Goal: Transaction & Acquisition: Purchase product/service

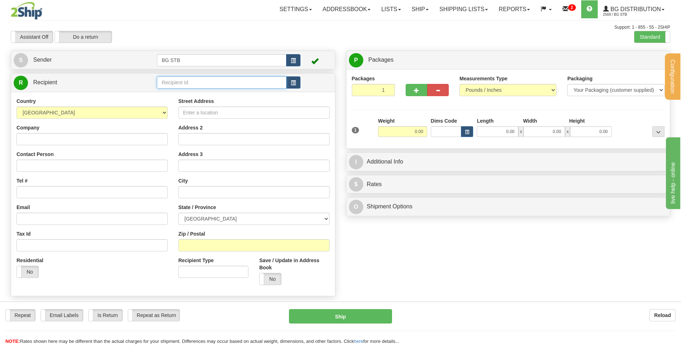
click at [183, 77] on input "text" at bounding box center [221, 82] width 129 height 12
type input "7007"
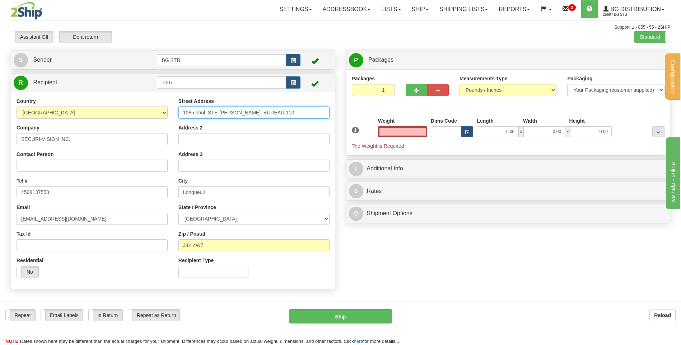
type input "0.00"
drag, startPoint x: 280, startPoint y: 115, endPoint x: 196, endPoint y: 112, distance: 83.6
click at [196, 112] on input "1085 boul. STE-[PERSON_NAME] BUREAU 110" at bounding box center [253, 113] width 151 height 12
type input "1085 CHEMIN DU COTEAU ROUGE"
click at [202, 142] on input "Address 2" at bounding box center [253, 139] width 151 height 12
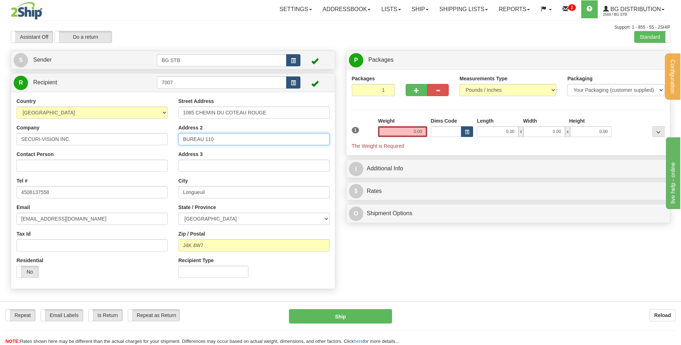
type input "BUREAU 110"
drag, startPoint x: 239, startPoint y: 196, endPoint x: 236, endPoint y: 196, distance: 3.6
click at [236, 196] on input "Longueuil" at bounding box center [253, 192] width 151 height 12
click at [217, 253] on div "Street Address [STREET_ADDRESS] Address 2 BUREAU 110 Address 3 City [GEOGRAPHIC…" at bounding box center [254, 191] width 162 height 186
click at [395, 128] on input "0.00" at bounding box center [402, 131] width 49 height 11
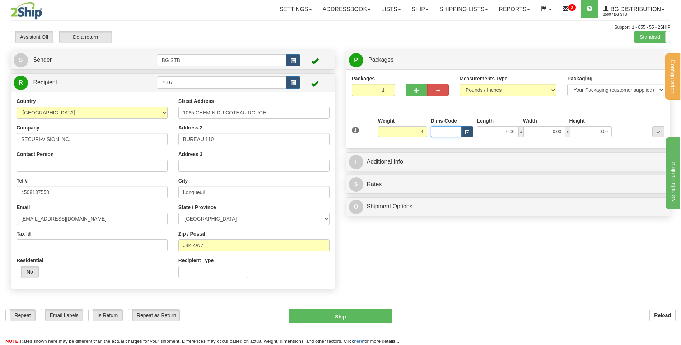
type input "4.00"
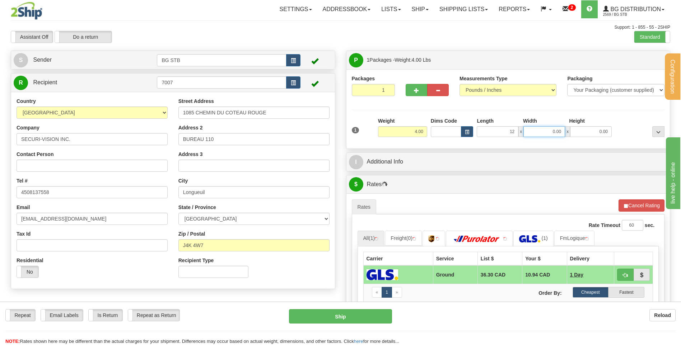
type input "12.00"
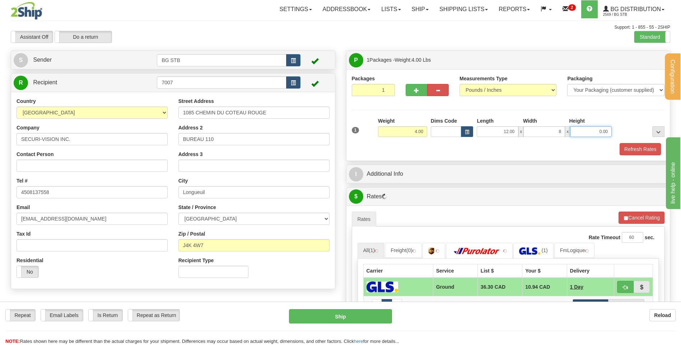
type input "8.00"
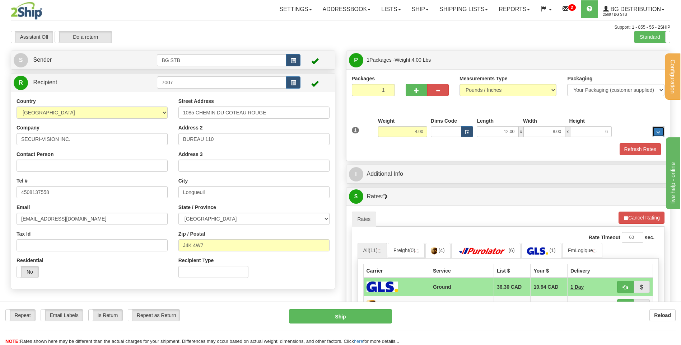
type input "6.00"
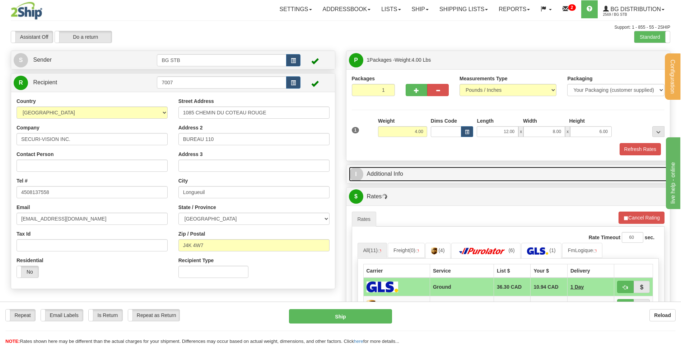
click at [385, 167] on link "I Additional Info" at bounding box center [508, 174] width 319 height 15
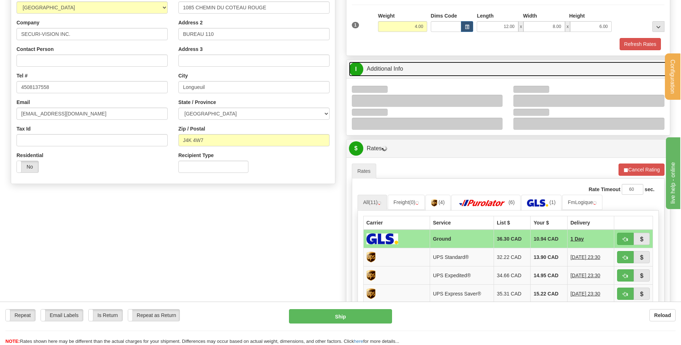
scroll to position [108, 0]
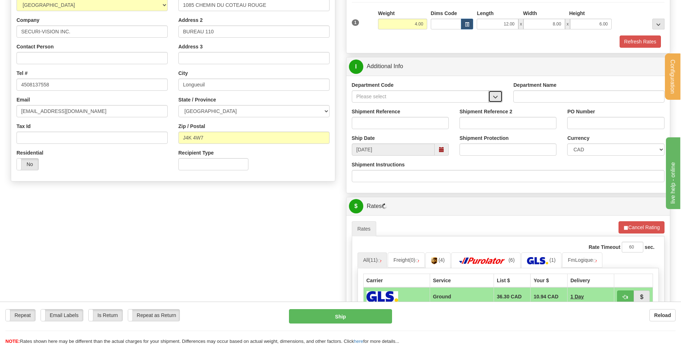
click at [498, 97] on button "button" at bounding box center [495, 96] width 14 height 12
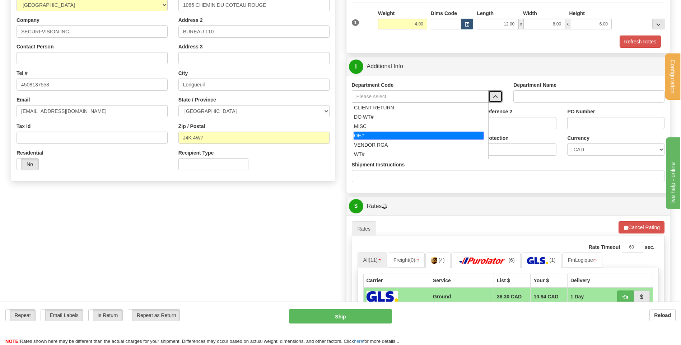
drag, startPoint x: 403, startPoint y: 135, endPoint x: 400, endPoint y: 131, distance: 5.4
click at [402, 135] on div "OE#" at bounding box center [418, 136] width 130 height 8
type input "OE#"
type input "ORDERS"
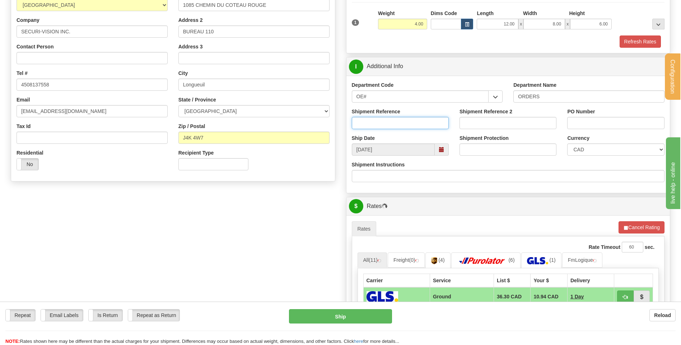
click at [399, 122] on input "Shipment Reference" at bounding box center [400, 123] width 97 height 12
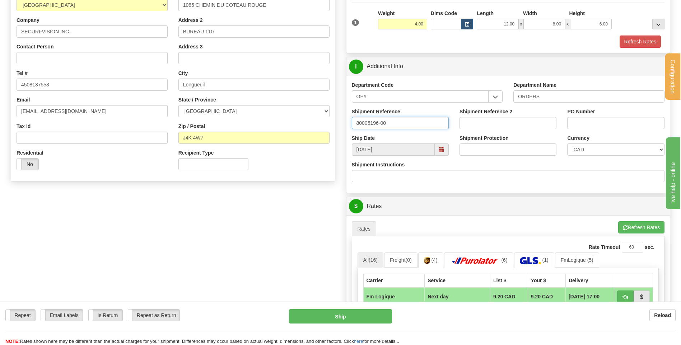
type input "80005196-00"
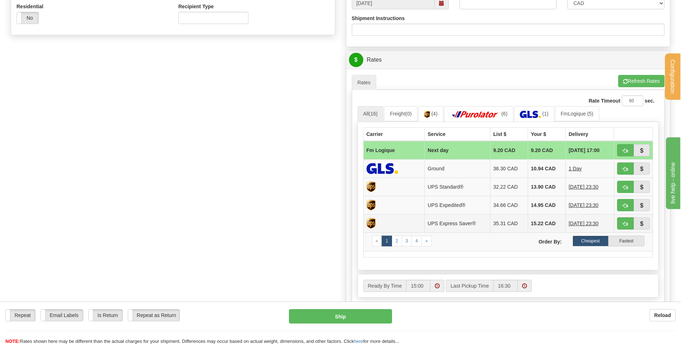
scroll to position [287, 0]
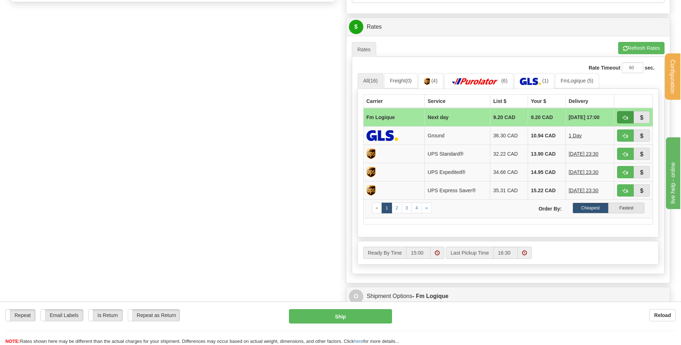
type input "7007"
click at [620, 117] on button "button" at bounding box center [625, 117] width 17 height 12
type input "jour"
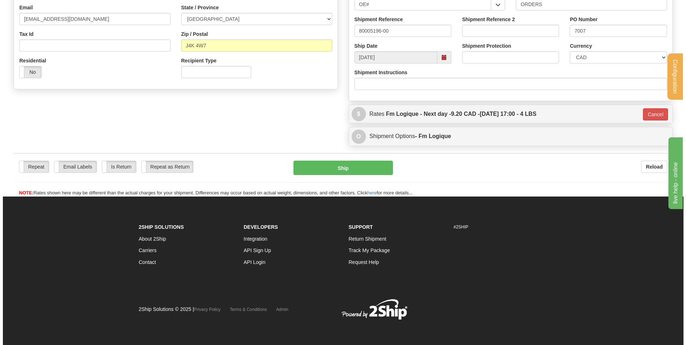
scroll to position [200, 0]
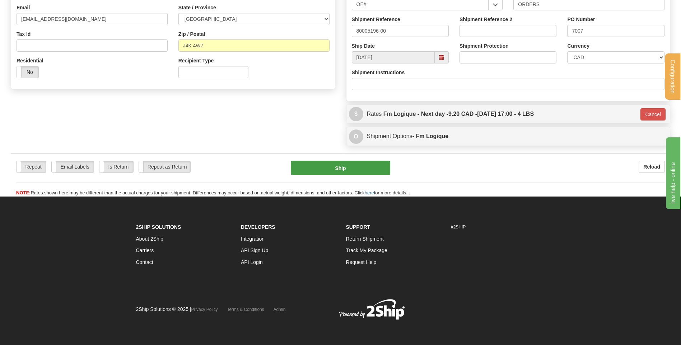
drag, startPoint x: 334, startPoint y: 158, endPoint x: 334, endPoint y: 162, distance: 4.3
click at [334, 159] on div "Repeat Repeat Email Labels Email Labels Edit Is Return Is Return Repeat as Retu…" at bounding box center [340, 174] width 659 height 43
click at [336, 165] on button "Ship" at bounding box center [340, 168] width 99 height 14
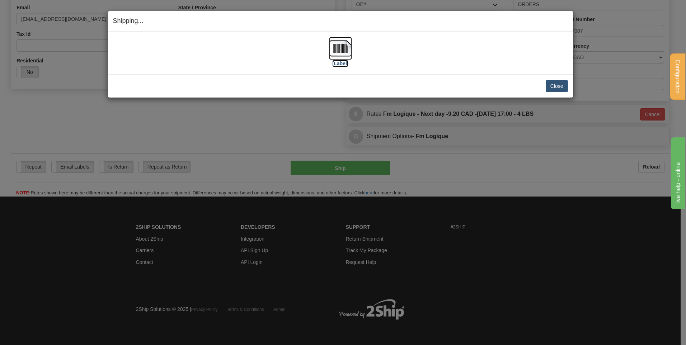
click at [342, 44] on img at bounding box center [340, 48] width 23 height 23
drag, startPoint x: 571, startPoint y: 86, endPoint x: 550, endPoint y: 88, distance: 20.8
click at [570, 86] on div "Close Cancel Cancel Shipment and Quit Pickup Quit Pickup ONLY" at bounding box center [341, 85] width 466 height 23
click at [548, 88] on button "Close" at bounding box center [557, 86] width 22 height 12
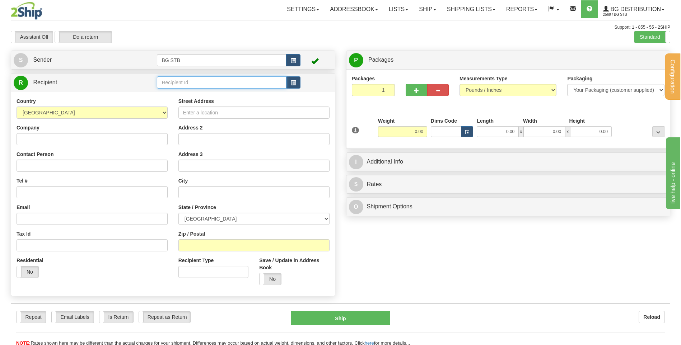
click at [172, 82] on input "text" at bounding box center [221, 82] width 129 height 12
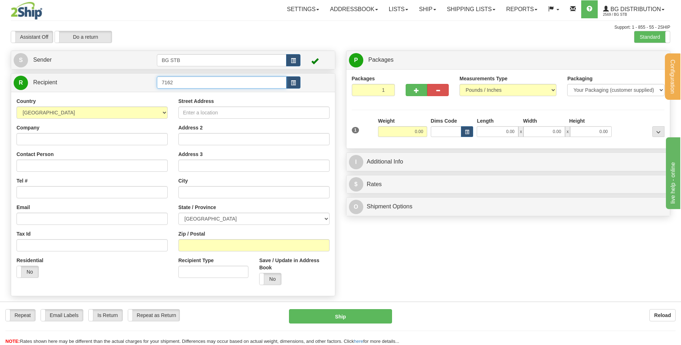
type input "7162"
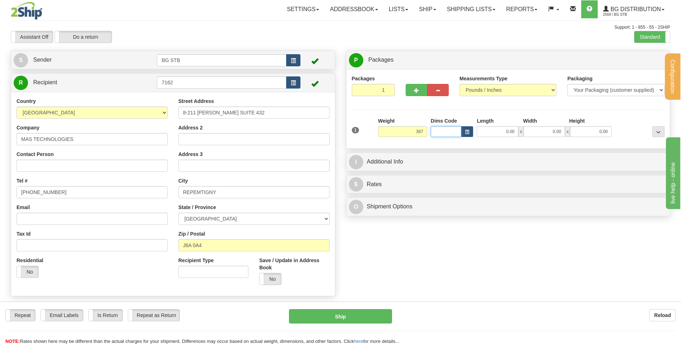
type input "387.00"
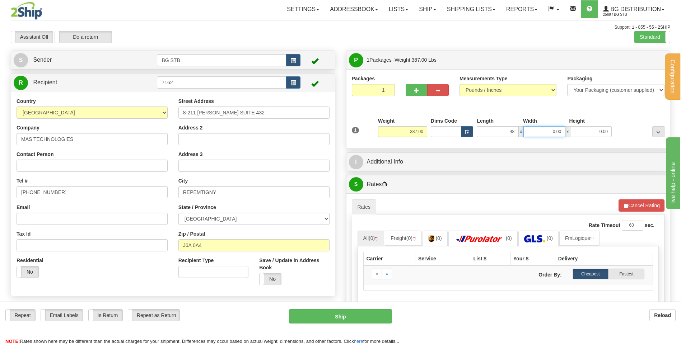
type input "48.00"
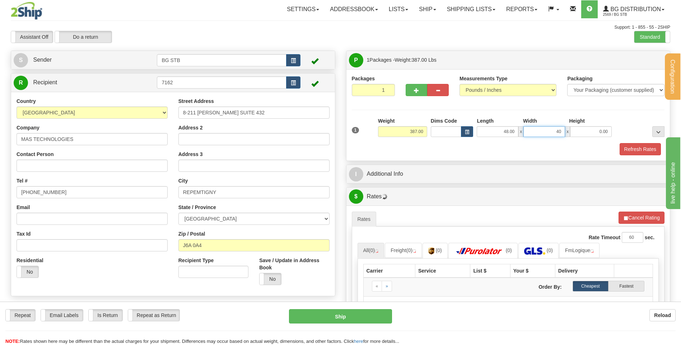
type input "40.00"
type input "20.00"
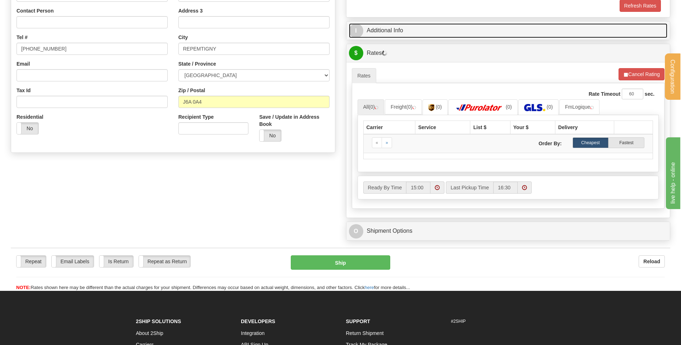
click at [401, 30] on link "I Additional Info" at bounding box center [508, 30] width 319 height 15
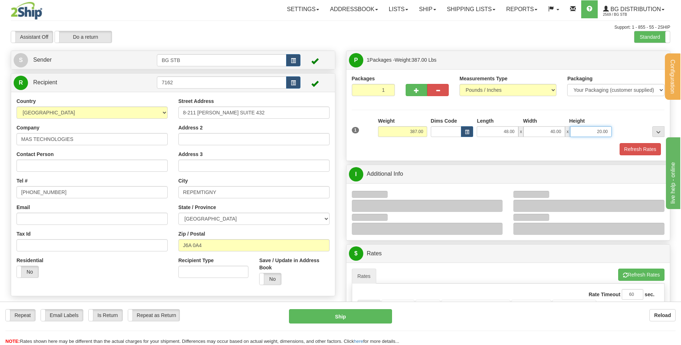
drag, startPoint x: 597, startPoint y: 130, endPoint x: 648, endPoint y: 137, distance: 51.3
click at [648, 137] on div "1 Weight 387.00 Dims Code x" at bounding box center [508, 129] width 316 height 25
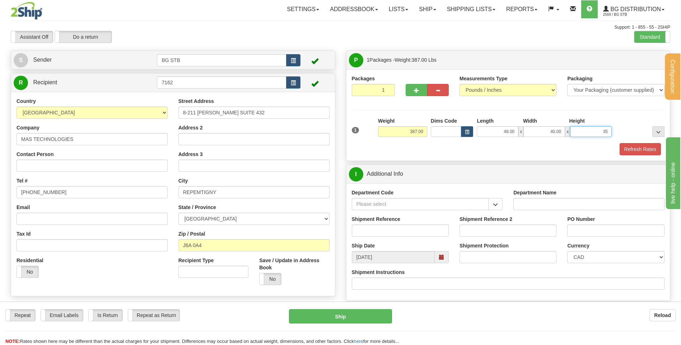
type input "35.00"
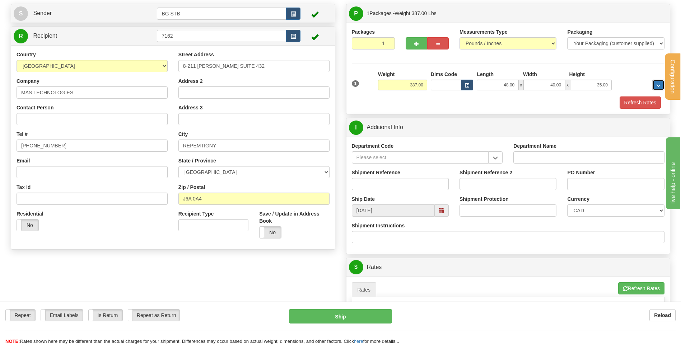
scroll to position [72, 0]
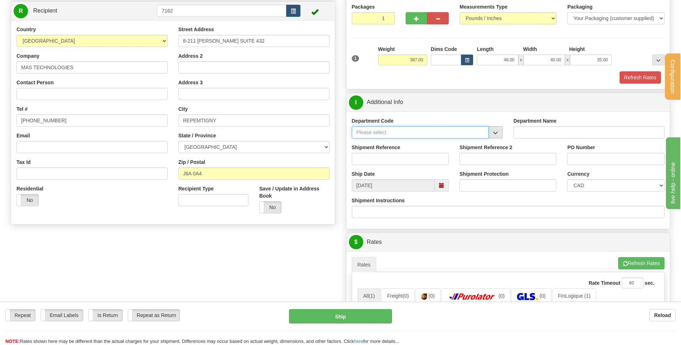
click at [489, 133] on div at bounding box center [427, 132] width 151 height 12
drag, startPoint x: 494, startPoint y: 135, endPoint x: 491, endPoint y: 137, distance: 3.9
click at [494, 135] on span "button" at bounding box center [495, 133] width 5 height 5
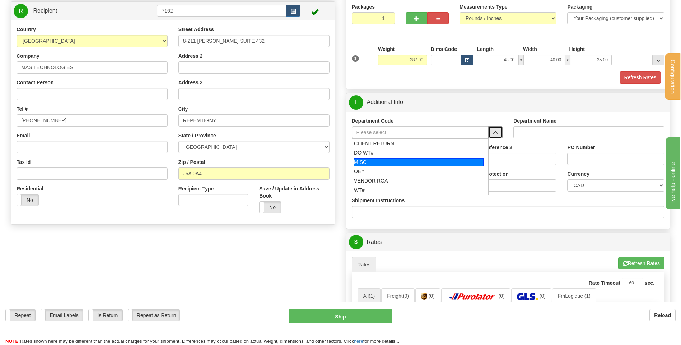
click at [424, 168] on div "OE#" at bounding box center [418, 171] width 129 height 7
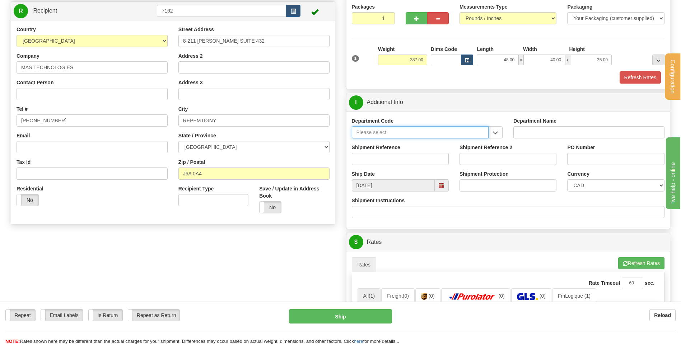
type input "OE#"
type input "ORDERS"
click at [411, 163] on input "Shipment Reference" at bounding box center [400, 159] width 97 height 12
type input "80004124-00"
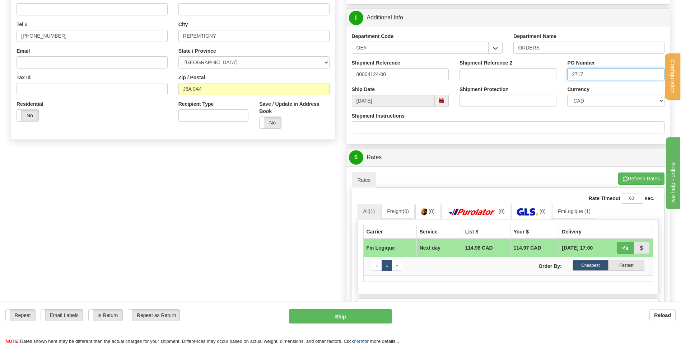
scroll to position [215, 0]
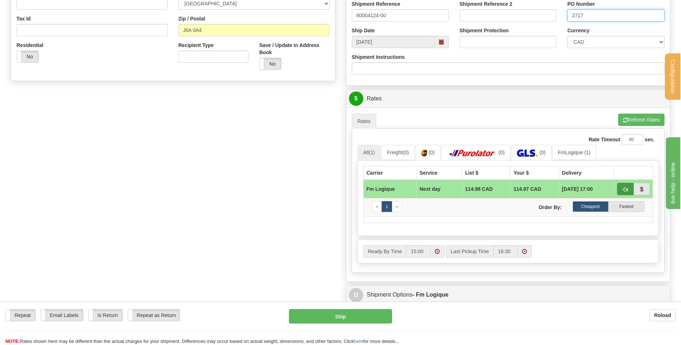
type input "2717"
click at [626, 192] on span "button" at bounding box center [624, 189] width 5 height 5
type input "jour"
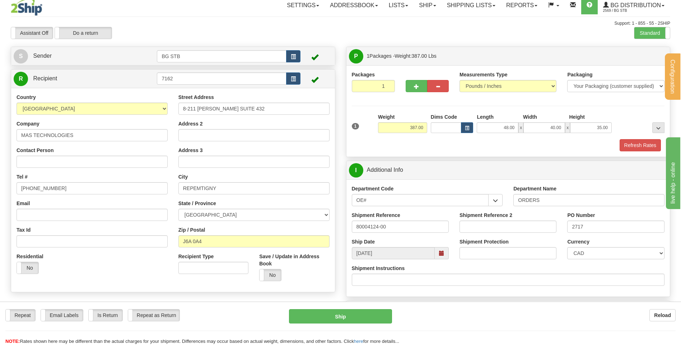
scroll to position [0, 0]
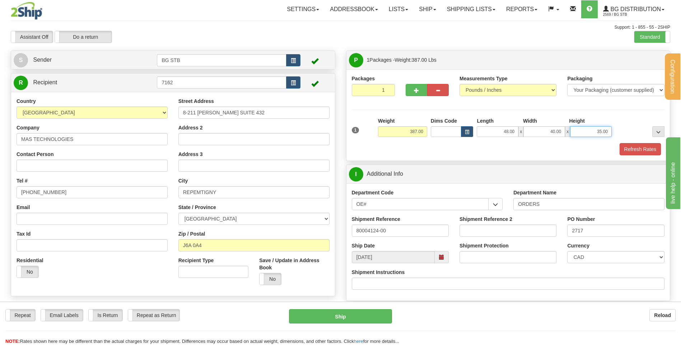
drag, startPoint x: 594, startPoint y: 131, endPoint x: 632, endPoint y: 131, distance: 38.0
click at [625, 131] on div "1 Weight 387.00 Dims Code x" at bounding box center [508, 129] width 316 height 25
type input "60.00"
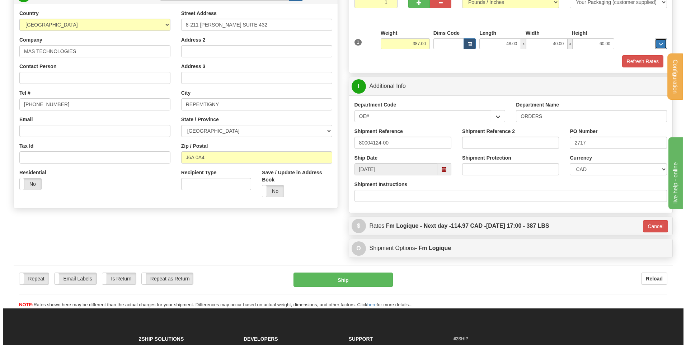
scroll to position [143, 0]
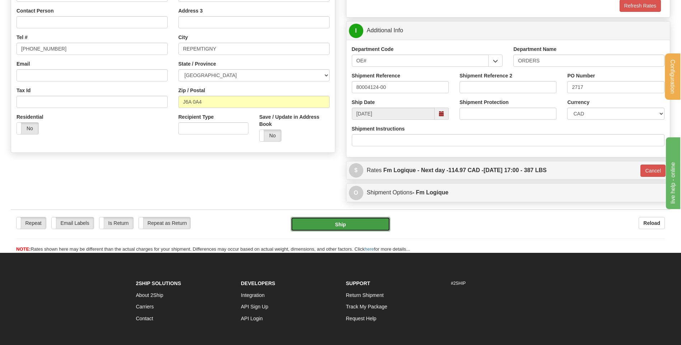
click at [355, 227] on button "Ship" at bounding box center [340, 224] width 99 height 14
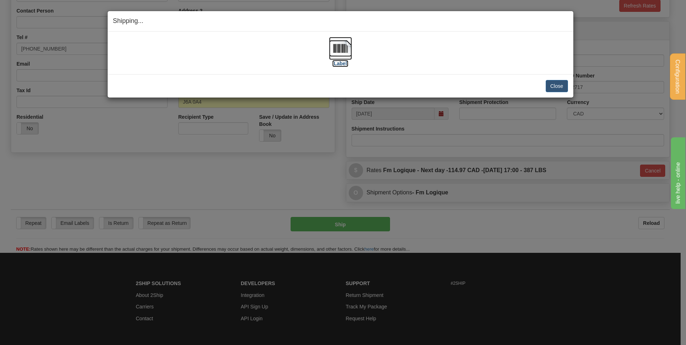
click at [330, 49] on img at bounding box center [340, 48] width 23 height 23
click at [550, 85] on button "Close" at bounding box center [557, 86] width 22 height 12
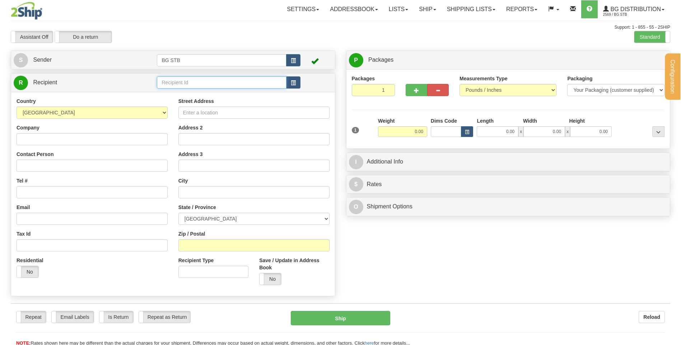
click at [179, 83] on input "text" at bounding box center [221, 82] width 129 height 12
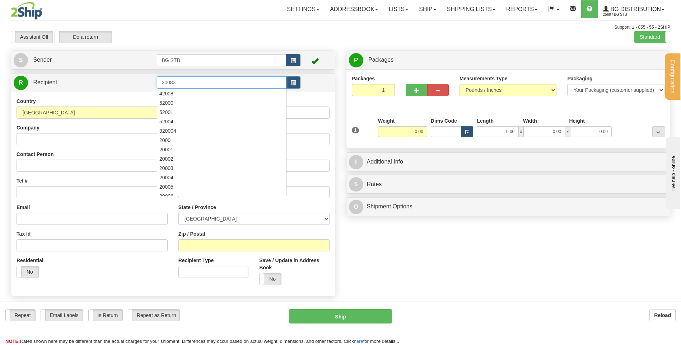
type input "20083"
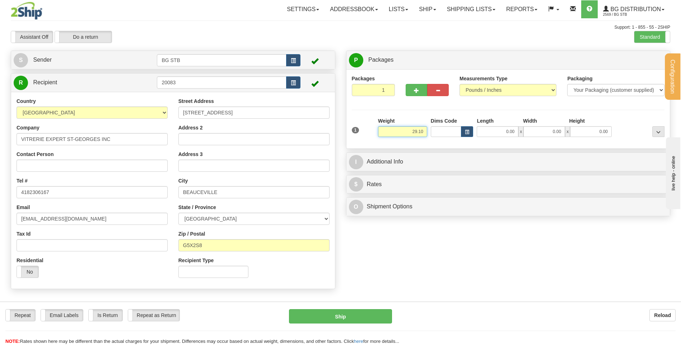
type input "29.10"
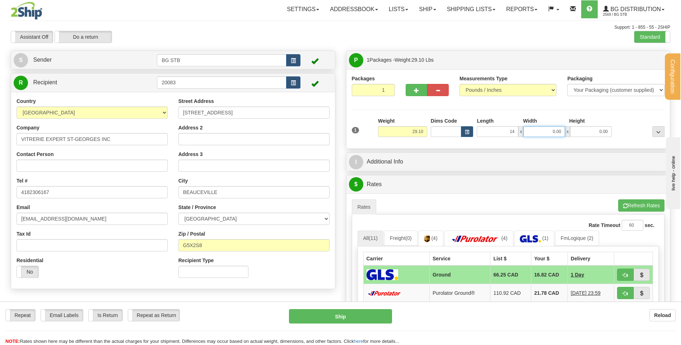
type input "14.00"
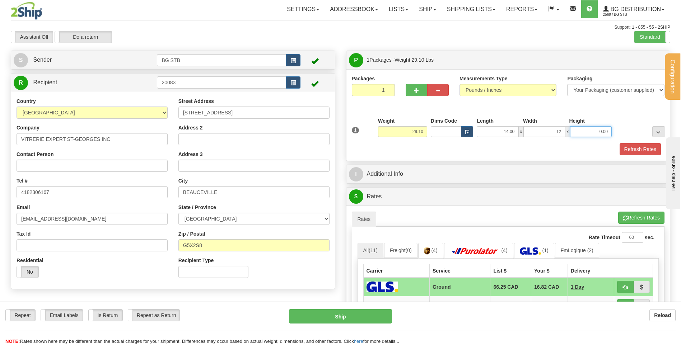
type input "12.00"
type input "5.00"
click at [414, 166] on div "I Additional Info" at bounding box center [508, 174] width 324 height 18
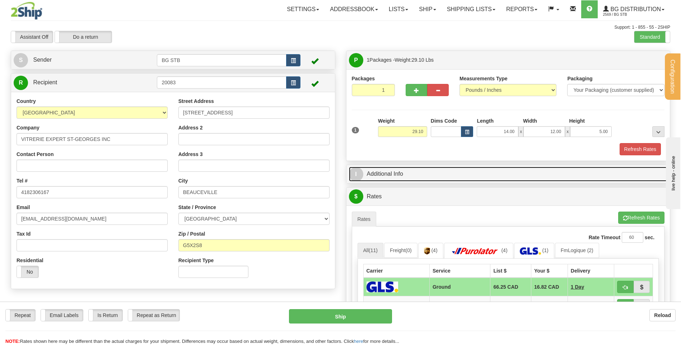
click at [418, 170] on link "I Additional Info" at bounding box center [508, 174] width 319 height 15
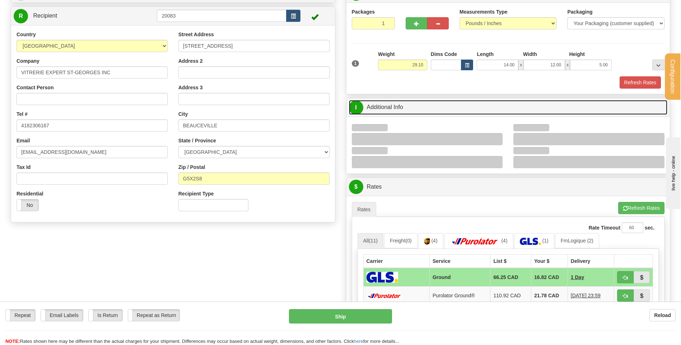
scroll to position [108, 0]
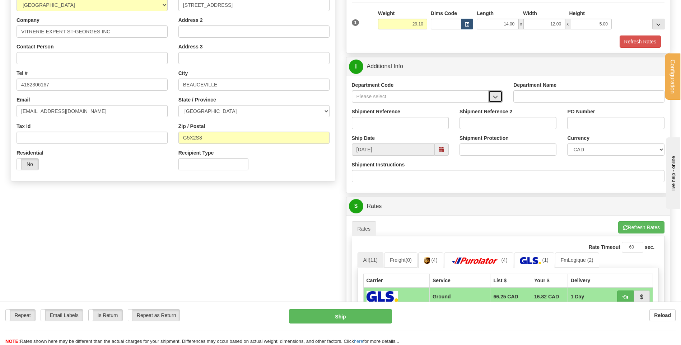
click at [499, 100] on button "button" at bounding box center [495, 96] width 14 height 12
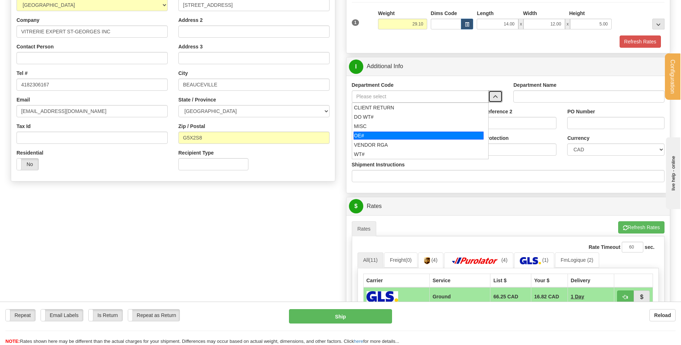
click at [405, 139] on div "OE#" at bounding box center [418, 136] width 130 height 8
type input "OE#"
type input "ORDERS"
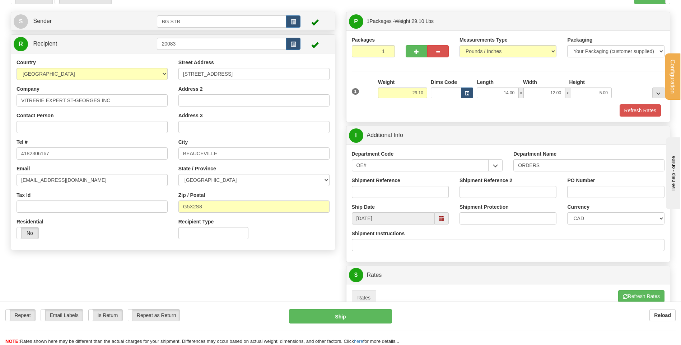
scroll to position [36, 0]
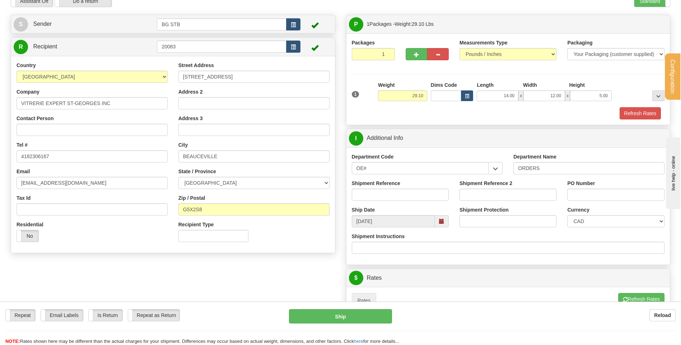
click at [405, 201] on div "Shipment Reference" at bounding box center [400, 193] width 108 height 27
click at [404, 195] on input "Shipment Reference" at bounding box center [400, 195] width 97 height 12
drag, startPoint x: 402, startPoint y: 183, endPoint x: 352, endPoint y: 183, distance: 50.2
click at [352, 183] on div "Shipment Reference" at bounding box center [400, 190] width 97 height 21
click at [352, 183] on label "Shipment Reference" at bounding box center [376, 183] width 48 height 7
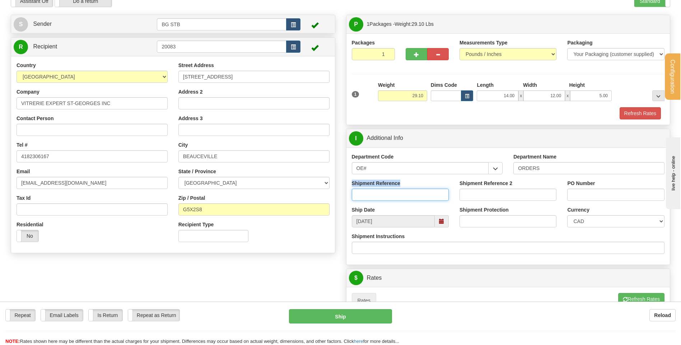
click at [352, 189] on input "Shipment Reference" at bounding box center [400, 195] width 97 height 12
click at [352, 183] on label "Shipment Reference" at bounding box center [376, 183] width 48 height 7
click at [352, 189] on input "Shipment Reference" at bounding box center [400, 195] width 97 height 12
click at [379, 190] on input "Shipment Reference" at bounding box center [400, 195] width 97 height 12
drag, startPoint x: 402, startPoint y: 183, endPoint x: 352, endPoint y: 185, distance: 50.3
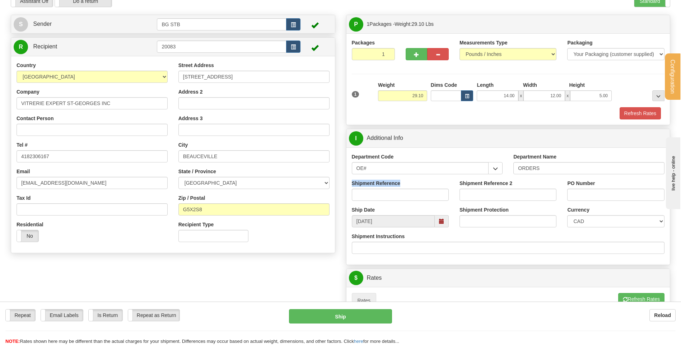
click at [352, 185] on div "Shipment Reference" at bounding box center [400, 190] width 97 height 21
click at [376, 195] on input "Shipment Reference" at bounding box center [400, 195] width 97 height 12
type input "30118280-01"
type input "b"
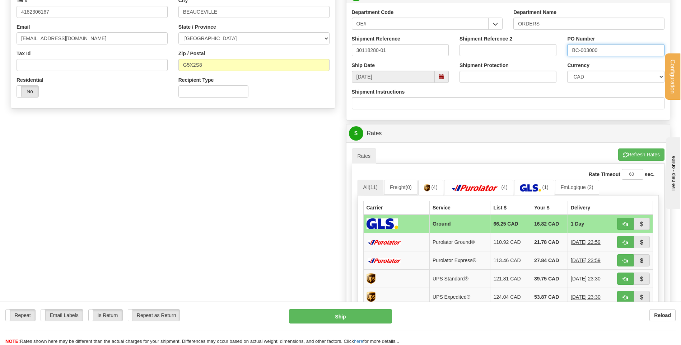
scroll to position [215, 0]
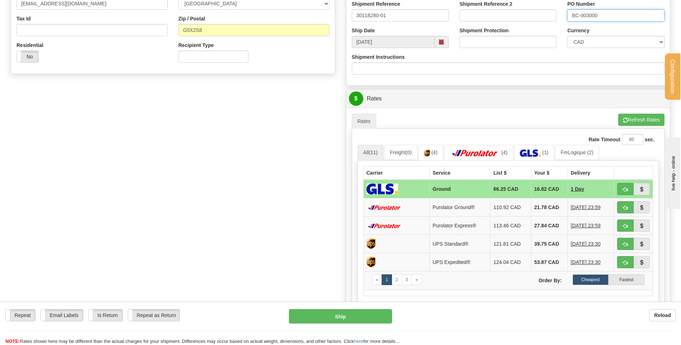
type input "BC-003000"
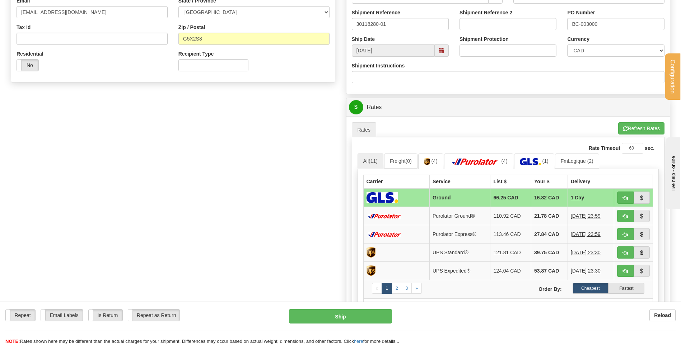
scroll to position [287, 0]
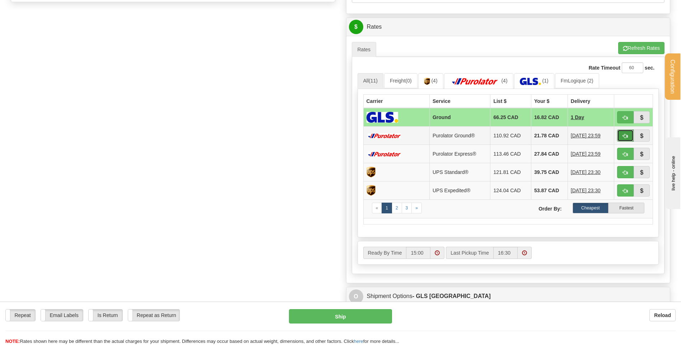
drag, startPoint x: 627, startPoint y: 136, endPoint x: 623, endPoint y: 138, distance: 4.9
click at [627, 136] on span "button" at bounding box center [624, 136] width 5 height 5
type input "260"
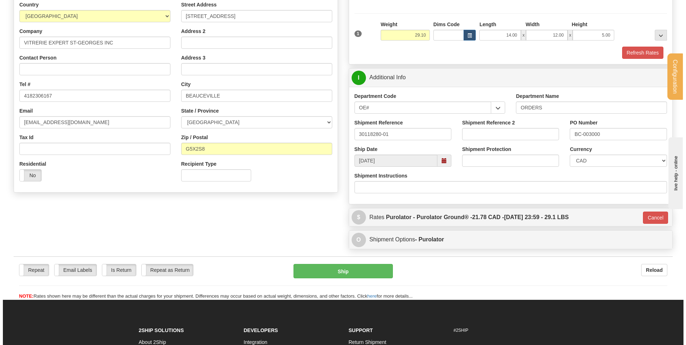
scroll to position [93, 0]
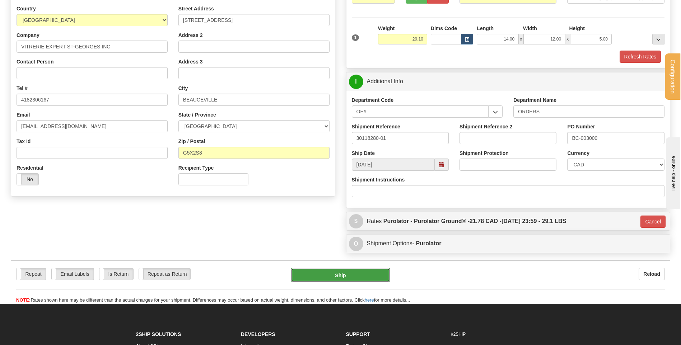
click at [317, 270] on button "Ship" at bounding box center [340, 275] width 99 height 14
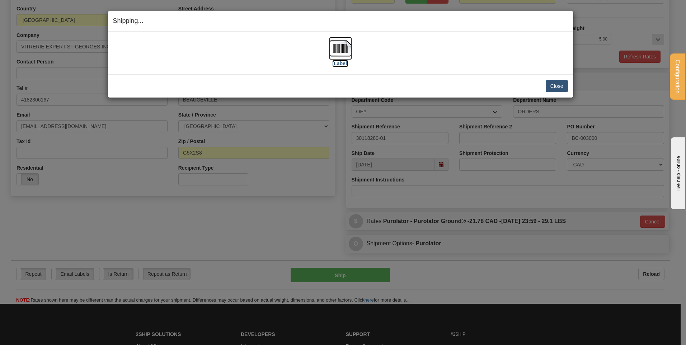
click at [348, 50] on img at bounding box center [340, 48] width 23 height 23
click at [560, 84] on button "Close" at bounding box center [557, 86] width 22 height 12
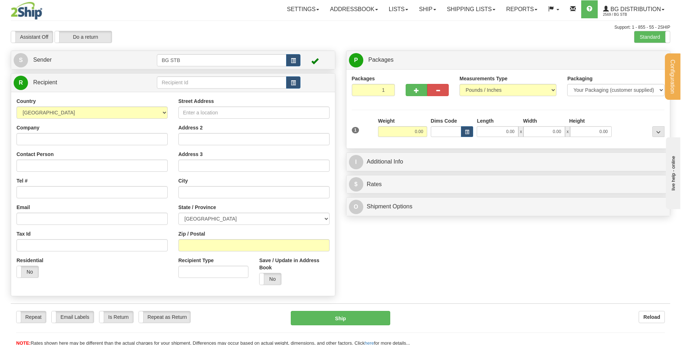
click at [222, 89] on td at bounding box center [228, 82] width 143 height 15
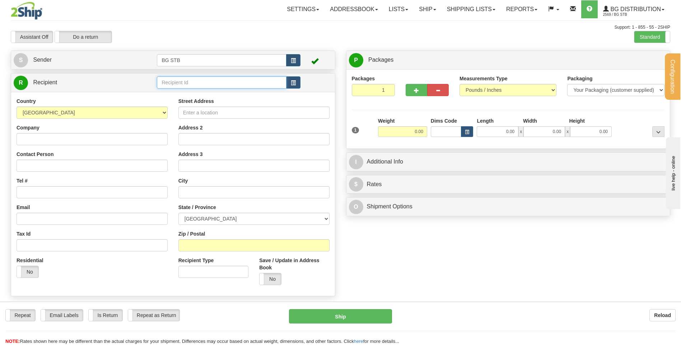
click at [188, 85] on input "text" at bounding box center [221, 82] width 129 height 12
type input "4068"
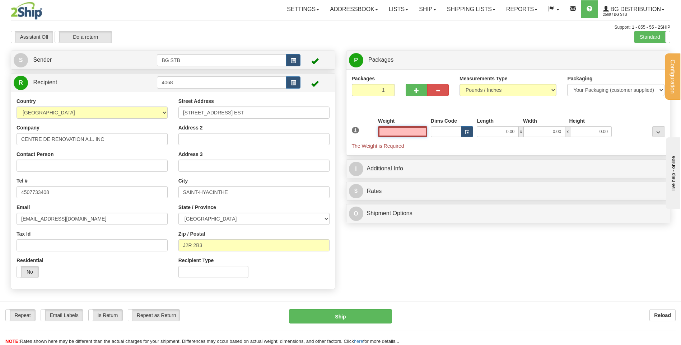
click button "Delete" at bounding box center [0, 0] width 0 height 0
click at [418, 136] on input "+" at bounding box center [402, 131] width 49 height 11
drag, startPoint x: 415, startPoint y: 133, endPoint x: 441, endPoint y: 124, distance: 27.1
click at [441, 124] on div "1 Weight + Dims Code Length" at bounding box center [508, 133] width 316 height 32
type input "0.00"
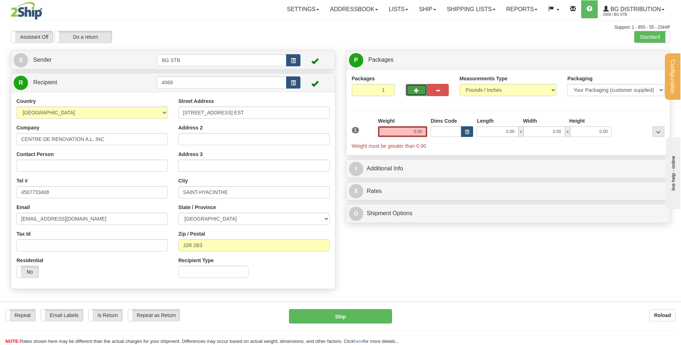
click at [411, 84] on button "button" at bounding box center [416, 90] width 22 height 12
type input "2"
drag, startPoint x: 656, startPoint y: 59, endPoint x: 519, endPoint y: 110, distance: 146.3
click at [653, 59] on span "Package Level" at bounding box center [649, 60] width 28 height 5
radio input "true"
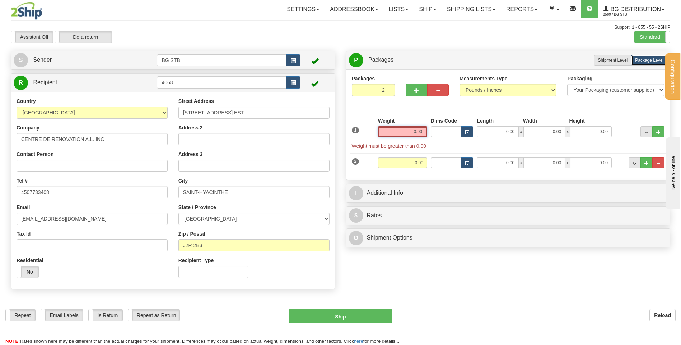
click at [406, 133] on input "0.00" at bounding box center [402, 131] width 49 height 11
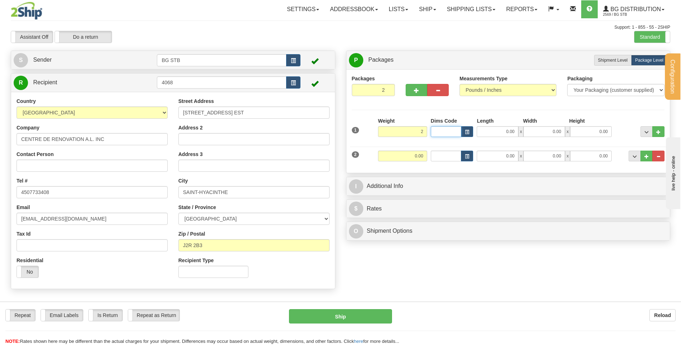
type input "2.00"
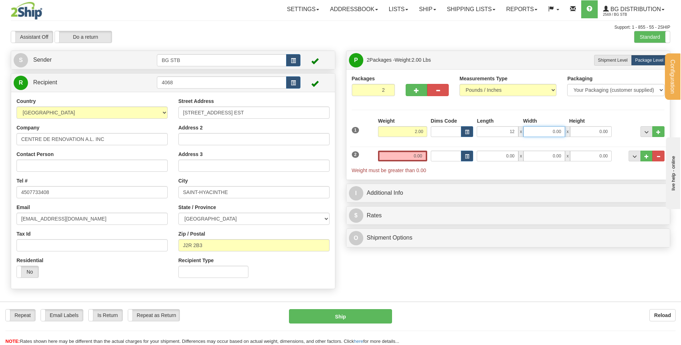
type input "12.00"
type input "8.00"
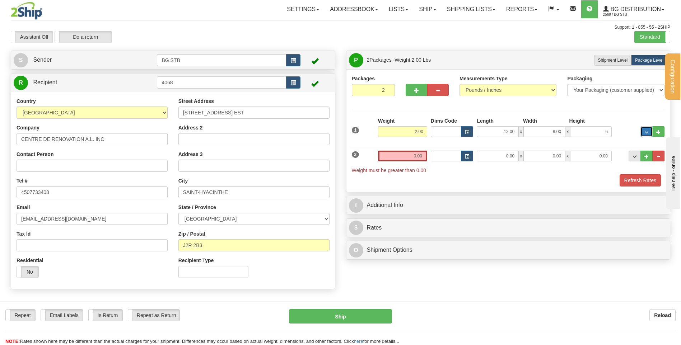
type input "6.00"
click at [401, 161] on input "0.00" at bounding box center [402, 156] width 49 height 11
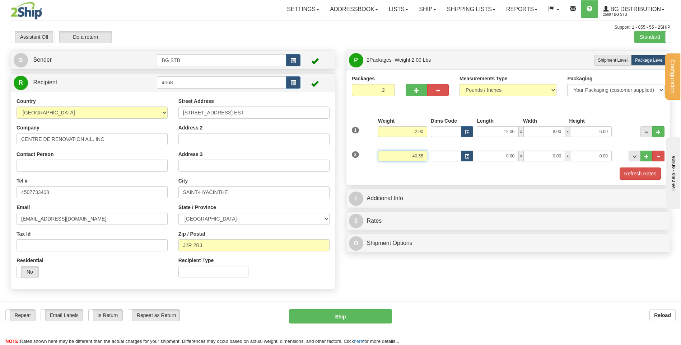
type input "40.55"
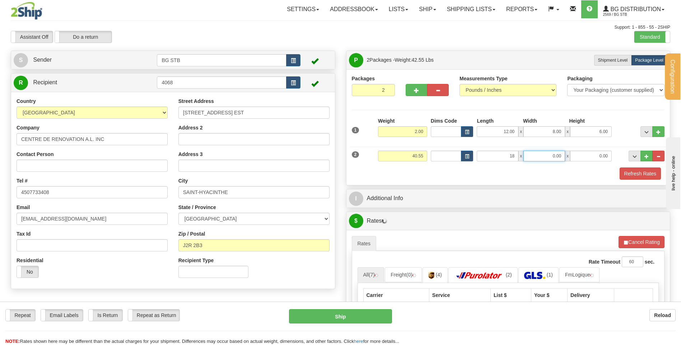
type input "18.00"
drag, startPoint x: 548, startPoint y: 155, endPoint x: 618, endPoint y: 169, distance: 71.6
click at [600, 160] on div "18.00 x 1.00 x 0.00" at bounding box center [543, 156] width 135 height 11
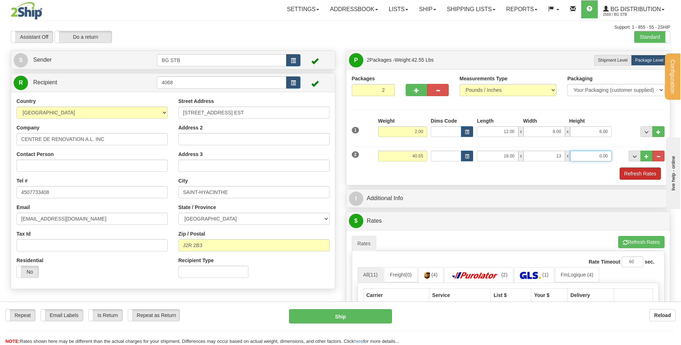
type input "13.00"
type input "9.00"
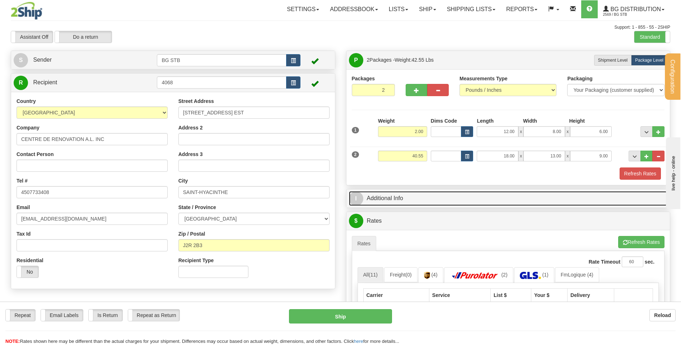
click at [499, 194] on link "I Additional Info" at bounding box center [508, 198] width 319 height 15
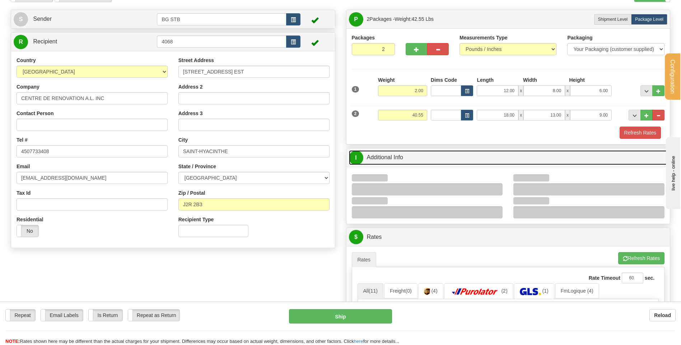
scroll to position [108, 0]
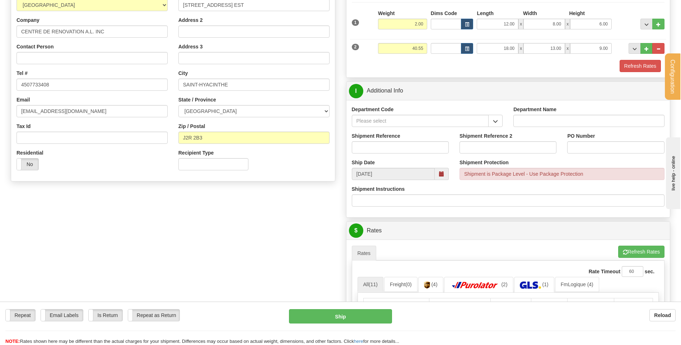
click at [499, 121] on button "button" at bounding box center [495, 121] width 14 height 12
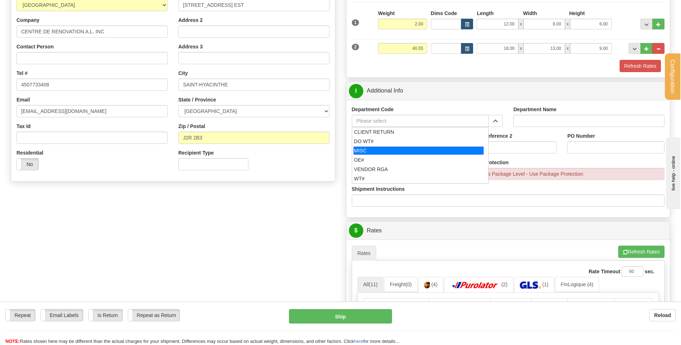
click at [387, 156] on div "OE#" at bounding box center [418, 159] width 129 height 7
type input "OE#"
type input "ORDERS"
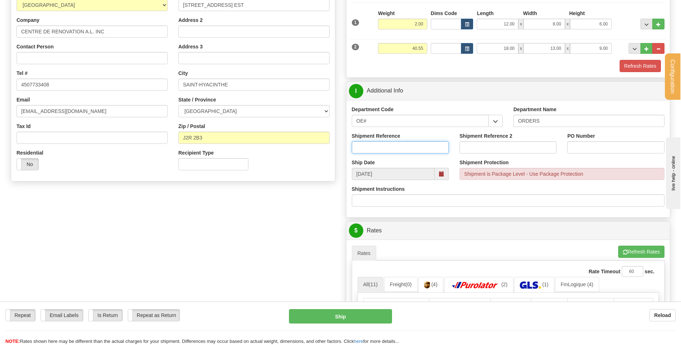
click at [386, 150] on input "Shipment Reference" at bounding box center [400, 147] width 97 height 12
click at [389, 148] on input "80005183-00" at bounding box center [400, 147] width 97 height 12
type input "80005183-00 // 80004060-00"
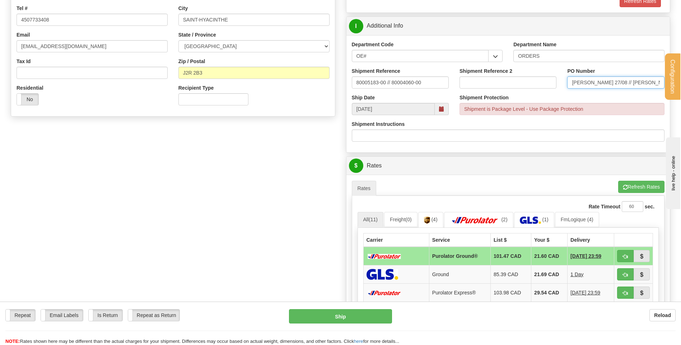
scroll to position [287, 0]
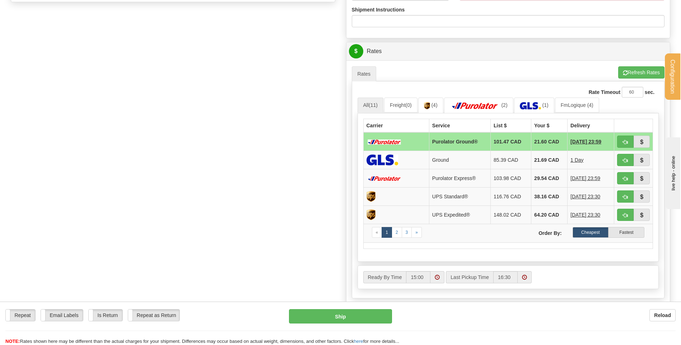
type input "jessy 27/08 // jessy 08/07"
click at [624, 141] on span "button" at bounding box center [624, 142] width 5 height 5
type input "260"
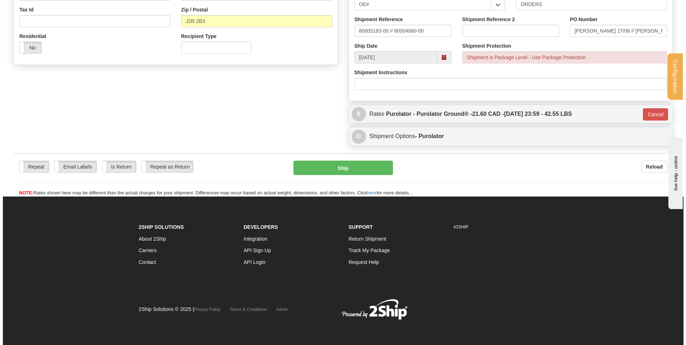
scroll to position [225, 0]
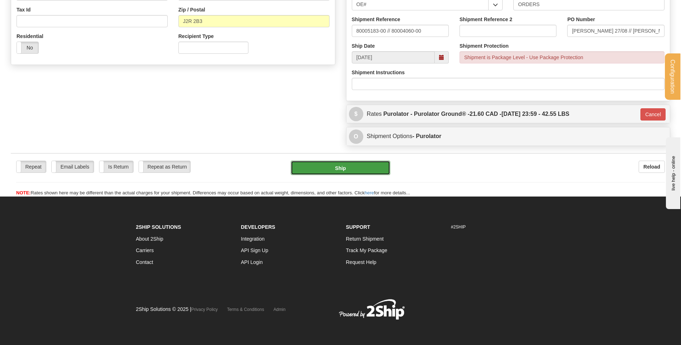
click at [342, 171] on button "Ship" at bounding box center [340, 168] width 99 height 14
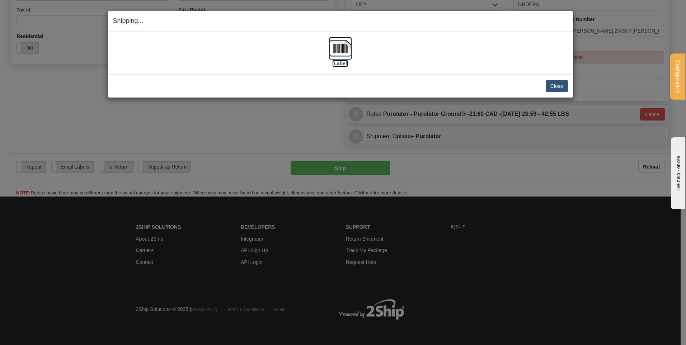
click at [330, 52] on img at bounding box center [340, 48] width 23 height 23
click at [547, 85] on button "Close" at bounding box center [557, 86] width 22 height 12
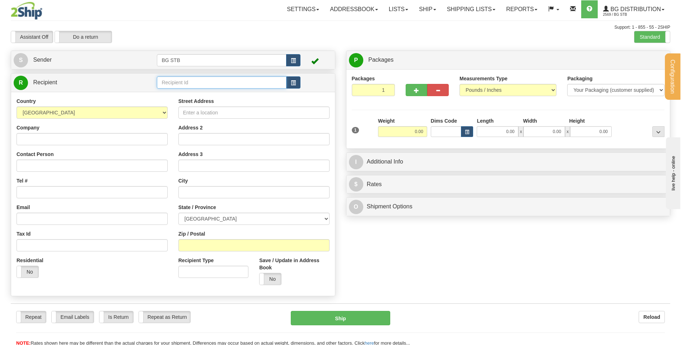
click at [185, 82] on input "text" at bounding box center [221, 82] width 129 height 12
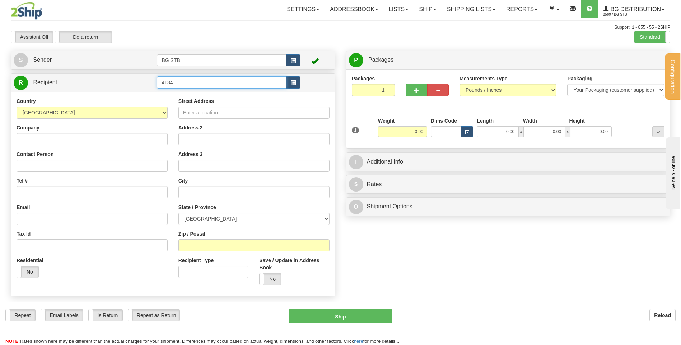
type input "4134"
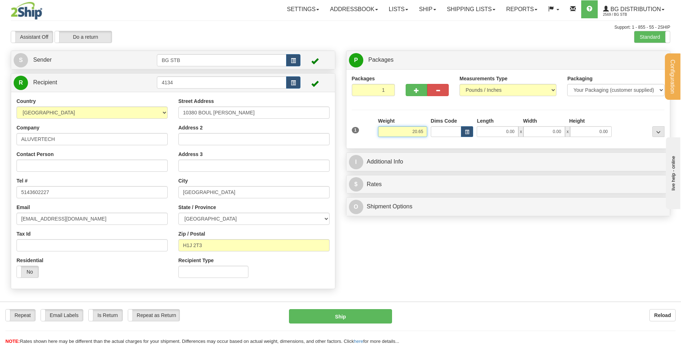
type input "20.65"
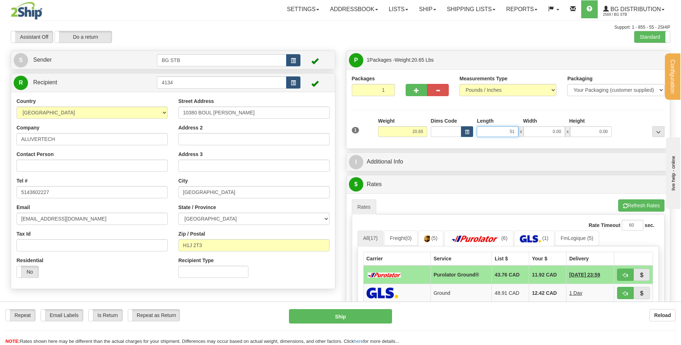
type input "51.00"
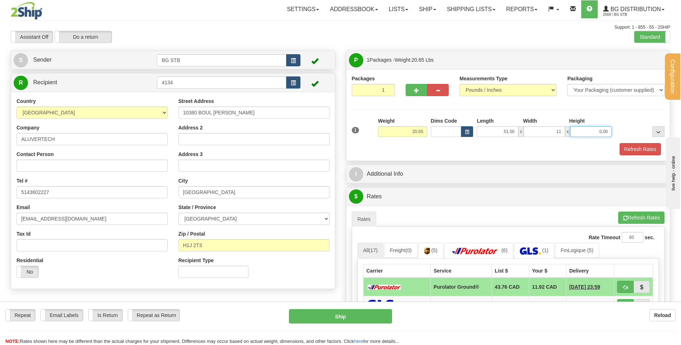
type input "11.00"
type input "6.00"
click at [410, 90] on button "button" at bounding box center [416, 90] width 22 height 12
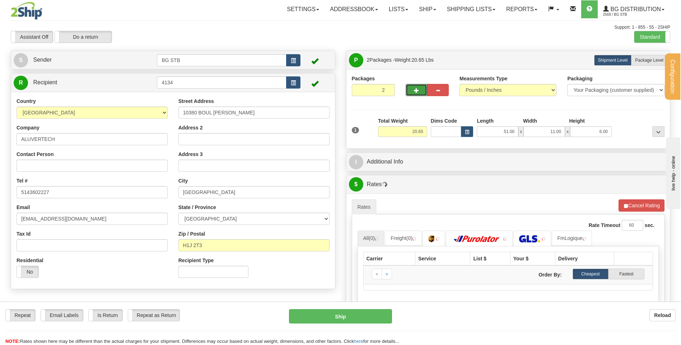
click at [416, 90] on span "button" at bounding box center [416, 90] width 5 height 5
type input "3"
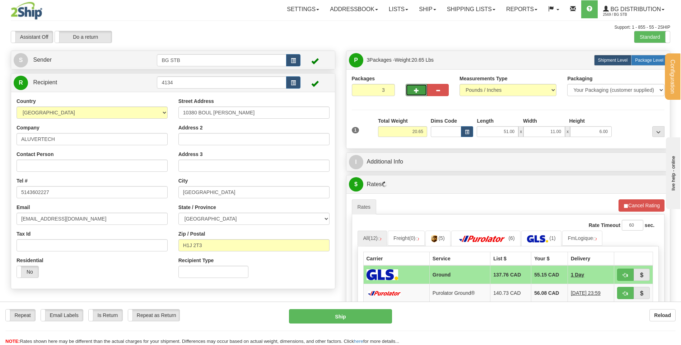
click at [635, 60] on span "Package Level" at bounding box center [649, 60] width 28 height 5
radio input "true"
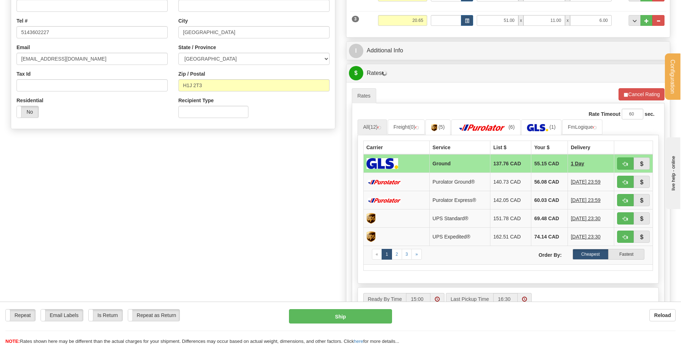
scroll to position [72, 0]
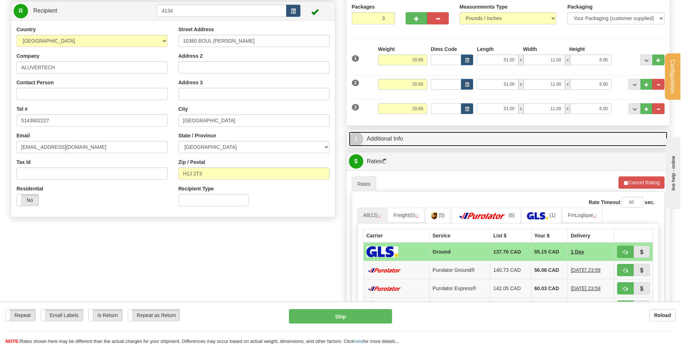
click at [401, 139] on link "I Additional Info" at bounding box center [508, 139] width 319 height 15
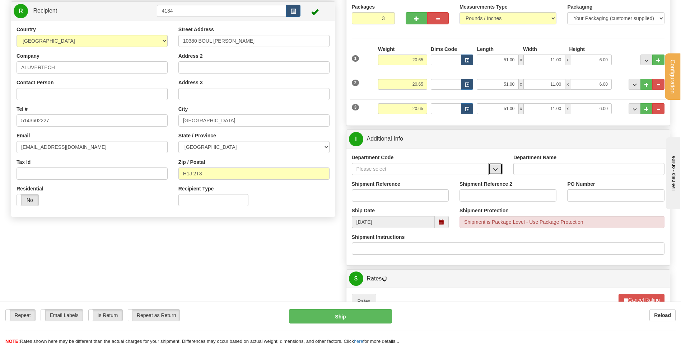
click at [493, 169] on span "button" at bounding box center [495, 169] width 5 height 5
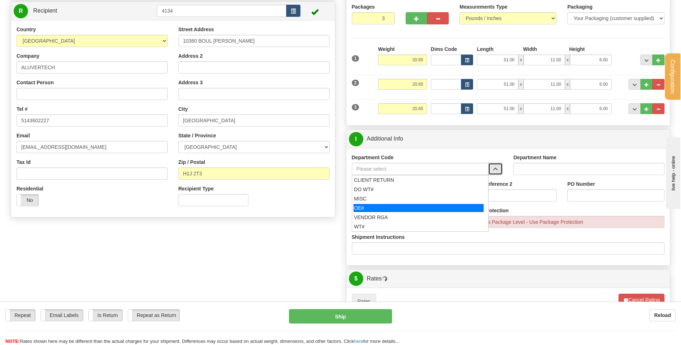
click at [395, 210] on div "OE#" at bounding box center [418, 208] width 130 height 8
type input "OE#"
type input "ORDERS"
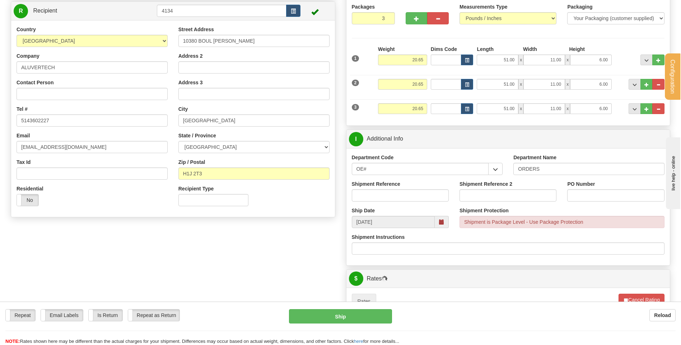
click at [392, 206] on div "Shipment Reference" at bounding box center [400, 193] width 108 height 27
click at [390, 197] on input "Shipment Reference" at bounding box center [400, 195] width 97 height 12
type input "80004185-00"
click button "Delete" at bounding box center [0, 0] width 0 height 0
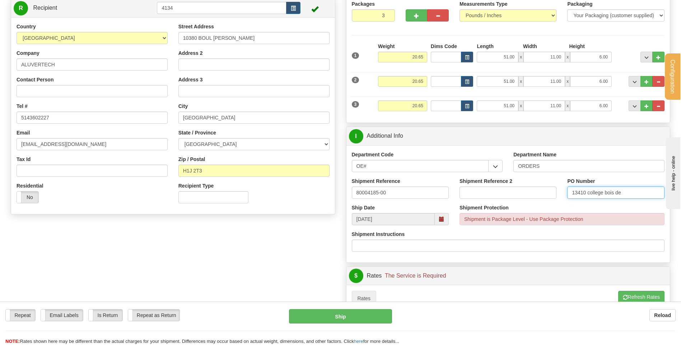
scroll to position [215, 0]
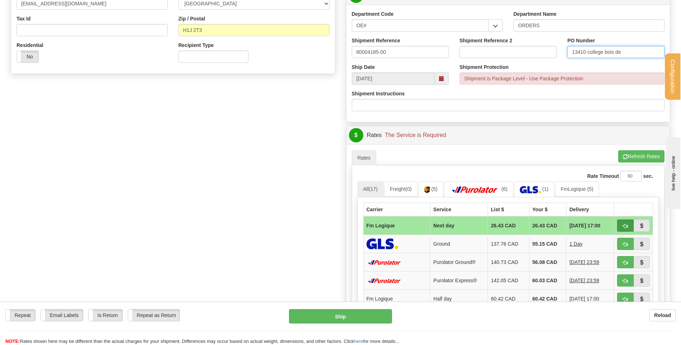
type input "13410 college bois de"
click at [620, 225] on button "button" at bounding box center [625, 226] width 17 height 12
type input "jour"
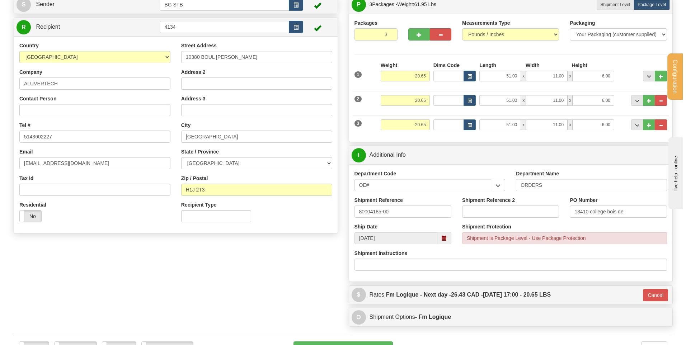
scroll to position [108, 0]
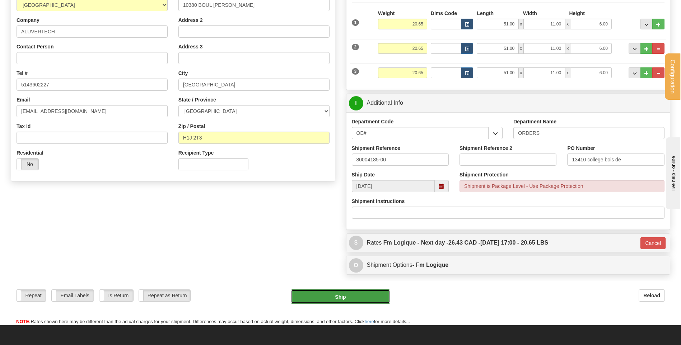
click at [343, 296] on button "Ship" at bounding box center [340, 297] width 99 height 14
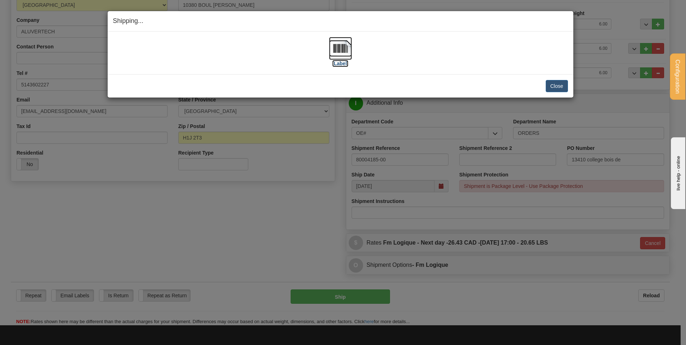
click at [342, 43] on img at bounding box center [340, 48] width 23 height 23
click at [557, 85] on button "Close" at bounding box center [557, 86] width 22 height 12
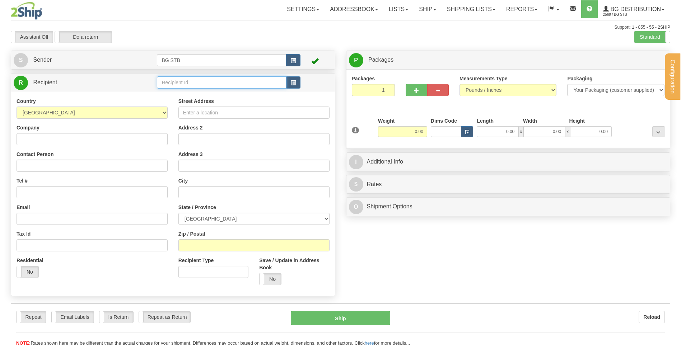
click at [180, 84] on input "text" at bounding box center [221, 82] width 129 height 12
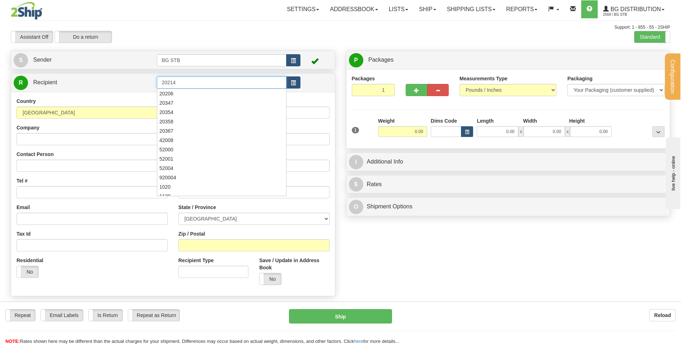
type input "20214"
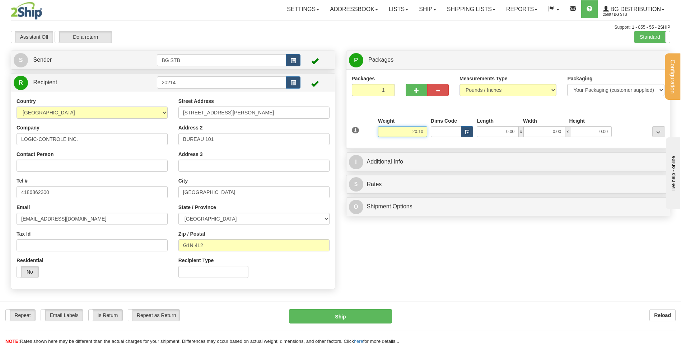
type input "20.10"
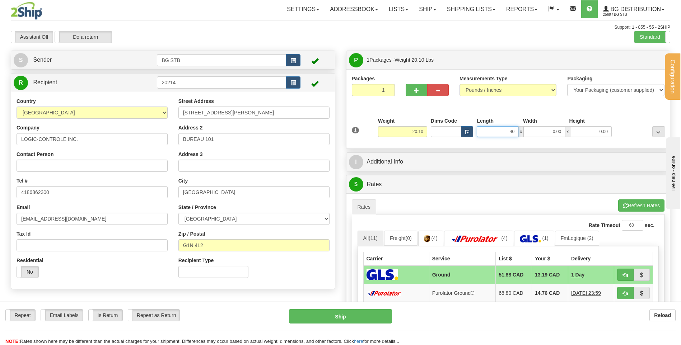
type input "40.00"
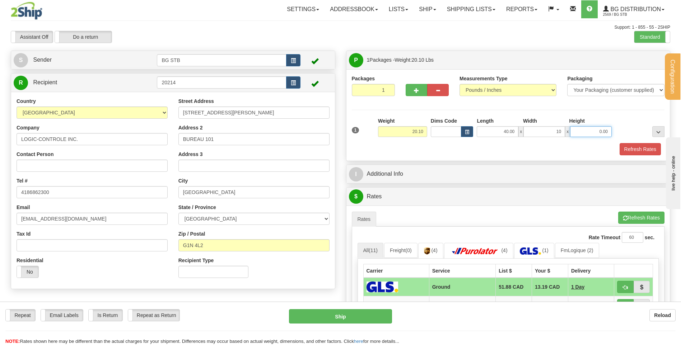
type input "10.00"
type input "9.00"
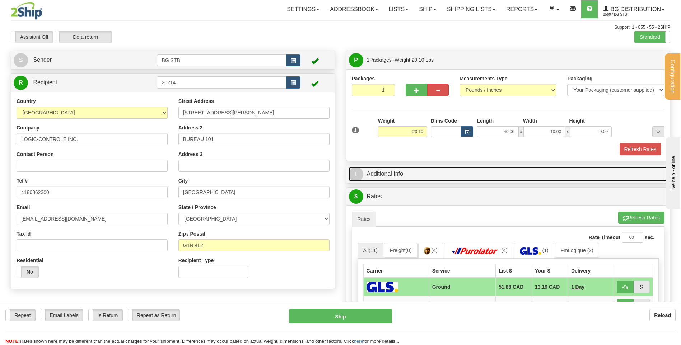
click at [417, 172] on link "I Additional Info" at bounding box center [508, 174] width 319 height 15
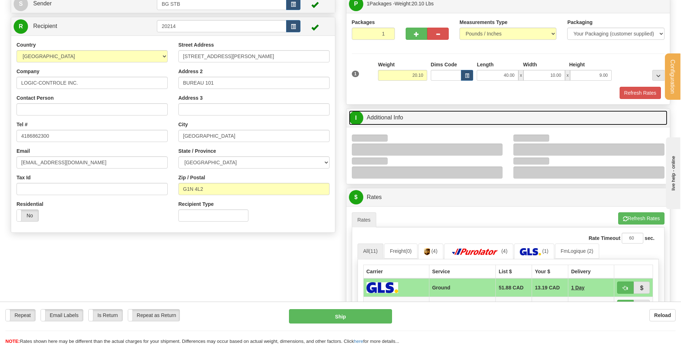
scroll to position [108, 0]
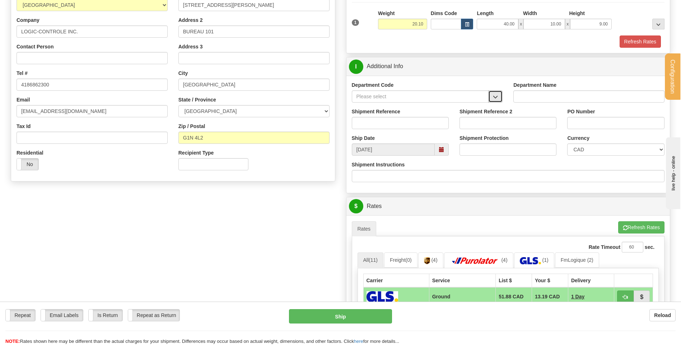
click at [496, 97] on span "button" at bounding box center [495, 97] width 5 height 5
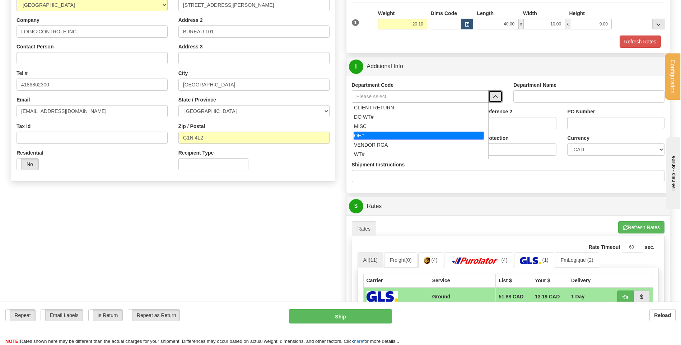
click at [418, 133] on div "OE#" at bounding box center [418, 136] width 130 height 8
type input "OE#"
type input "ORDERS"
click at [415, 124] on input "Shipment Reference" at bounding box center [400, 123] width 97 height 12
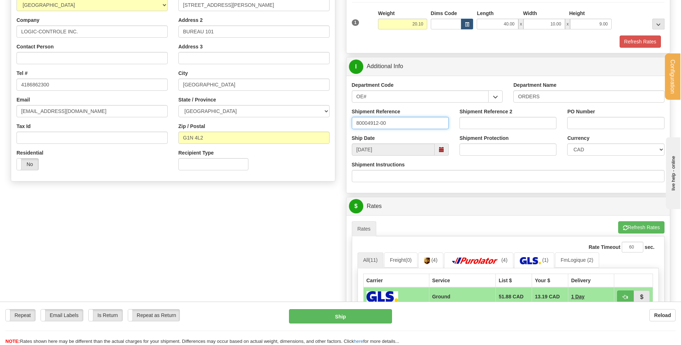
type input "80004912-00"
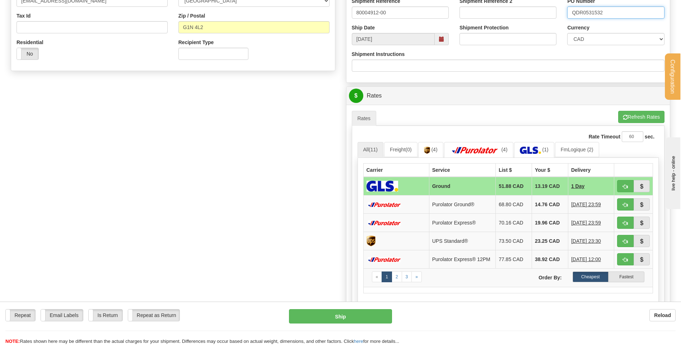
scroll to position [323, 0]
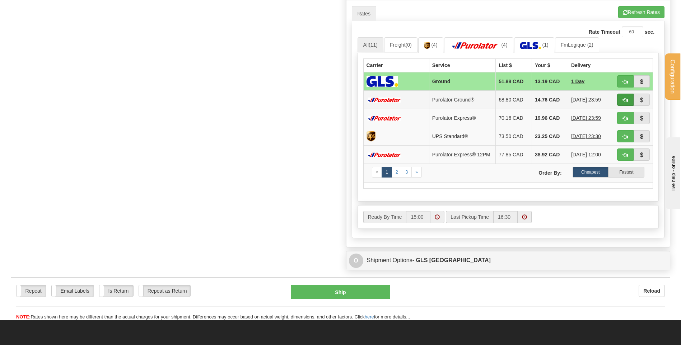
type input "QDR0531532"
click at [623, 100] on span "button" at bounding box center [624, 100] width 5 height 5
type input "260"
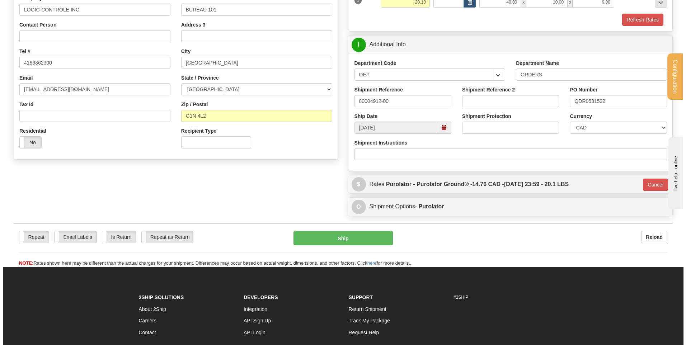
scroll to position [95, 0]
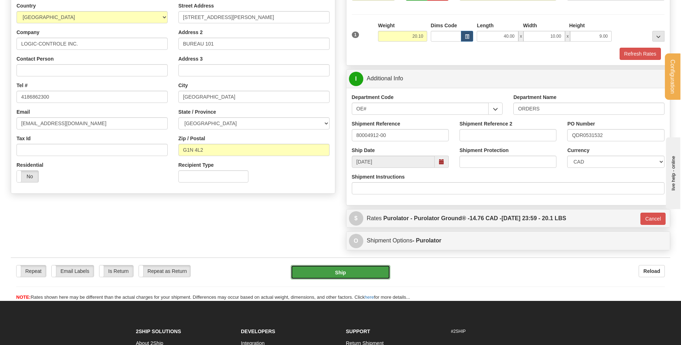
click at [330, 275] on button "Ship" at bounding box center [340, 272] width 99 height 14
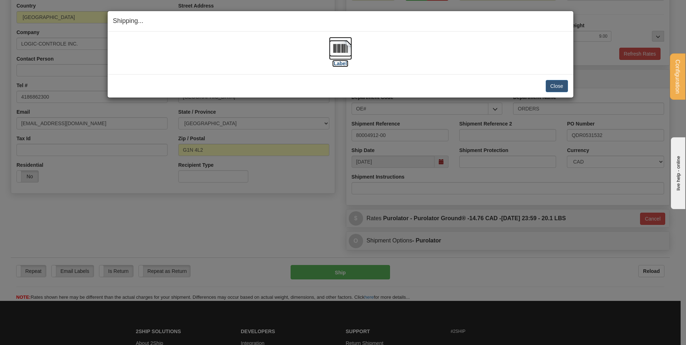
click at [338, 57] on img at bounding box center [340, 48] width 23 height 23
click at [547, 82] on button "Close" at bounding box center [557, 86] width 22 height 12
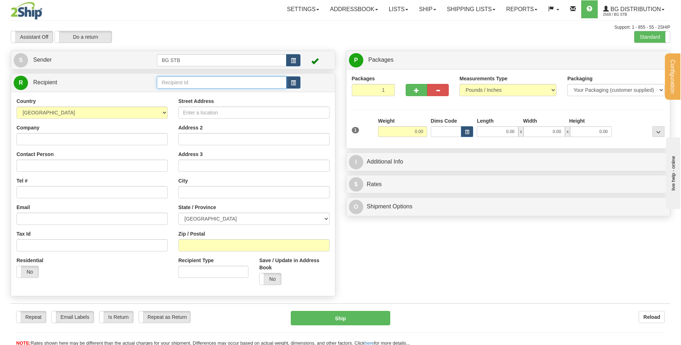
click at [224, 77] on input "text" at bounding box center [221, 82] width 129 height 12
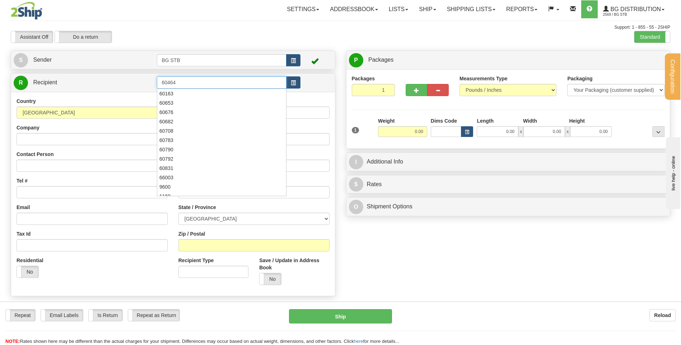
type input "60464"
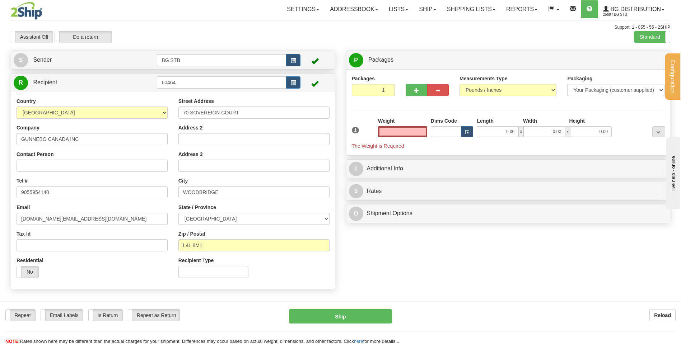
type input "0.00"
drag, startPoint x: 249, startPoint y: 117, endPoint x: 192, endPoint y: 111, distance: 57.0
click at [193, 111] on div "Street Address [STREET_ADDRESS] Address 2 Address 3 City [GEOGRAPHIC_DATA] Stat…" at bounding box center [254, 191] width 162 height 186
click at [264, 119] on div "Street Address [STREET_ADDRESS] Address 2 Address 3 City [GEOGRAPHIC_DATA] Stat…" at bounding box center [254, 191] width 162 height 186
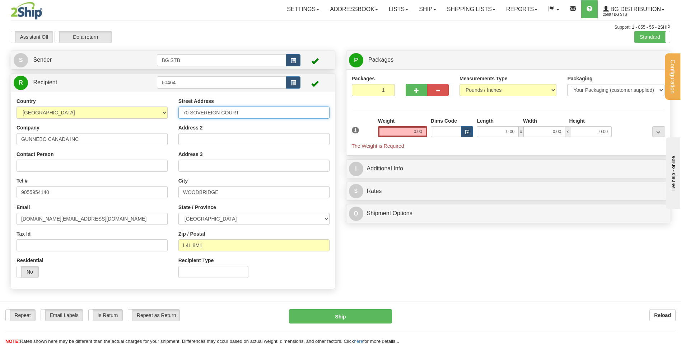
click at [258, 109] on input "70 SOVEREIGN COURT" at bounding box center [253, 113] width 151 height 12
type input "[STREET_ADDRESS]"
click at [241, 218] on select "[GEOGRAPHIC_DATA] [GEOGRAPHIC_DATA] [GEOGRAPHIC_DATA] [GEOGRAPHIC_DATA] [GEOGRA…" at bounding box center [253, 219] width 151 height 12
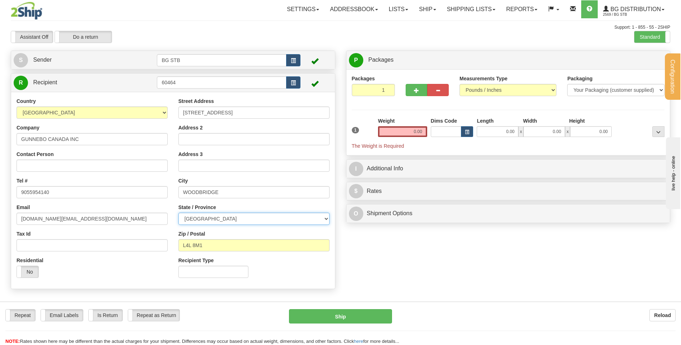
select select "QC"
click at [178, 213] on select "[GEOGRAPHIC_DATA] [GEOGRAPHIC_DATA] [GEOGRAPHIC_DATA] [GEOGRAPHIC_DATA] [GEOGRA…" at bounding box center [253, 219] width 151 height 12
drag, startPoint x: 235, startPoint y: 190, endPoint x: 48, endPoint y: 184, distance: 187.7
click at [61, 184] on div "Country [GEOGRAPHIC_DATA] [GEOGRAPHIC_DATA] [GEOGRAPHIC_DATA] [GEOGRAPHIC_DATA]…" at bounding box center [173, 191] width 324 height 186
type input "DORVAL"
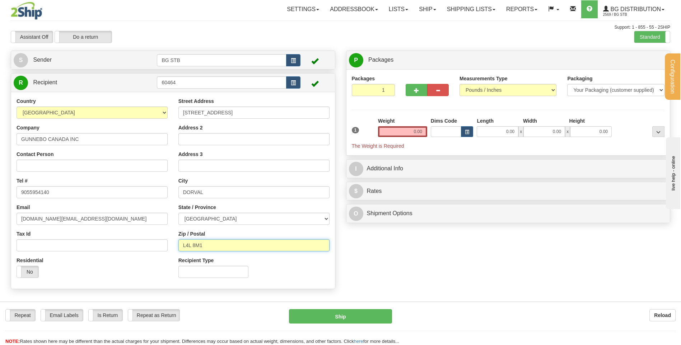
drag, startPoint x: 194, startPoint y: 249, endPoint x: 157, endPoint y: 254, distance: 37.3
click at [159, 253] on div "Country [GEOGRAPHIC_DATA] [GEOGRAPHIC_DATA] [GEOGRAPHIC_DATA] [GEOGRAPHIC_DATA]…" at bounding box center [173, 191] width 324 height 186
type input "H9P 2S6"
click at [395, 128] on input "0.00" at bounding box center [402, 131] width 49 height 11
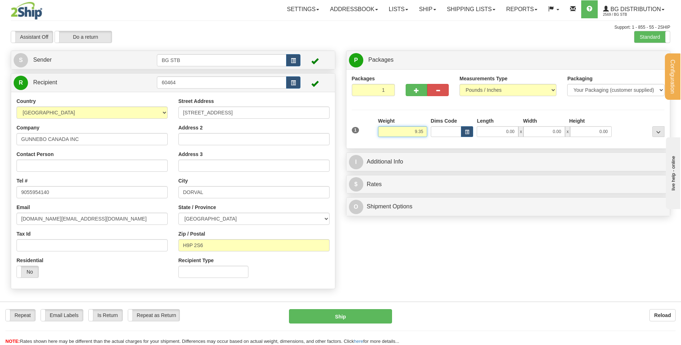
type input "9.35"
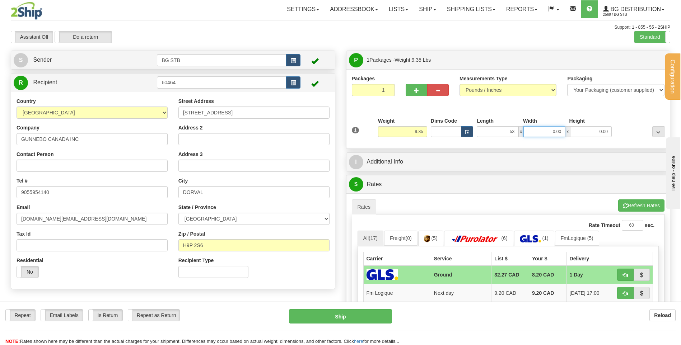
type input "53.00"
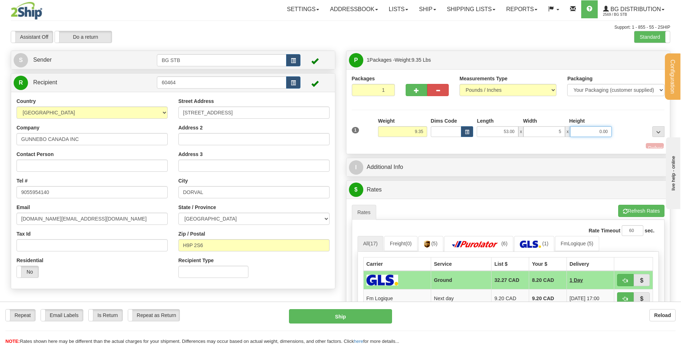
type input "5.00"
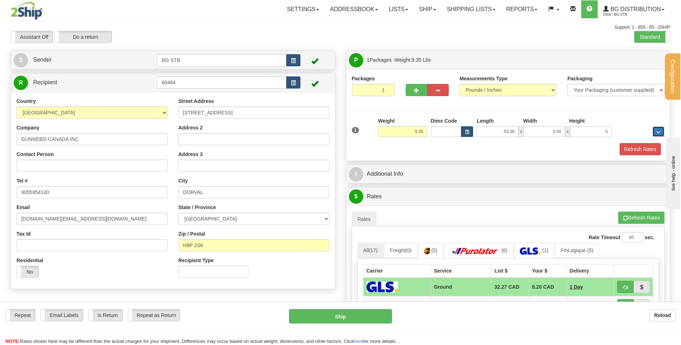
type input "5.00"
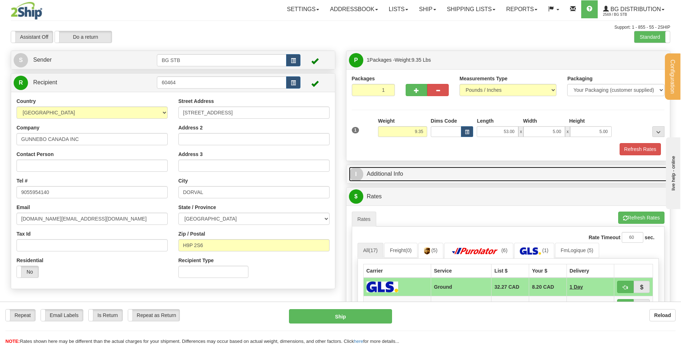
click at [401, 167] on link "I Additional Info" at bounding box center [508, 174] width 319 height 15
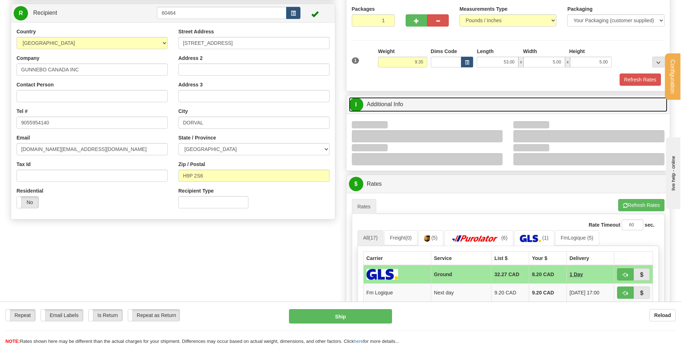
scroll to position [108, 0]
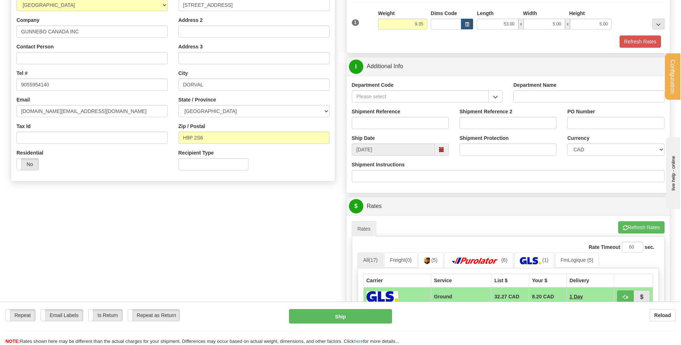
click at [493, 97] on span "button" at bounding box center [495, 97] width 5 height 5
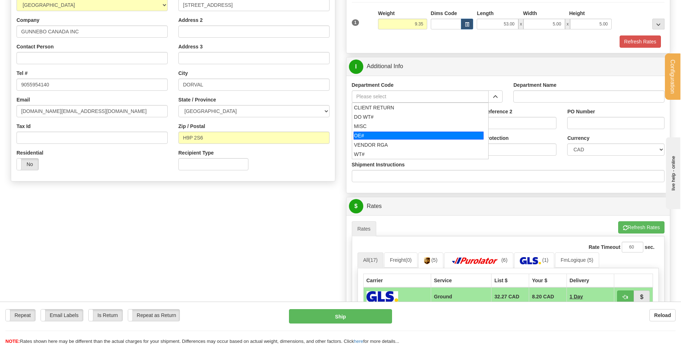
click at [434, 136] on div "OE#" at bounding box center [418, 136] width 130 height 8
type input "OE#"
type input "ORDERS"
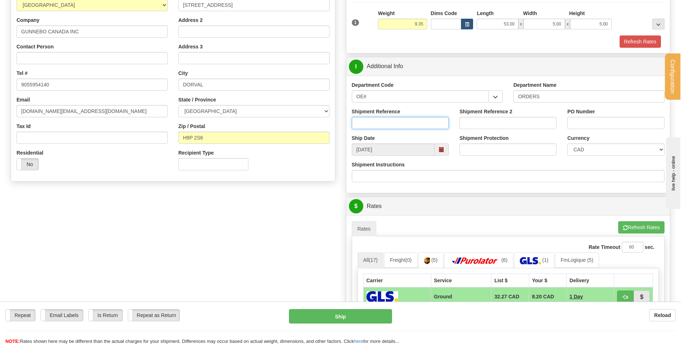
click at [427, 125] on input "Shipment Reference" at bounding box center [400, 123] width 97 height 12
type input "80005195-00"
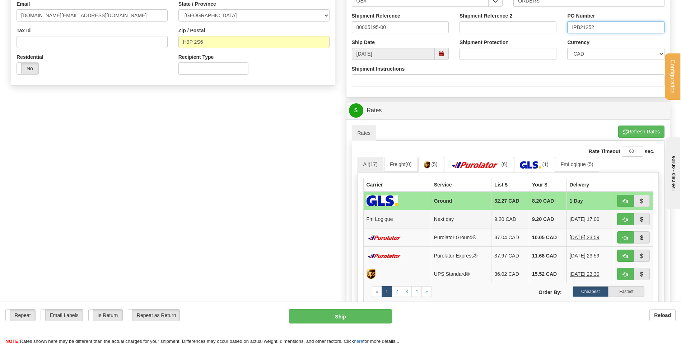
scroll to position [287, 0]
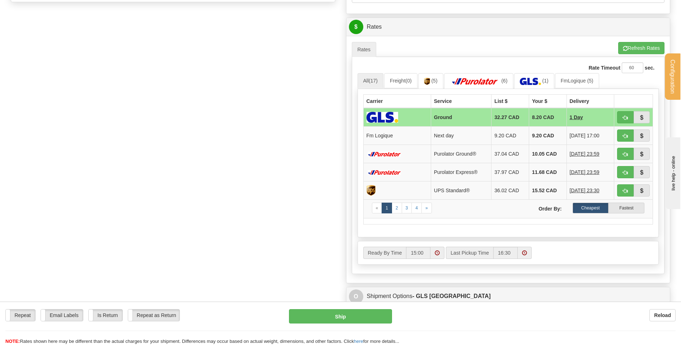
type input "IPB21252"
click at [623, 137] on span "button" at bounding box center [624, 136] width 5 height 5
type input "jour"
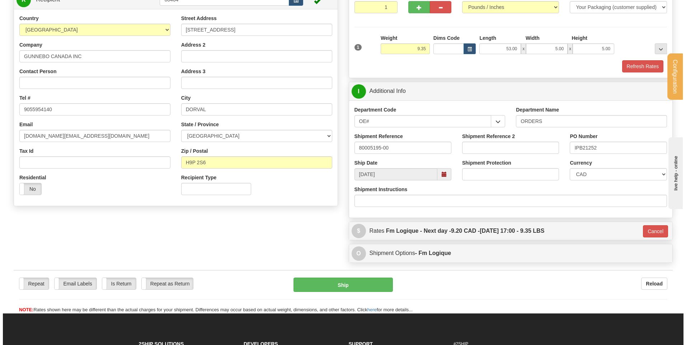
scroll to position [158, 0]
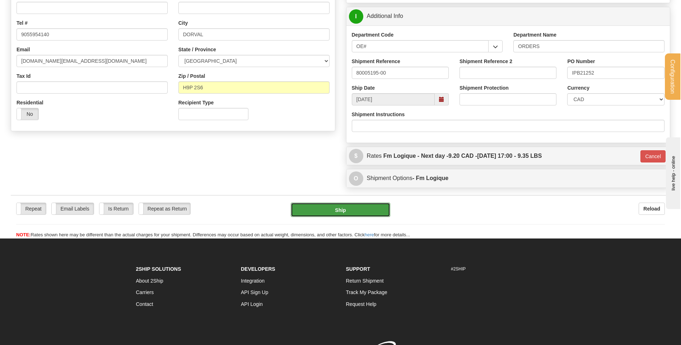
click at [366, 210] on button "Ship" at bounding box center [340, 210] width 99 height 14
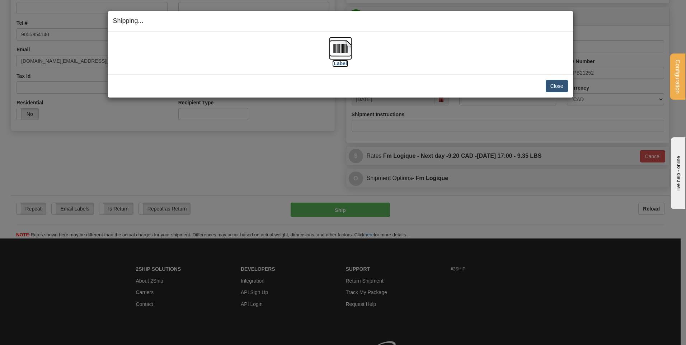
click at [343, 50] on img at bounding box center [340, 48] width 23 height 23
click at [559, 85] on button "Close" at bounding box center [557, 86] width 22 height 12
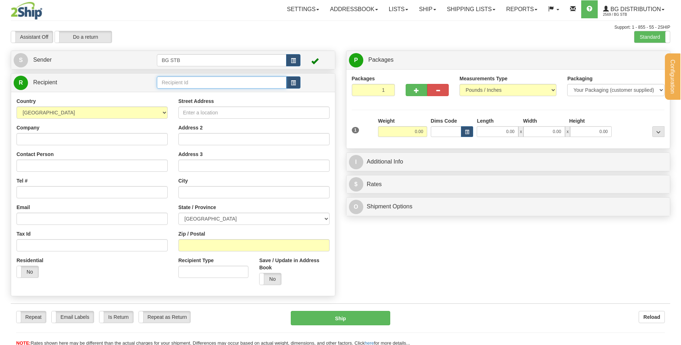
click at [175, 82] on input "text" at bounding box center [221, 82] width 129 height 12
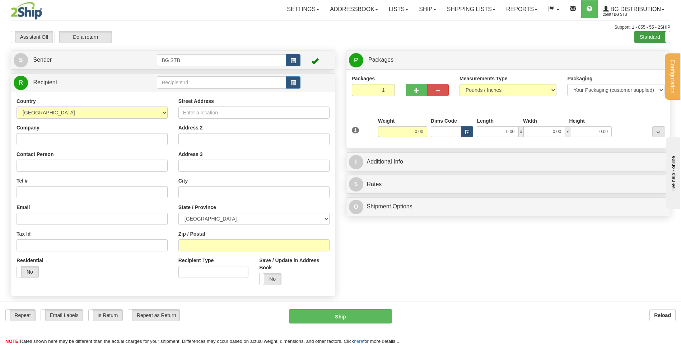
click at [655, 37] on label "Standard" at bounding box center [652, 36] width 36 height 11
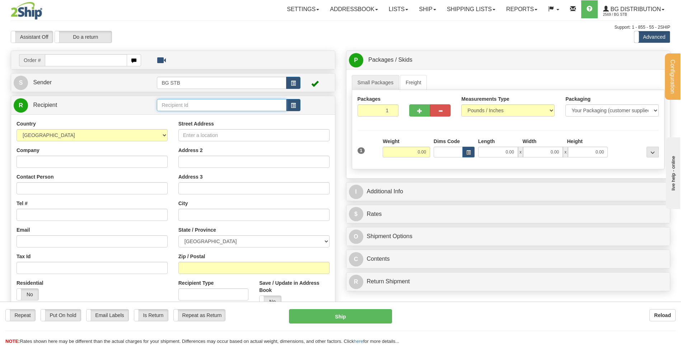
click at [179, 107] on input "text" at bounding box center [221, 105] width 129 height 12
type input "4009"
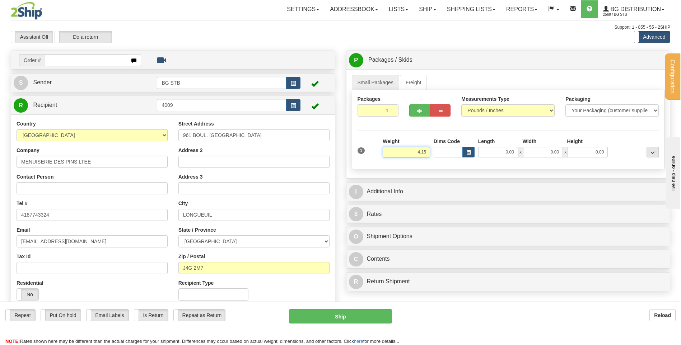
type input "4.15"
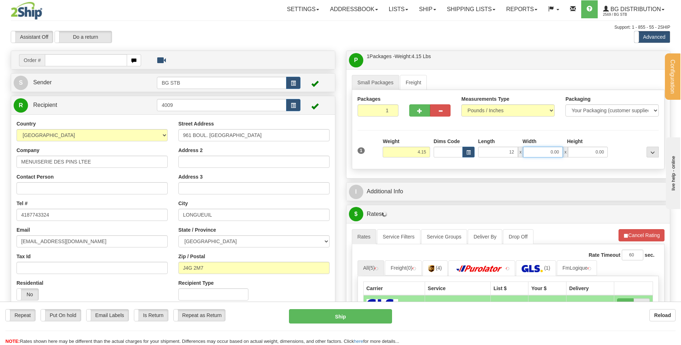
type input "12.00"
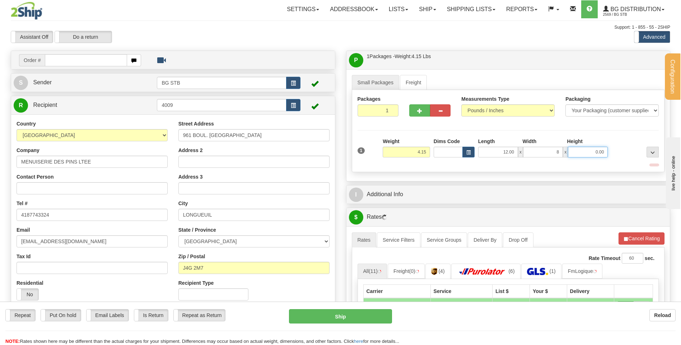
type input "8.00"
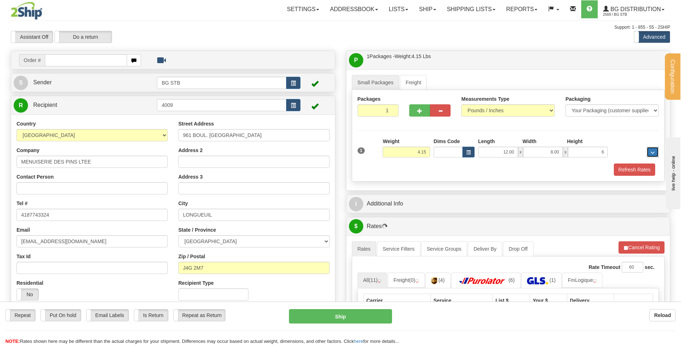
type input "6.00"
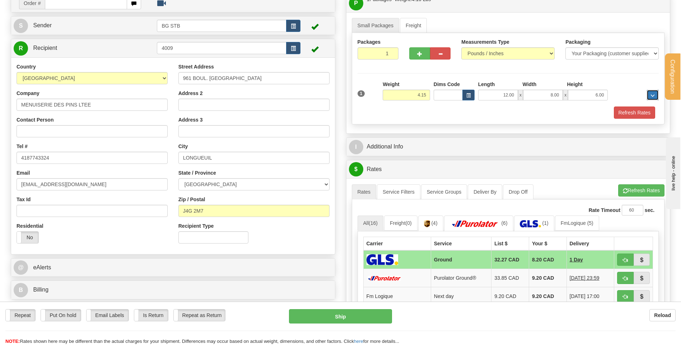
scroll to position [108, 0]
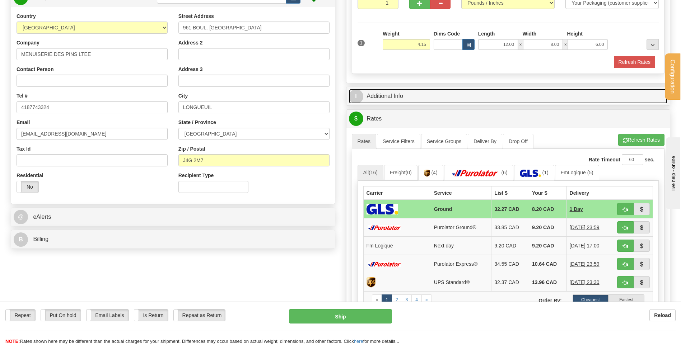
click at [391, 96] on link "I Additional Info" at bounding box center [508, 96] width 319 height 15
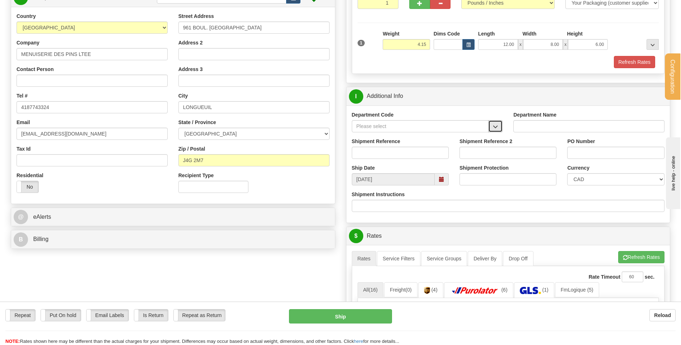
click at [496, 125] on span "button" at bounding box center [495, 126] width 5 height 5
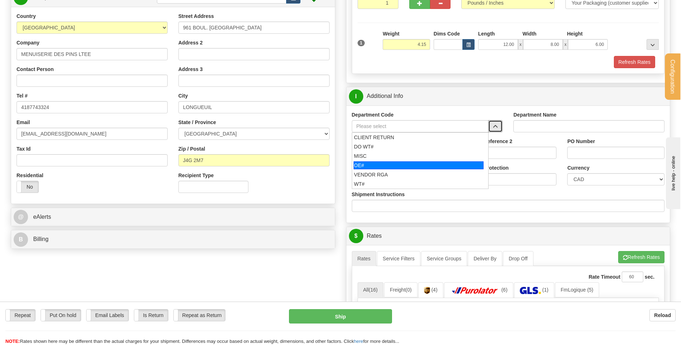
drag, startPoint x: 395, startPoint y: 164, endPoint x: 391, endPoint y: 155, distance: 9.2
click at [394, 164] on div "OE#" at bounding box center [418, 165] width 130 height 8
type input "OE#"
type input "ORDERS"
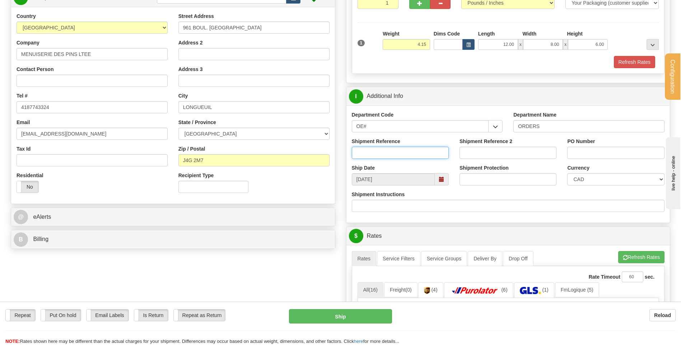
click at [391, 155] on input "Shipment Reference" at bounding box center [400, 153] width 97 height 12
type input "80005159-00"
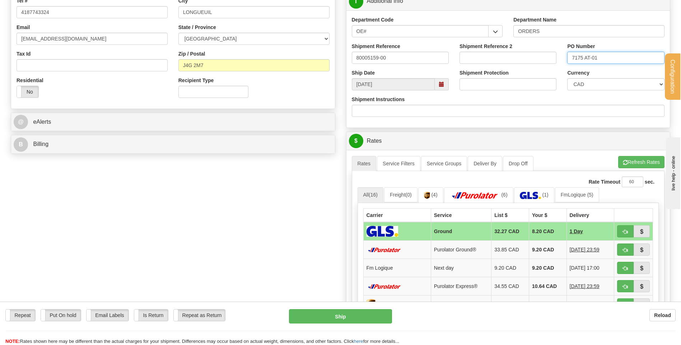
scroll to position [251, 0]
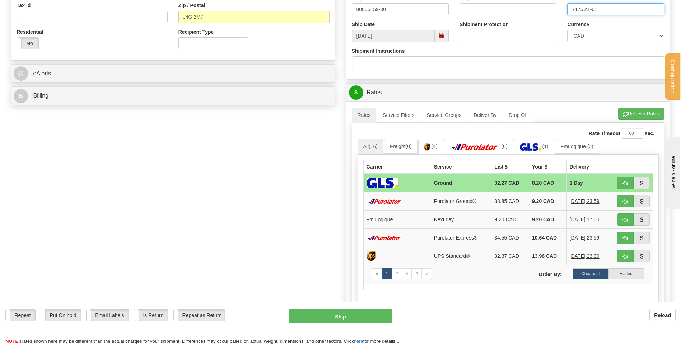
type input "7175 AT-01"
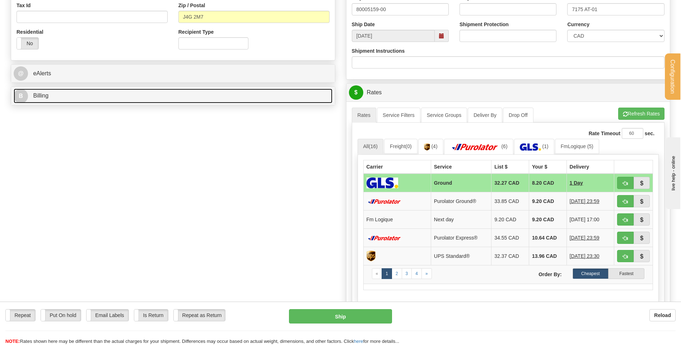
click at [165, 99] on link "B Billing" at bounding box center [173, 96] width 319 height 15
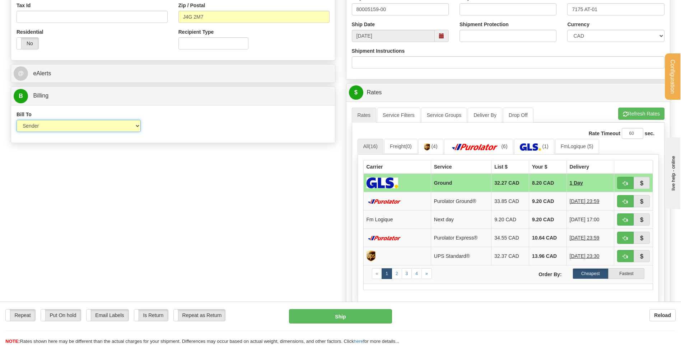
click at [130, 127] on select "Sender Recipient Third Party Collect" at bounding box center [79, 126] width 124 height 12
select select "2"
click at [17, 120] on select "Sender Recipient Third Party Collect" at bounding box center [79, 126] width 124 height 12
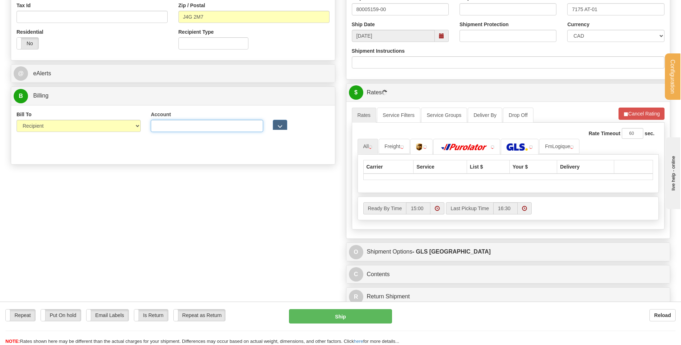
click at [200, 130] on input "Account" at bounding box center [207, 126] width 112 height 12
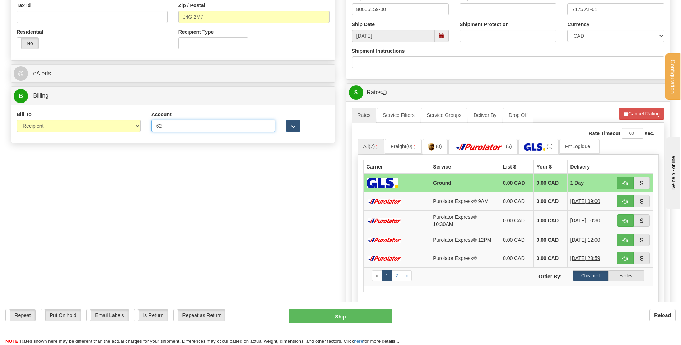
type input "6265506"
click at [287, 127] on button "button" at bounding box center [293, 126] width 14 height 12
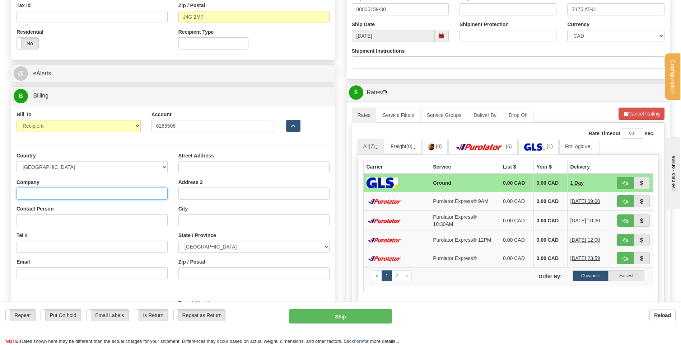
click at [122, 190] on input "Company" at bounding box center [92, 194] width 151 height 12
type input "MENUISERIE DES PINS LTEE"
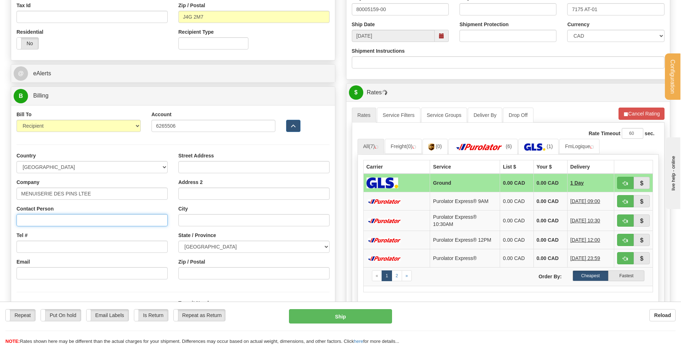
type input "RECEPTION"
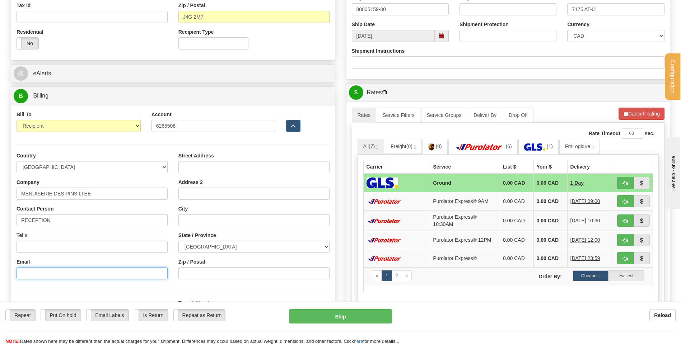
type input "lbrunelle@richelieu.com"
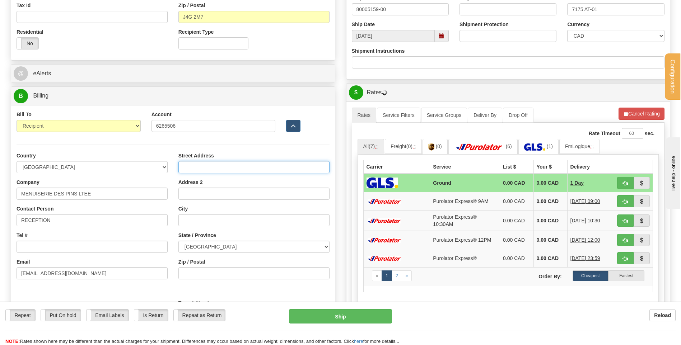
type input "3150 CHEMIN ROYAL"
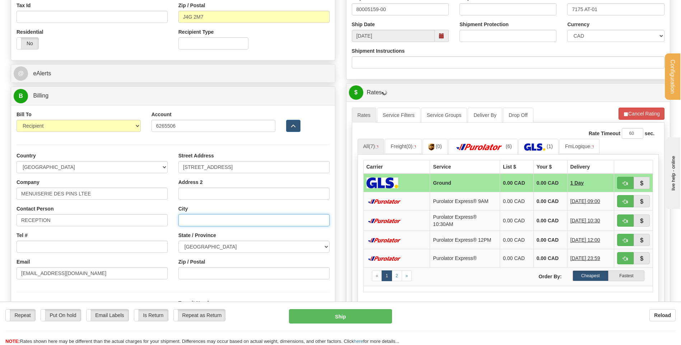
type input "NOTRE-DAME-DES-PINS"
select select "QC"
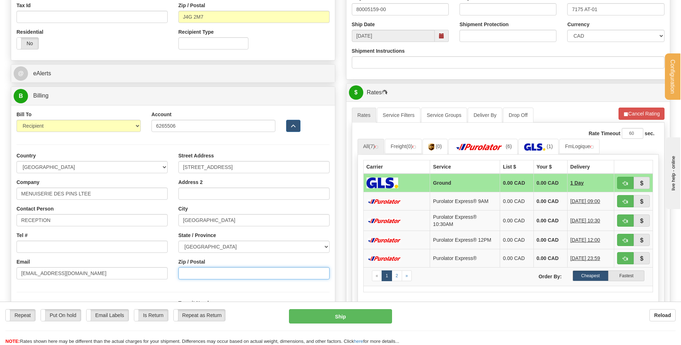
type input "G0M 1K0"
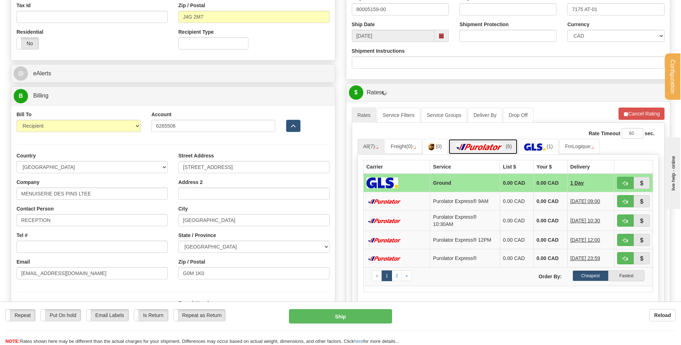
click at [509, 148] on span "(6)" at bounding box center [508, 146] width 6 height 6
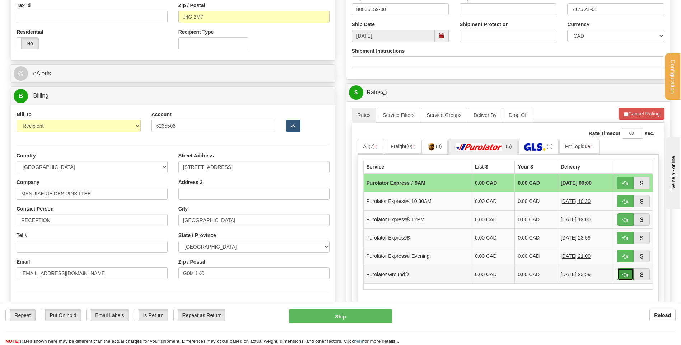
click at [622, 274] on span "button" at bounding box center [624, 275] width 5 height 5
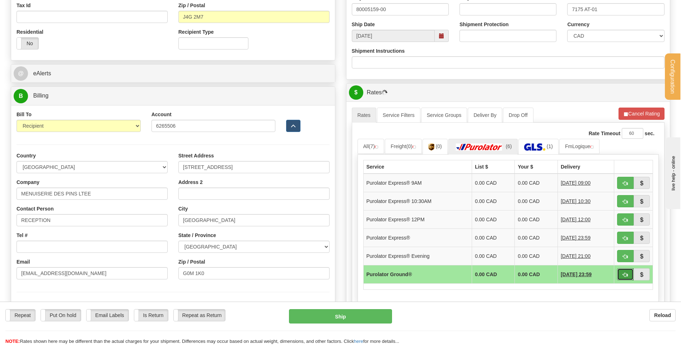
click at [626, 274] on span "button" at bounding box center [624, 275] width 5 height 5
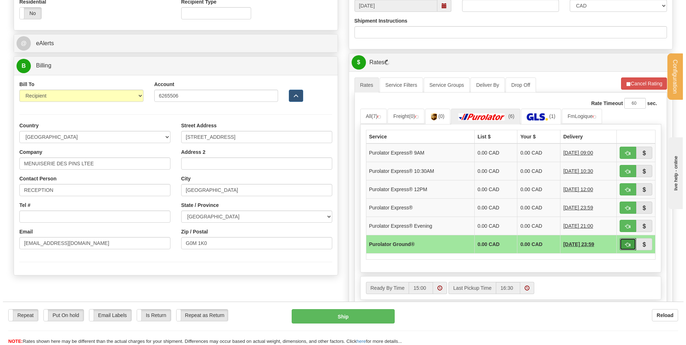
scroll to position [287, 0]
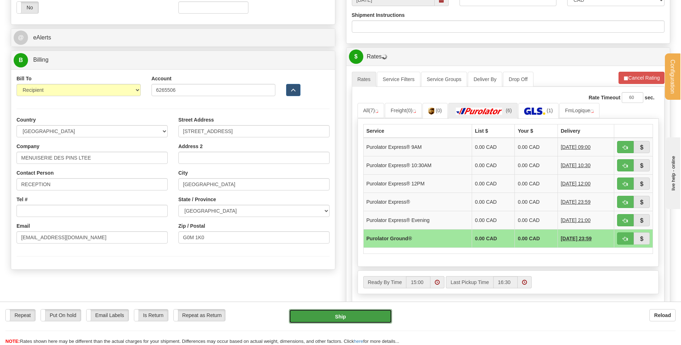
click at [351, 311] on button "Ship" at bounding box center [340, 316] width 103 height 14
type input "260"
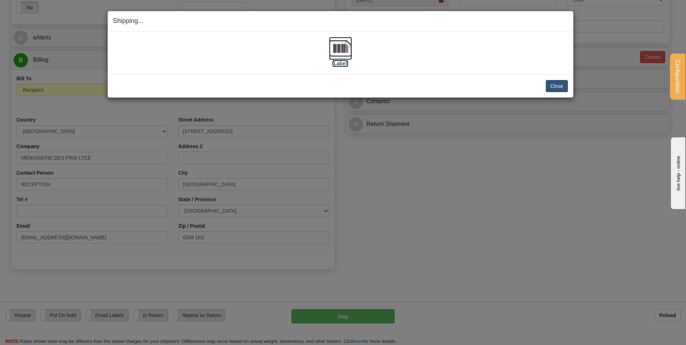
click at [338, 52] on img at bounding box center [340, 48] width 23 height 23
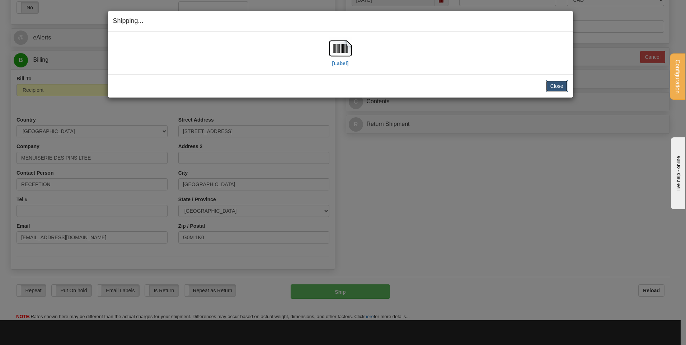
click at [560, 89] on button "Close" at bounding box center [557, 86] width 22 height 12
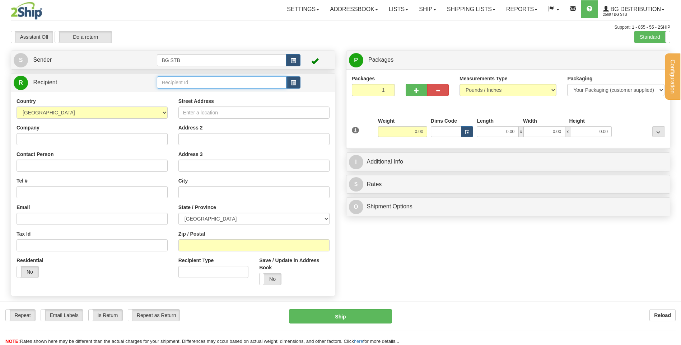
click at [216, 84] on input "text" at bounding box center [221, 82] width 129 height 12
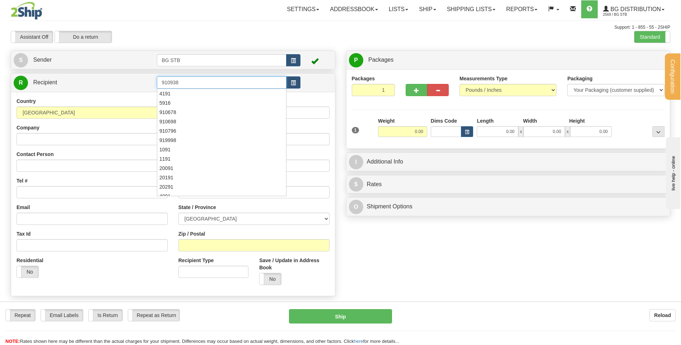
type input "910938"
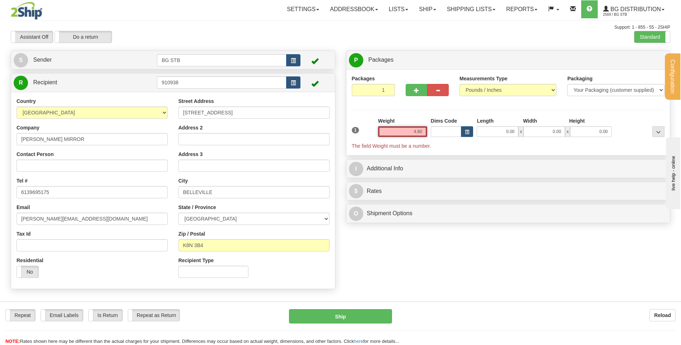
type input "4.80"
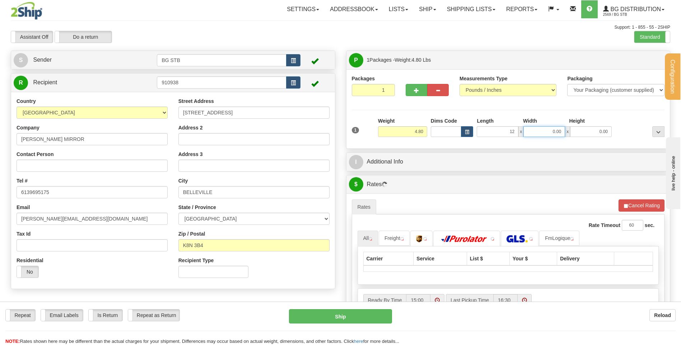
type input "12.00"
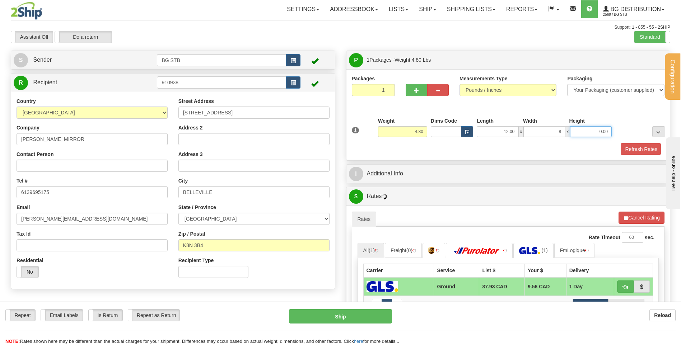
type input "8.00"
type input "6.00"
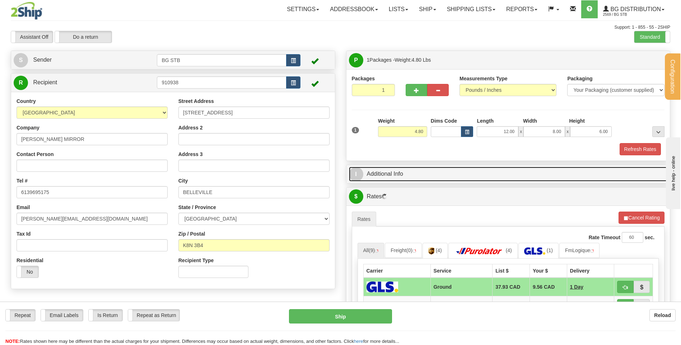
click at [406, 180] on link "I Additional Info" at bounding box center [508, 174] width 319 height 15
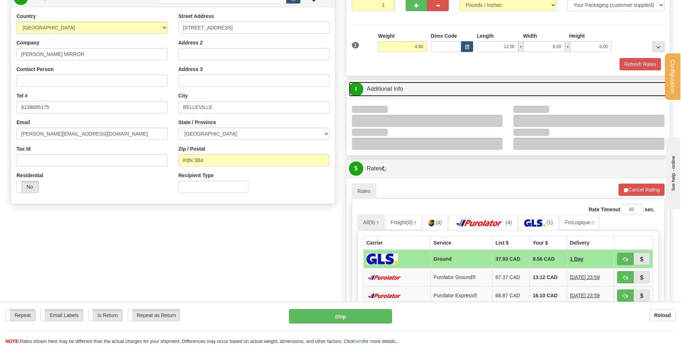
scroll to position [108, 0]
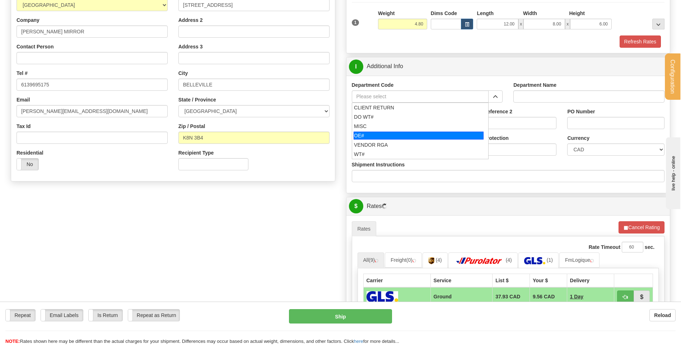
drag, startPoint x: 389, startPoint y: 134, endPoint x: 386, endPoint y: 127, distance: 7.6
click at [388, 133] on div "OE#" at bounding box center [418, 136] width 130 height 8
type input "OE#"
type input "ORDERS"
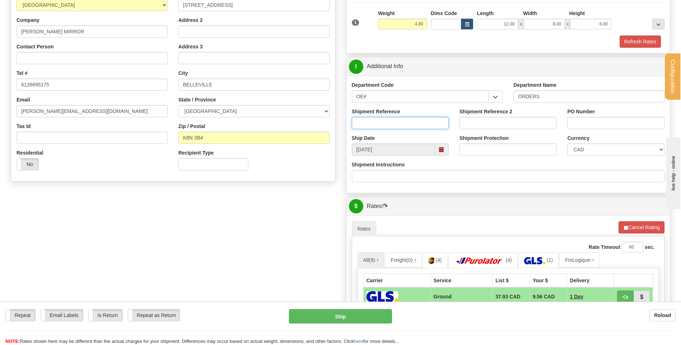
click at [386, 127] on input "Shipment Reference" at bounding box center [400, 123] width 97 height 12
type input "165435-00"
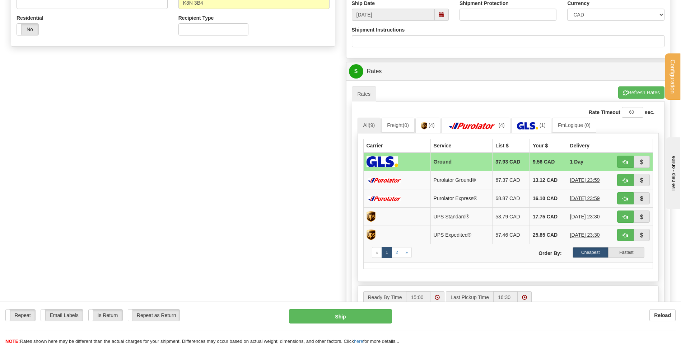
scroll to position [251, 0]
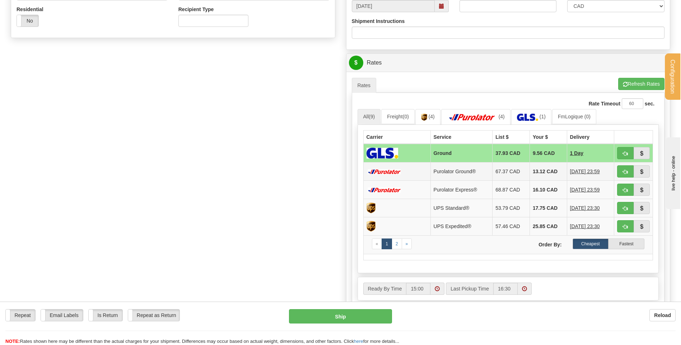
type input "25-211029"
click at [621, 170] on button "button" at bounding box center [625, 171] width 17 height 12
type input "260"
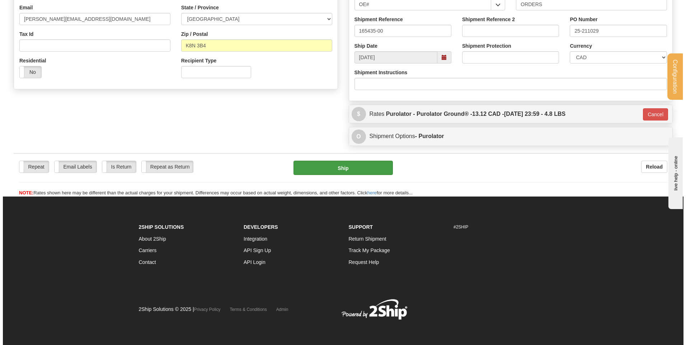
scroll to position [200, 0]
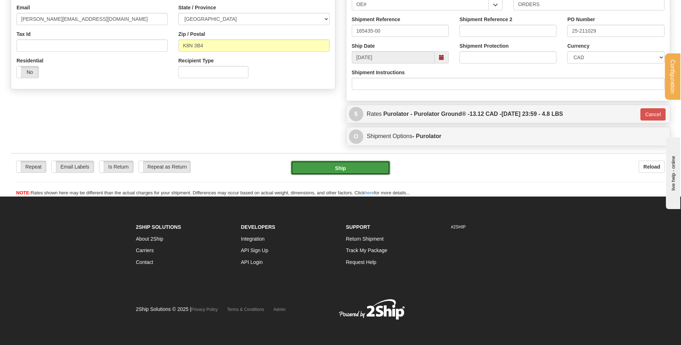
click at [336, 172] on button "Ship" at bounding box center [340, 168] width 99 height 14
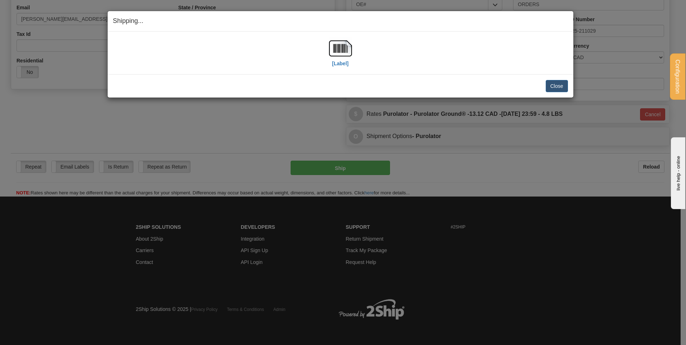
click at [331, 60] on div "[Label]" at bounding box center [340, 53] width 23 height 32
click at [345, 49] on img at bounding box center [340, 48] width 23 height 23
click at [554, 84] on button "Close" at bounding box center [557, 86] width 22 height 12
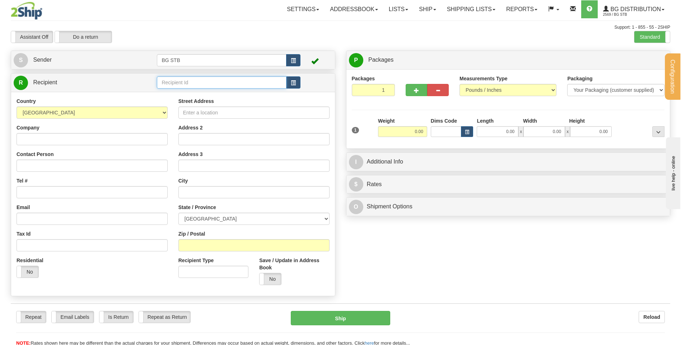
click at [242, 77] on input "text" at bounding box center [221, 82] width 129 height 12
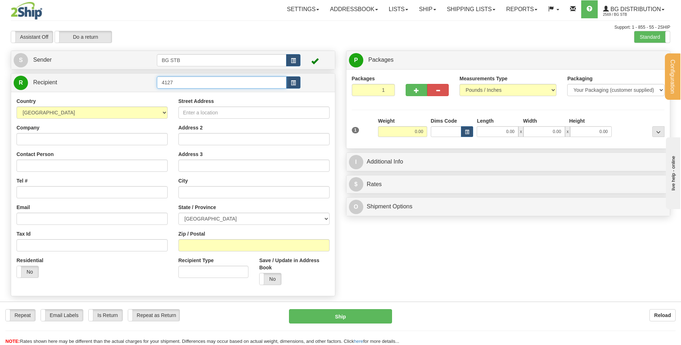
type input "4127"
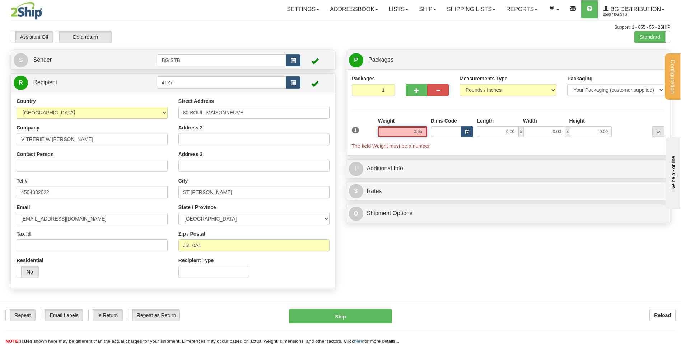
type input "0.65"
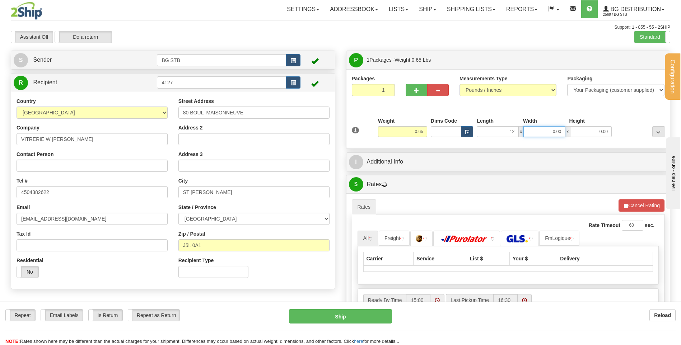
type input "12.00"
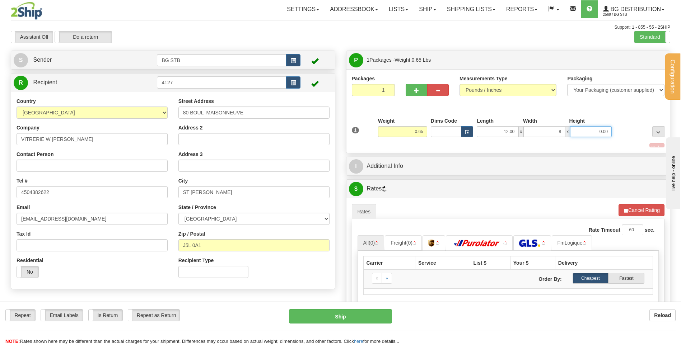
type input "8.00"
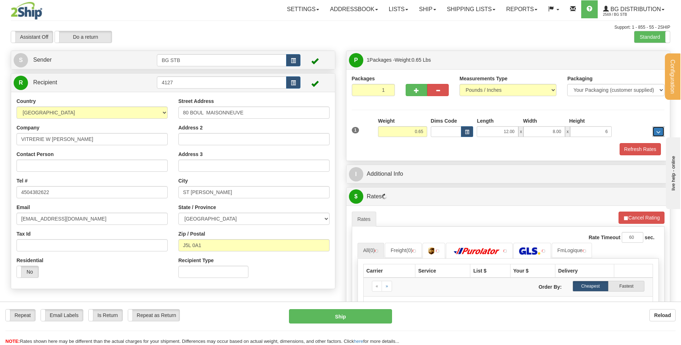
type input "6.00"
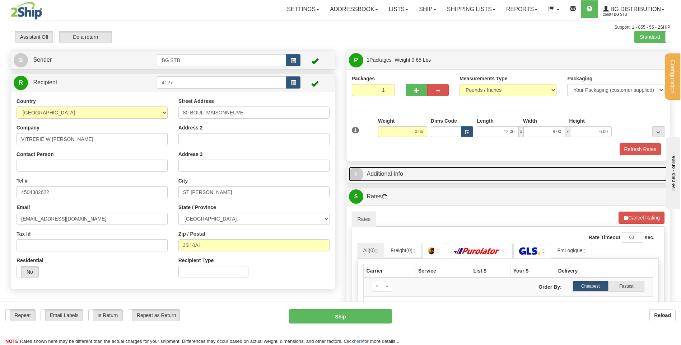
click at [417, 179] on link "I Additional Info" at bounding box center [508, 174] width 319 height 15
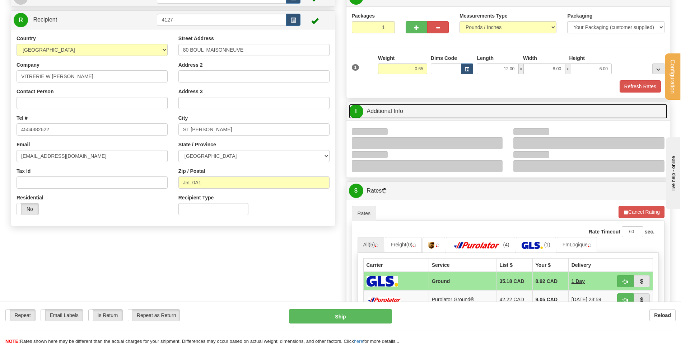
scroll to position [72, 0]
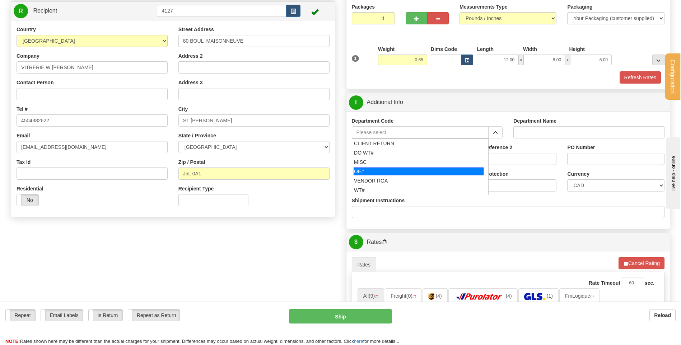
click at [389, 170] on div "OE#" at bounding box center [418, 172] width 130 height 8
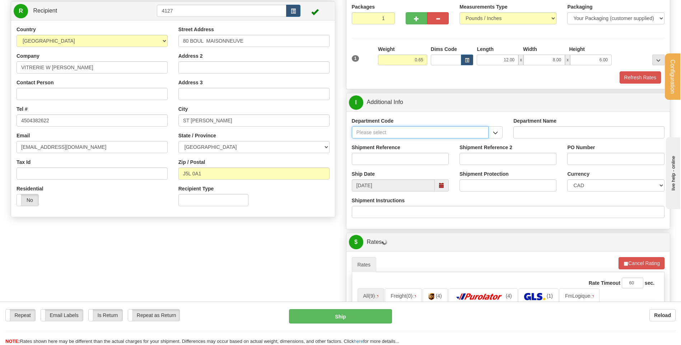
type input "OE#"
type input "ORDERS"
click at [388, 162] on input "Shipment Reference" at bounding box center [400, 159] width 97 height 12
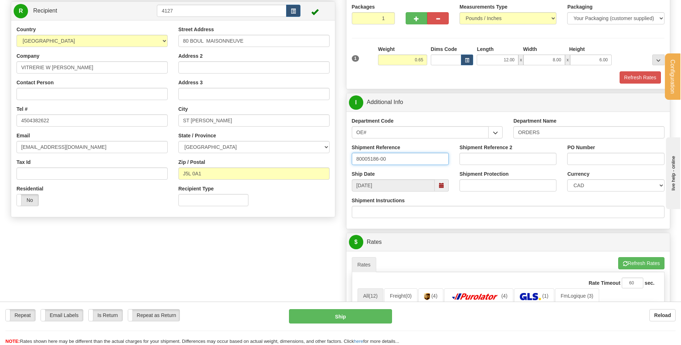
type input "80005186-00"
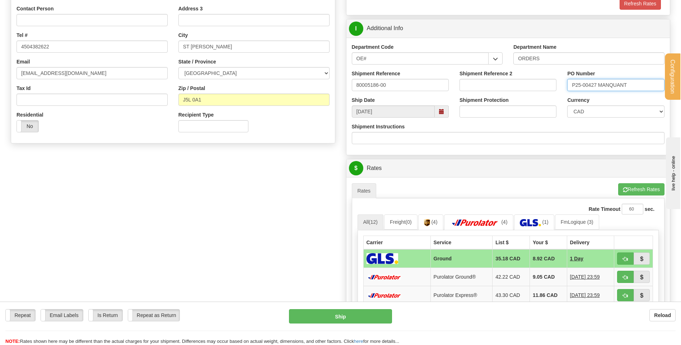
scroll to position [251, 0]
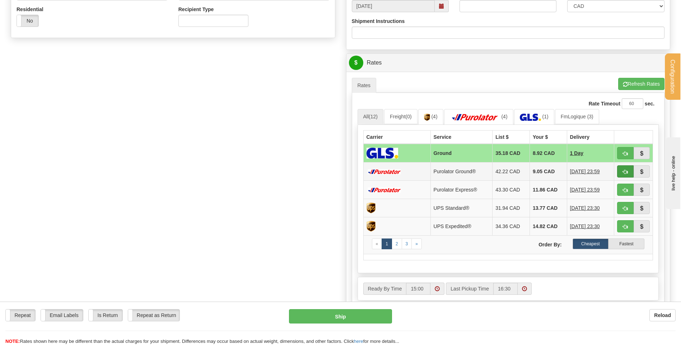
type input "P25-00427 MANQUANT"
click at [623, 172] on span "button" at bounding box center [624, 172] width 5 height 5
type input "260"
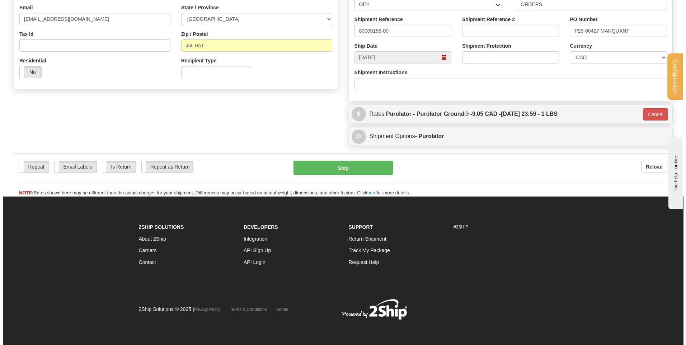
scroll to position [200, 0]
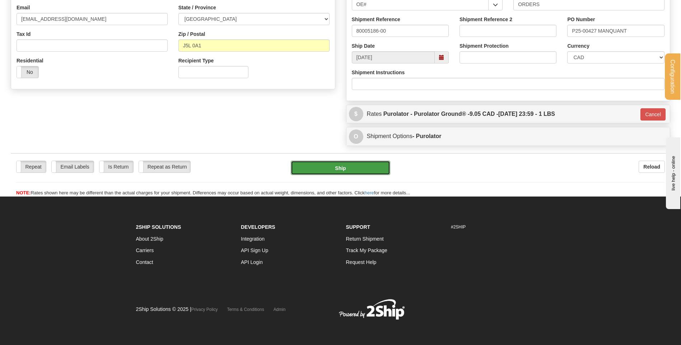
click at [326, 166] on button "Ship" at bounding box center [340, 168] width 99 height 14
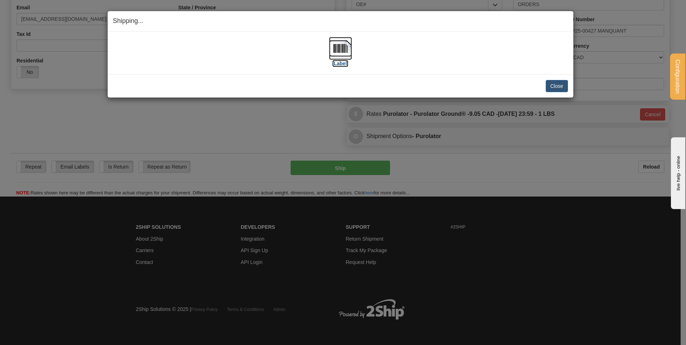
click at [344, 54] on img at bounding box center [340, 48] width 23 height 23
click at [556, 84] on button "Close" at bounding box center [557, 86] width 22 height 12
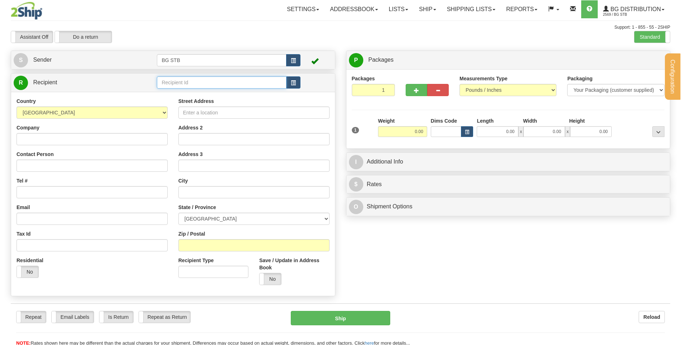
click at [188, 81] on input "text" at bounding box center [221, 82] width 129 height 12
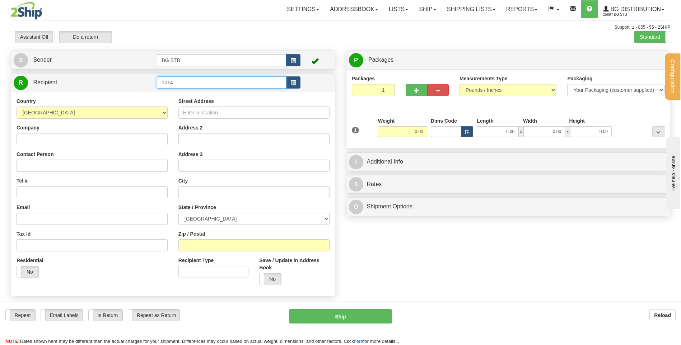
type input "1014"
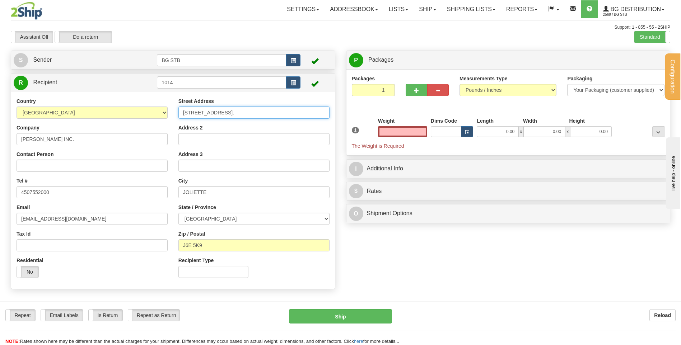
type input "0.00"
drag, startPoint x: 240, startPoint y: 117, endPoint x: 171, endPoint y: 122, distance: 69.0
click at [180, 119] on div "Street Address [STREET_ADDRESS][PERSON_NAME] Address 2 Address 3 City [GEOGRAPH…" at bounding box center [254, 191] width 162 height 186
type input "958 [GEOGRAPHIC_DATA]"
drag, startPoint x: 213, startPoint y: 248, endPoint x: 193, endPoint y: 246, distance: 19.8
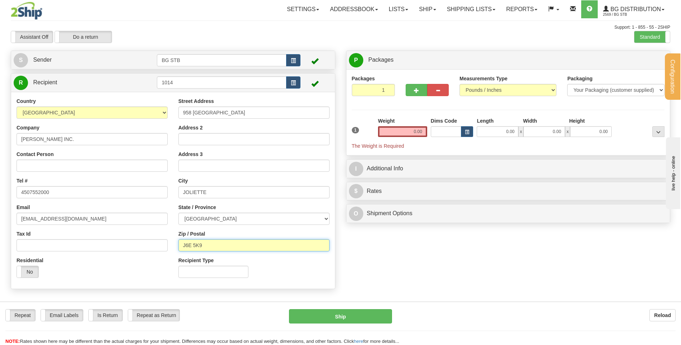
click at [193, 246] on input "J6E 5K9" at bounding box center [253, 245] width 151 height 12
type input "J6E 3A4"
click at [404, 125] on div "Weight 0.00" at bounding box center [402, 127] width 49 height 20
click at [405, 128] on input "0.00" at bounding box center [402, 131] width 49 height 11
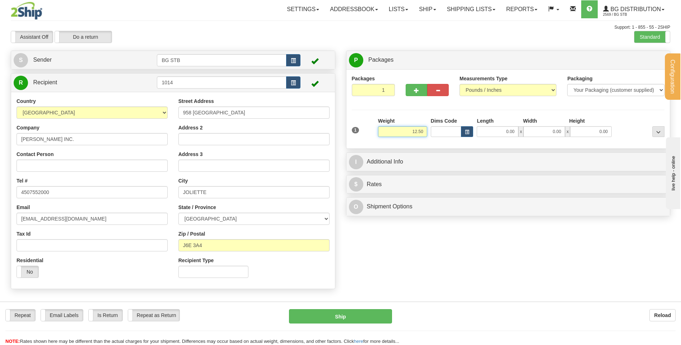
type input "12.50"
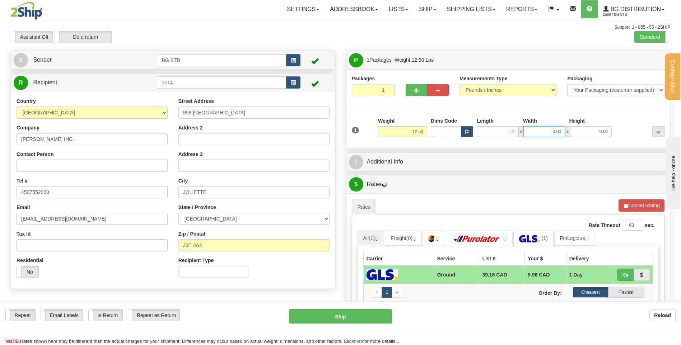
type input "12.00"
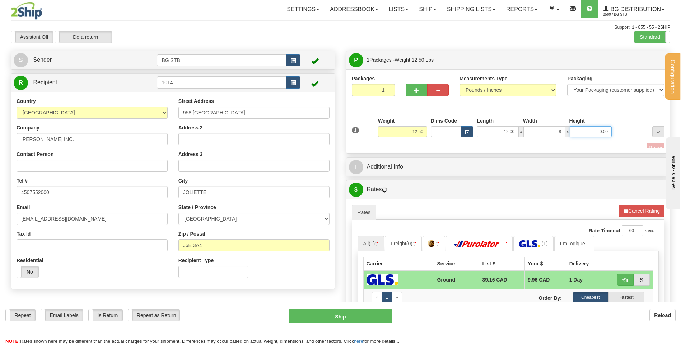
type input "8.00"
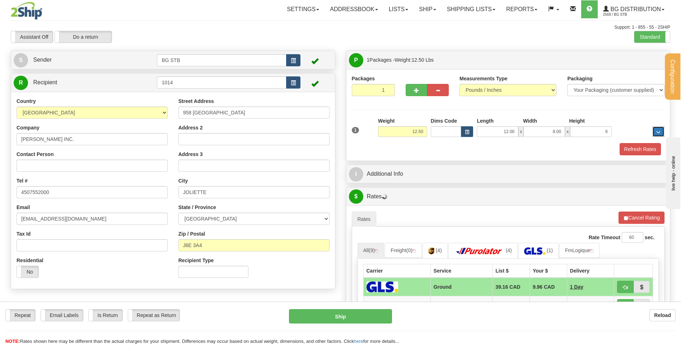
type input "6.00"
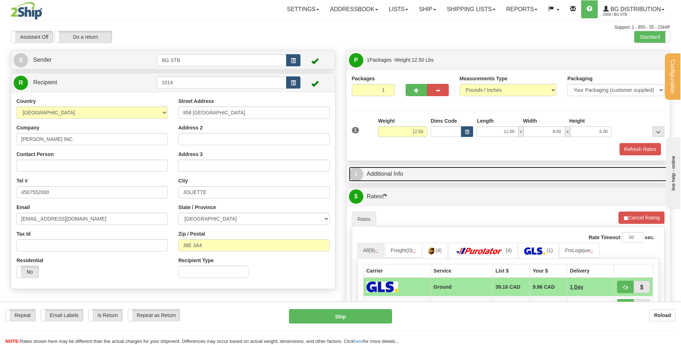
click at [428, 167] on link "I Additional Info" at bounding box center [508, 174] width 319 height 15
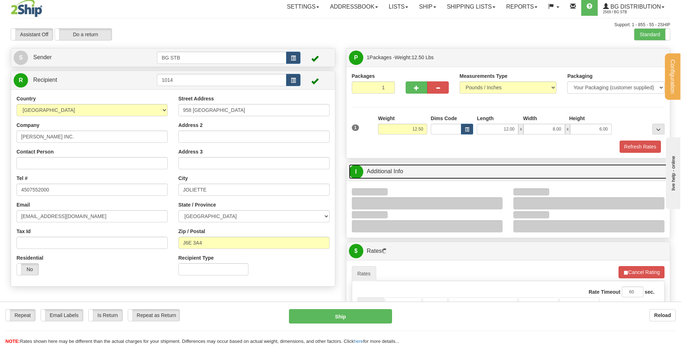
scroll to position [72, 0]
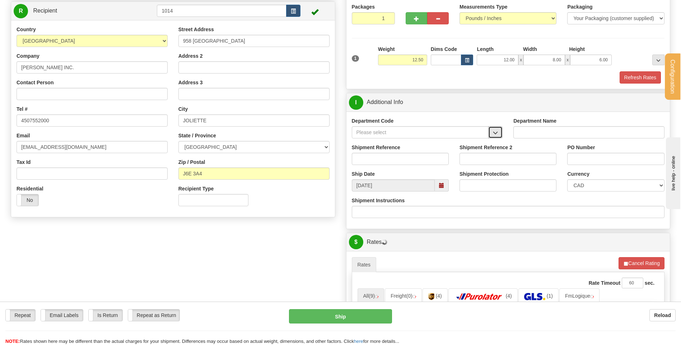
drag, startPoint x: 479, startPoint y: 128, endPoint x: 489, endPoint y: 137, distance: 13.7
click at [496, 133] on span "button" at bounding box center [495, 133] width 5 height 5
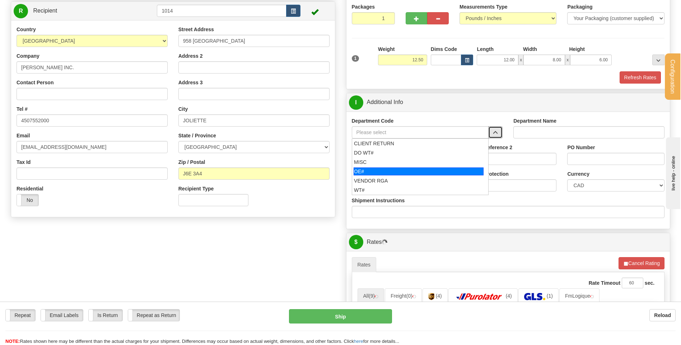
click at [397, 175] on div "OE#" at bounding box center [418, 172] width 130 height 8
type input "OE#"
type input "ORDERS"
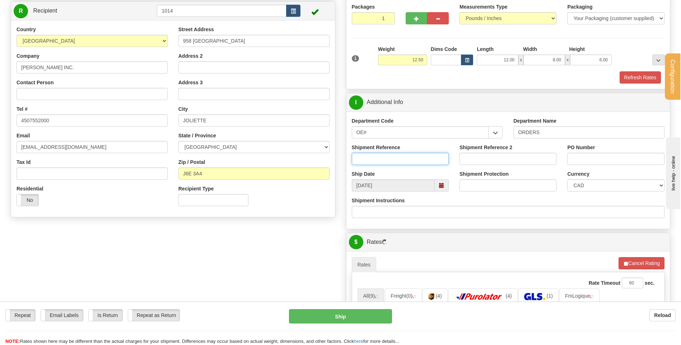
click at [394, 163] on input "Shipment Reference" at bounding box center [400, 159] width 97 height 12
type input "80005192-00"
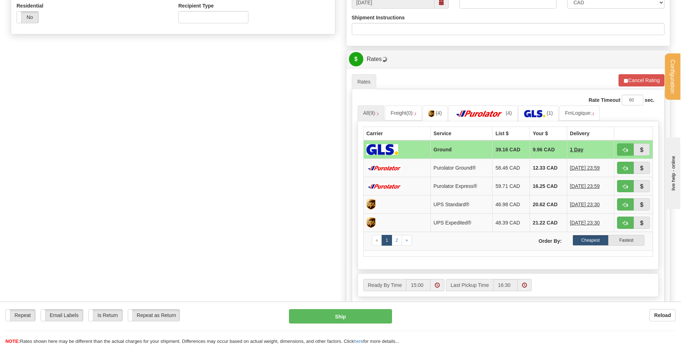
scroll to position [287, 0]
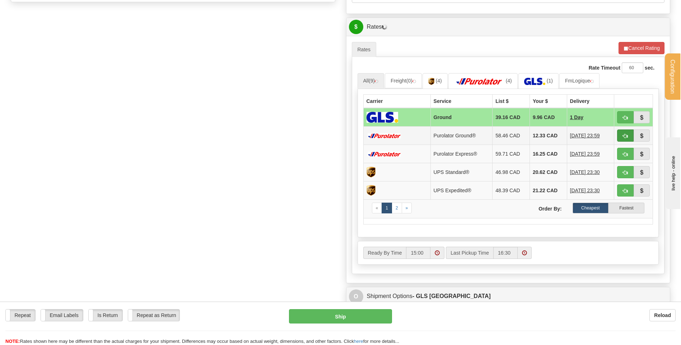
type input "STOCK DENIS"
click at [619, 138] on button "button" at bounding box center [625, 136] width 17 height 12
click at [593, 82] on span "(3)" at bounding box center [590, 81] width 6 height 6
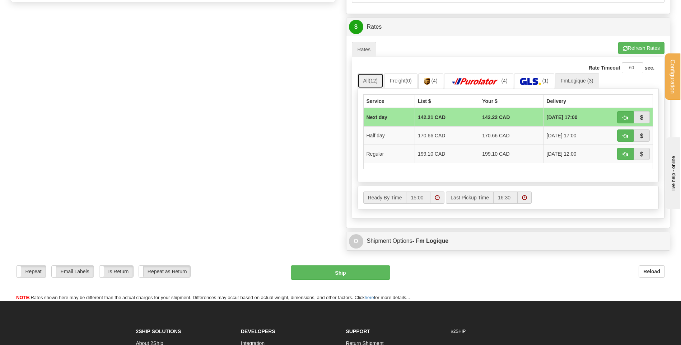
click at [364, 75] on link "All (12)" at bounding box center [370, 80] width 26 height 15
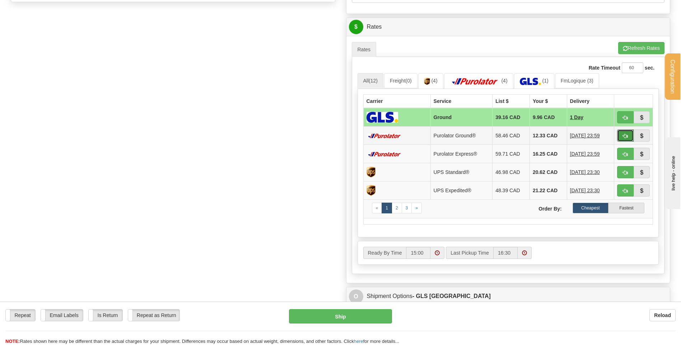
click at [623, 135] on span "button" at bounding box center [624, 136] width 5 height 5
type input "260"
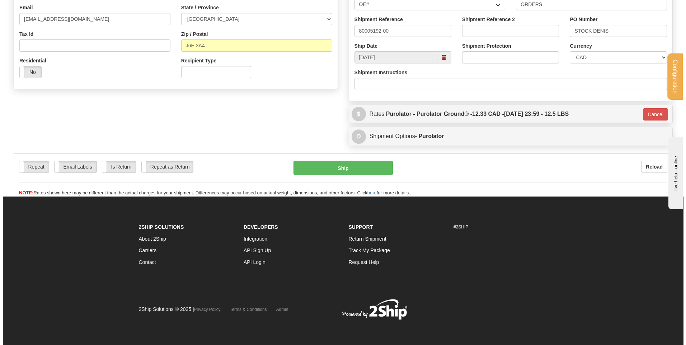
scroll to position [200, 0]
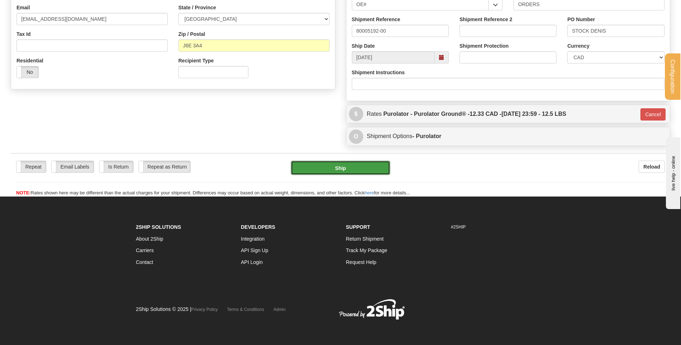
click at [360, 166] on button "Ship" at bounding box center [340, 168] width 99 height 14
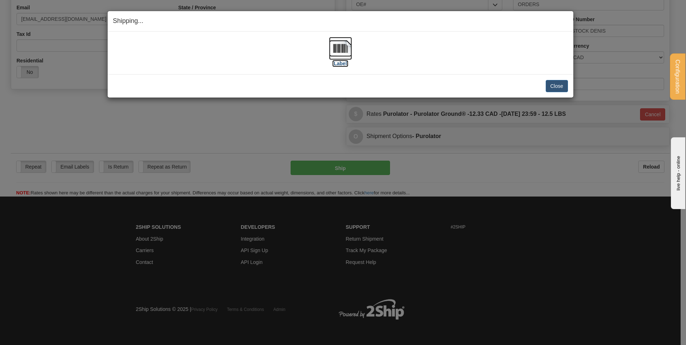
click at [348, 50] on img at bounding box center [340, 48] width 23 height 23
drag, startPoint x: 547, startPoint y: 89, endPoint x: 540, endPoint y: 84, distance: 8.5
click at [547, 88] on button "Close" at bounding box center [557, 86] width 22 height 12
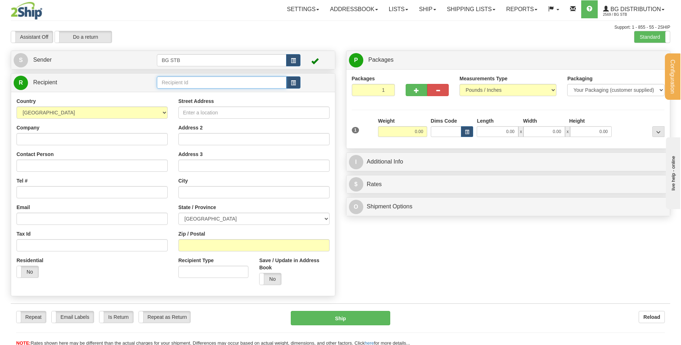
click at [202, 86] on input "text" at bounding box center [221, 82] width 129 height 12
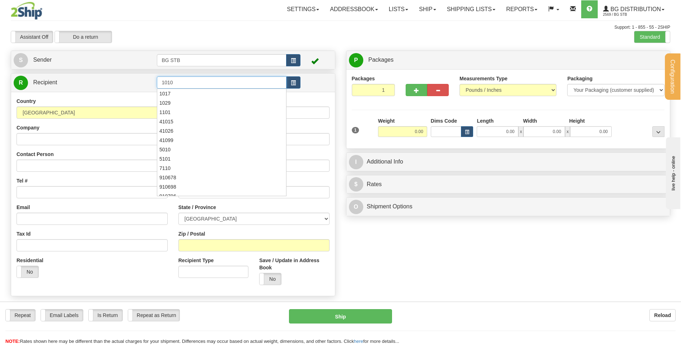
type input "1010"
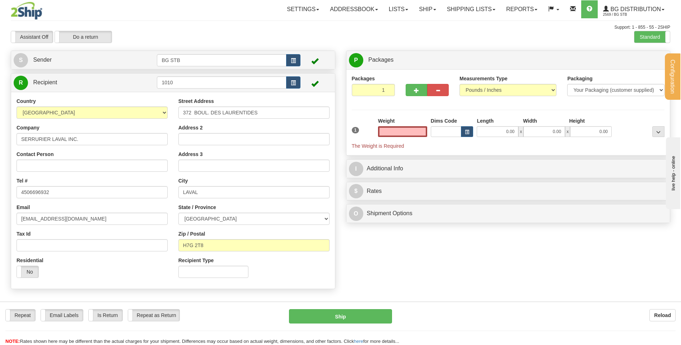
type input "0.00"
click at [424, 131] on input "0.00" at bounding box center [402, 131] width 49 height 11
type input "0.00"
drag, startPoint x: 392, startPoint y: 138, endPoint x: 396, endPoint y: 135, distance: 4.4
click at [393, 137] on div "Weight 0.00" at bounding box center [402, 129] width 53 height 25
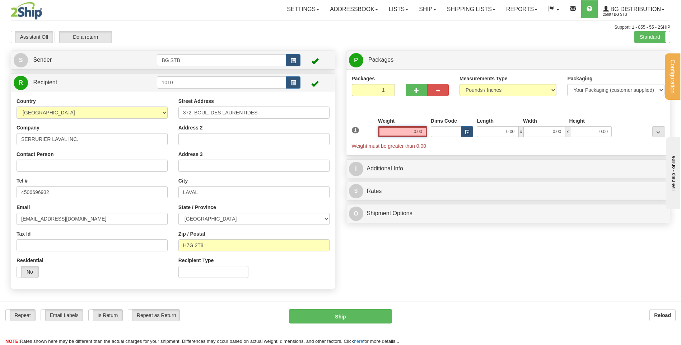
click at [396, 134] on input "0.00" at bounding box center [402, 131] width 49 height 11
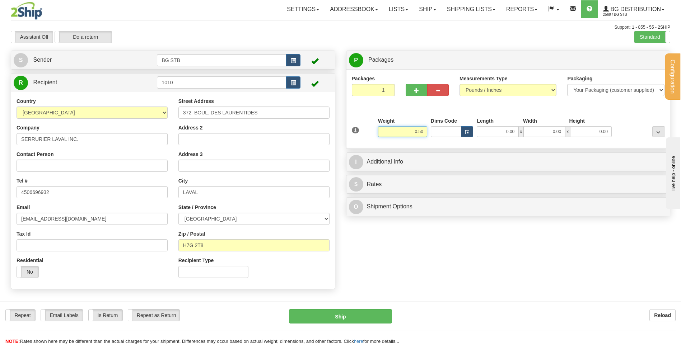
type input "0.50"
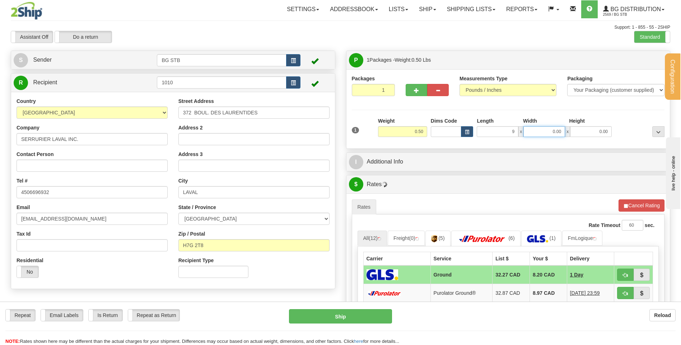
type input "9.00"
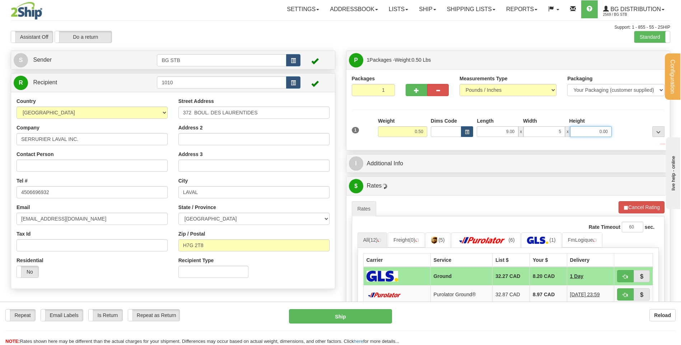
type input "5.00"
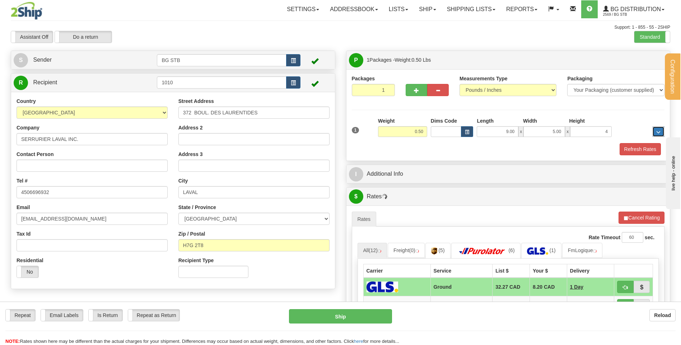
type input "4.00"
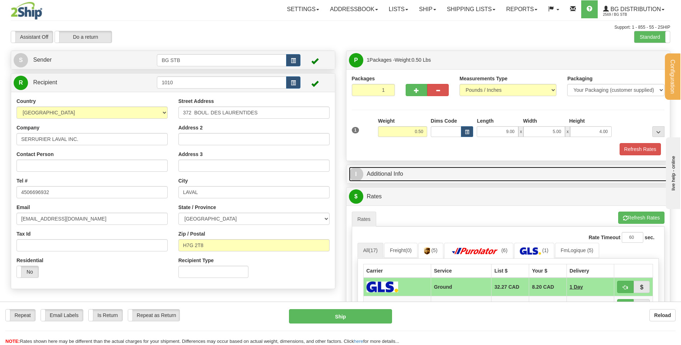
click at [400, 179] on link "I Additional Info" at bounding box center [508, 174] width 319 height 15
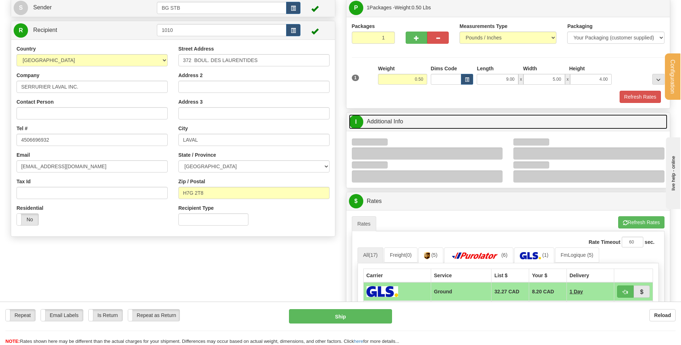
scroll to position [108, 0]
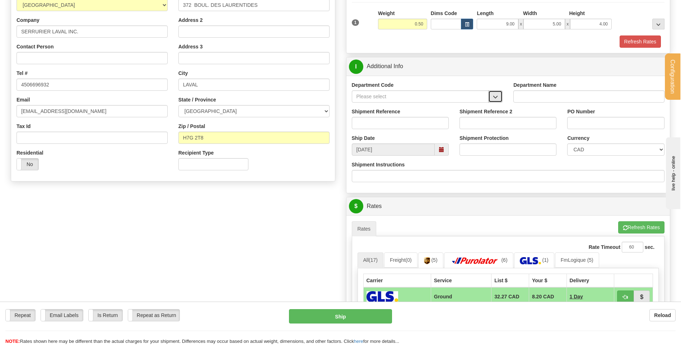
click at [495, 97] on span "button" at bounding box center [495, 97] width 5 height 5
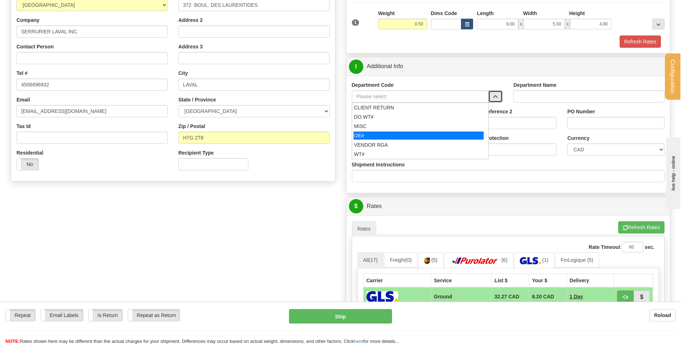
click at [357, 135] on div "OE#" at bounding box center [418, 136] width 130 height 8
type input "OE#"
type input "ORDERS"
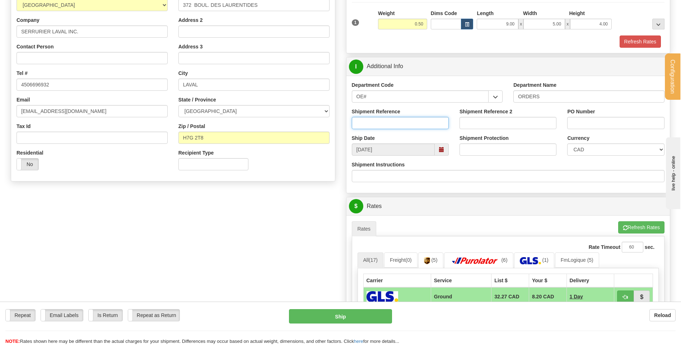
click at [362, 124] on input "Shipment Reference" at bounding box center [400, 123] width 97 height 12
type input "80004961-02"
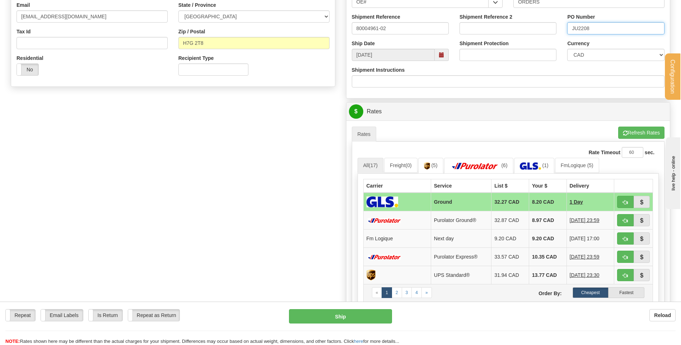
scroll to position [251, 0]
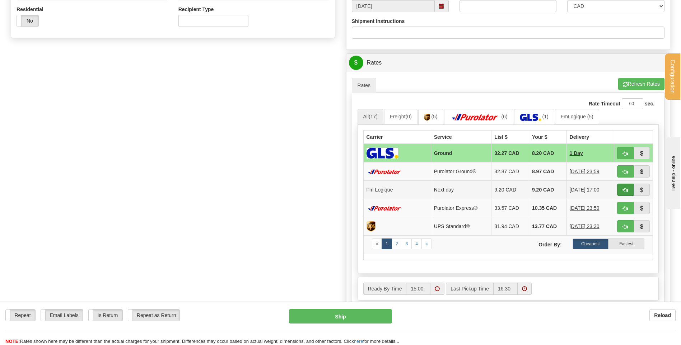
type input "JU2208"
drag, startPoint x: 619, startPoint y: 187, endPoint x: 616, endPoint y: 186, distance: 3.7
click at [620, 187] on button "button" at bounding box center [625, 190] width 17 height 12
type input "jour"
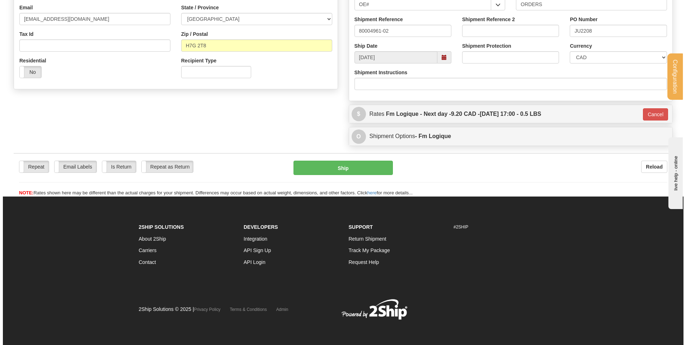
scroll to position [200, 0]
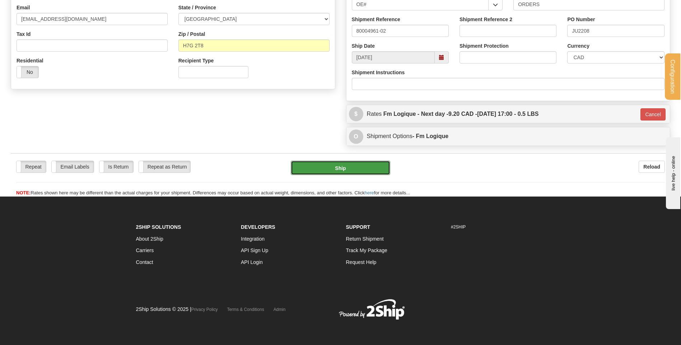
click at [338, 170] on button "Ship" at bounding box center [340, 168] width 99 height 14
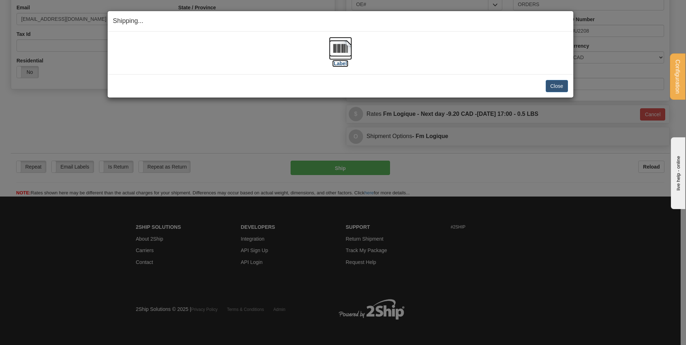
click at [336, 52] on img at bounding box center [340, 48] width 23 height 23
click at [562, 90] on button "Close" at bounding box center [557, 86] width 22 height 12
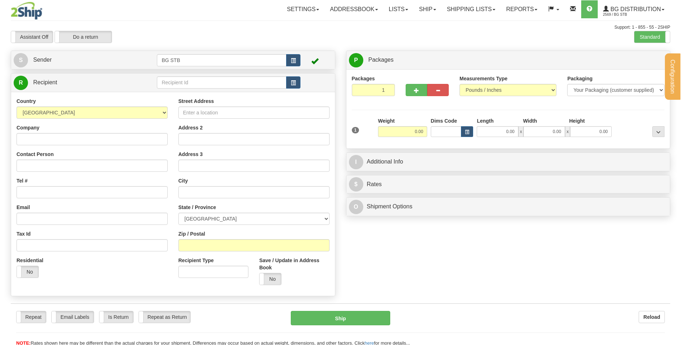
click at [167, 83] on div "Configuration My Configuration Panel Close Configure My Carriers" at bounding box center [340, 173] width 681 height 347
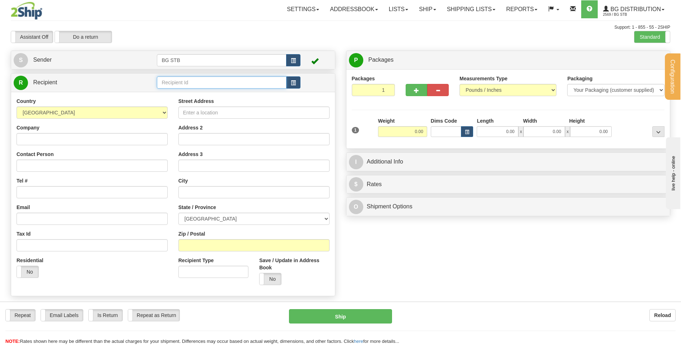
click at [167, 83] on input "text" at bounding box center [221, 82] width 129 height 12
type input "1123"
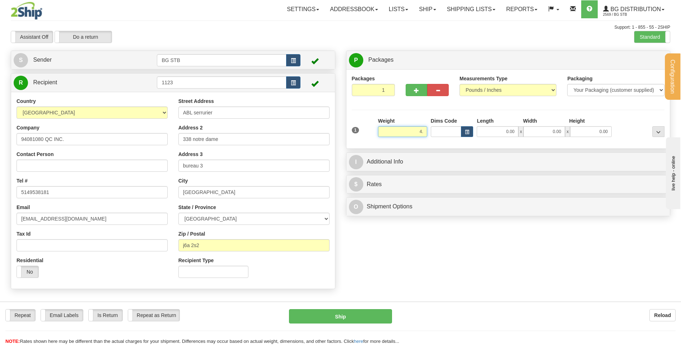
click button "Delete" at bounding box center [0, 0] width 0 height 0
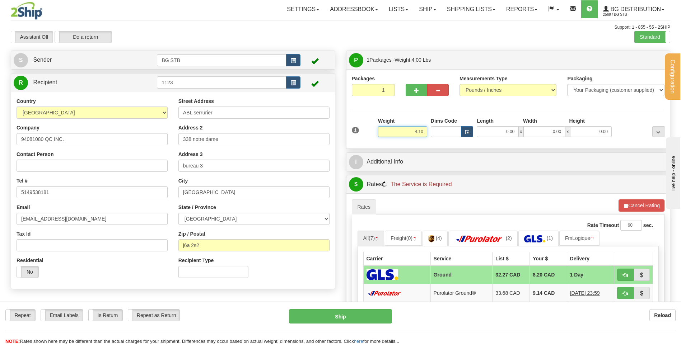
type input "4.10"
type input "12.00"
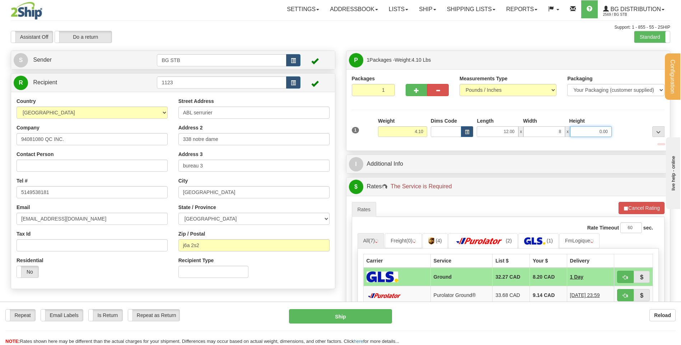
type input "8.00"
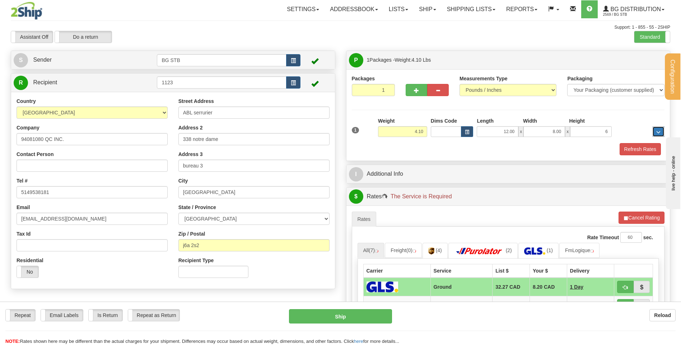
type input "6.00"
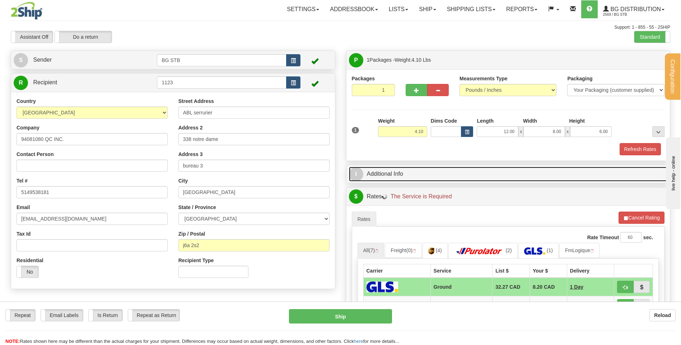
click at [425, 173] on link "I Additional Info" at bounding box center [508, 174] width 319 height 15
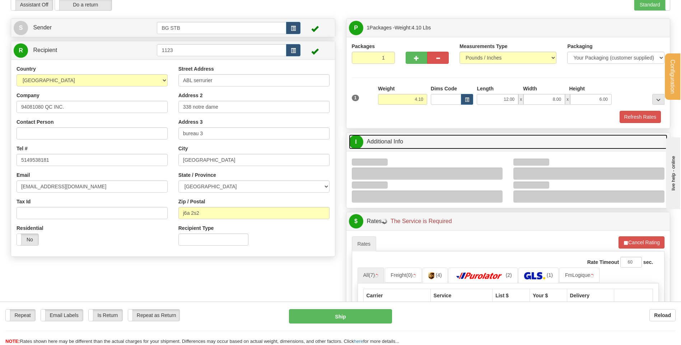
scroll to position [72, 0]
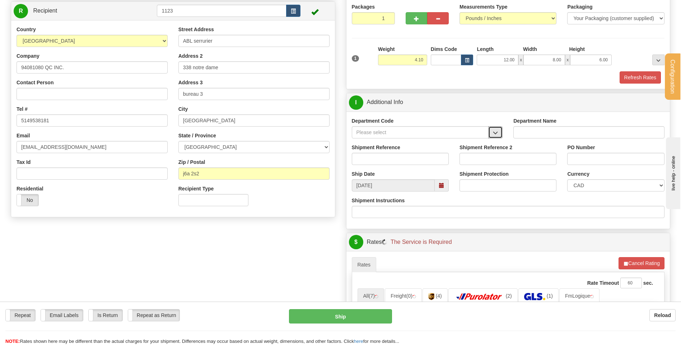
click at [499, 133] on button "button" at bounding box center [495, 132] width 14 height 12
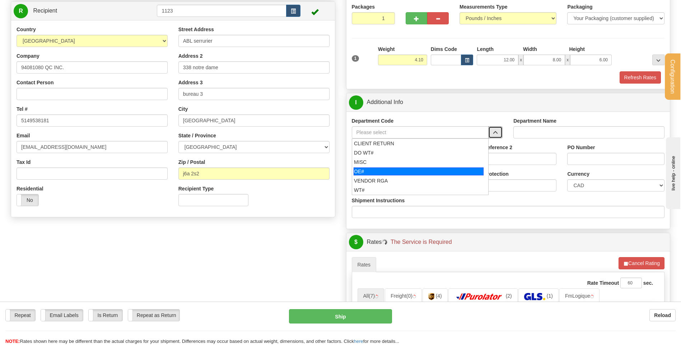
click at [387, 169] on div "OE#" at bounding box center [418, 172] width 130 height 8
type input "OE#"
type input "ORDERS"
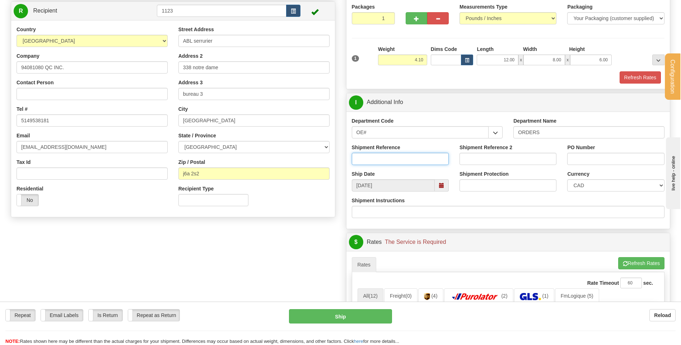
click at [385, 159] on input "Shipment Reference" at bounding box center [400, 159] width 97 height 12
type input "80005035-00 // -01"
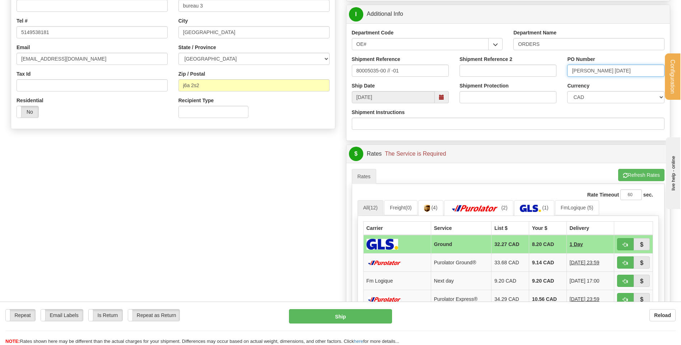
scroll to position [215, 0]
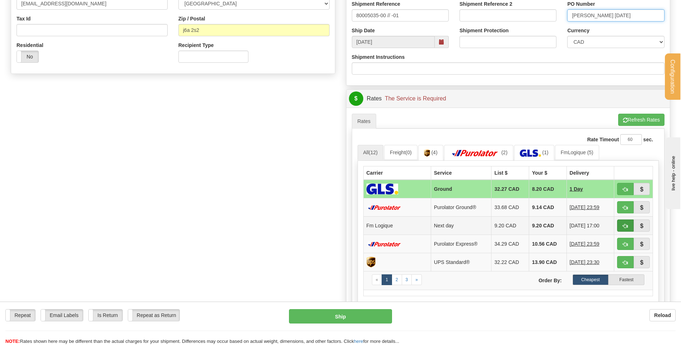
type input "ERIC 25/08/25"
drag, startPoint x: 624, startPoint y: 225, endPoint x: 599, endPoint y: 227, distance: 24.8
click at [624, 225] on span "button" at bounding box center [624, 226] width 5 height 5
type input "jour"
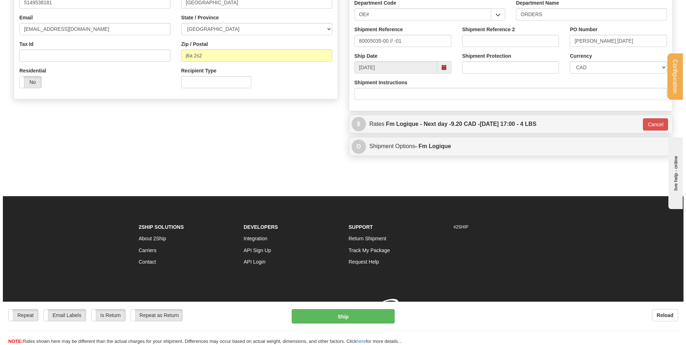
scroll to position [200, 0]
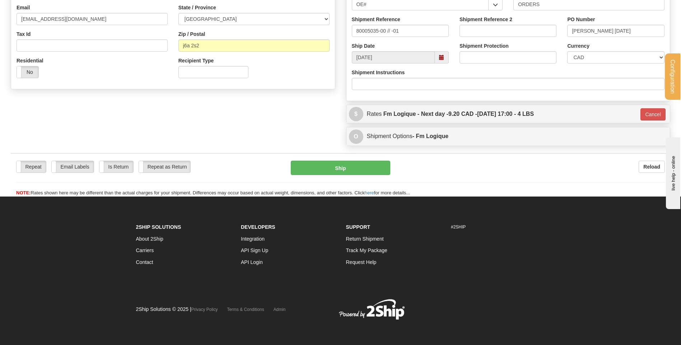
click at [344, 175] on div "Repeat Repeat Email Labels Email Labels Edit Is Return Is Return Repeat as Retu…" at bounding box center [340, 179] width 659 height 36
click at [344, 170] on button "Ship" at bounding box center [340, 168] width 99 height 14
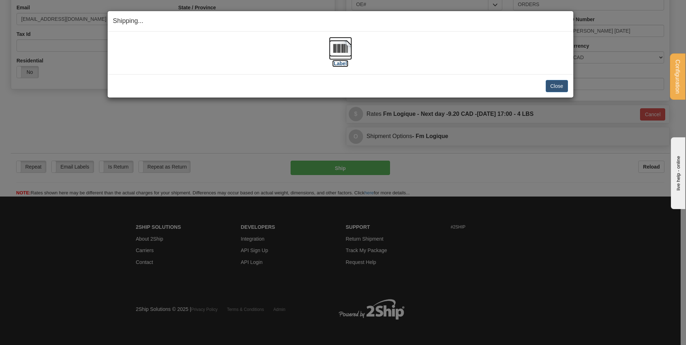
click at [339, 50] on img at bounding box center [340, 48] width 23 height 23
click at [561, 84] on button "Close" at bounding box center [557, 86] width 22 height 12
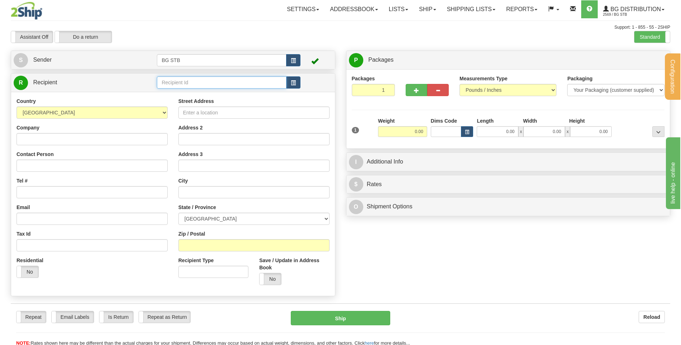
click at [195, 83] on input "text" at bounding box center [221, 82] width 129 height 12
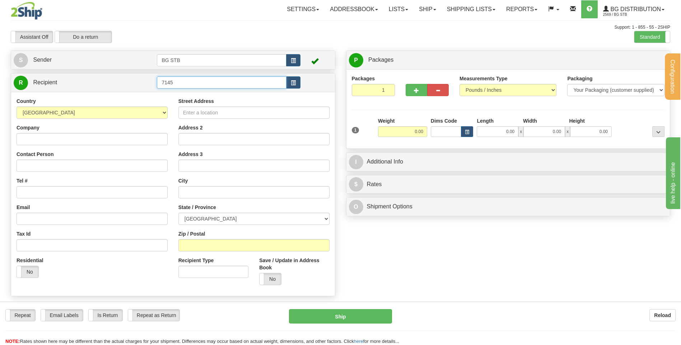
type input "7145"
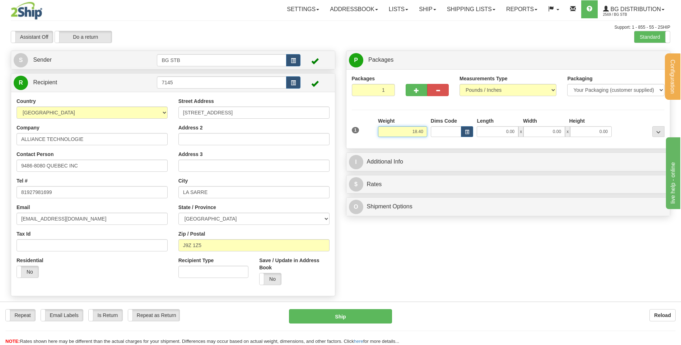
type input "18.40"
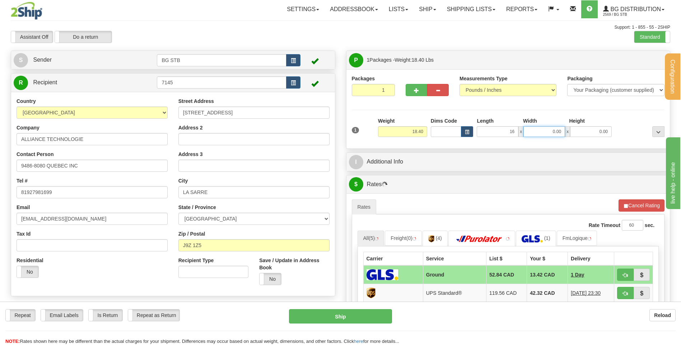
type input "16.00"
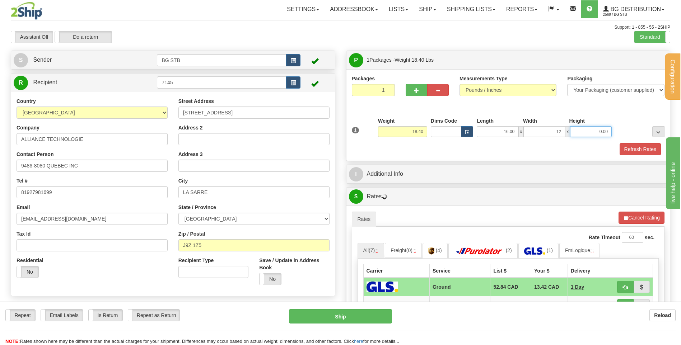
type input "12.00"
type input "11.00"
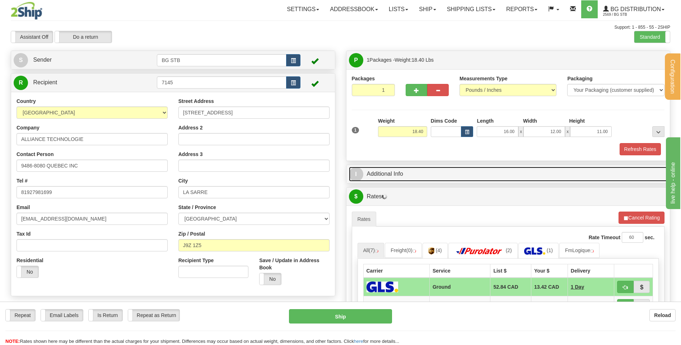
click at [392, 175] on link "I Additional Info" at bounding box center [508, 174] width 319 height 15
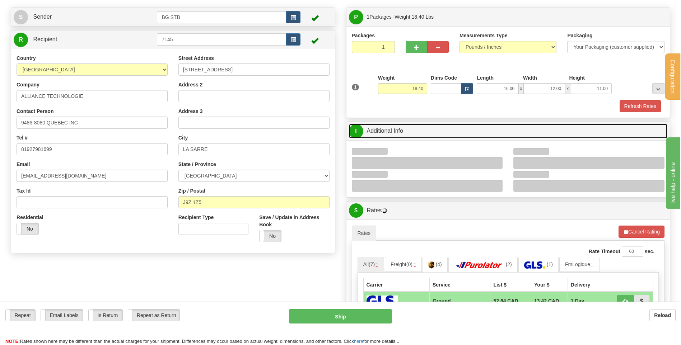
scroll to position [108, 0]
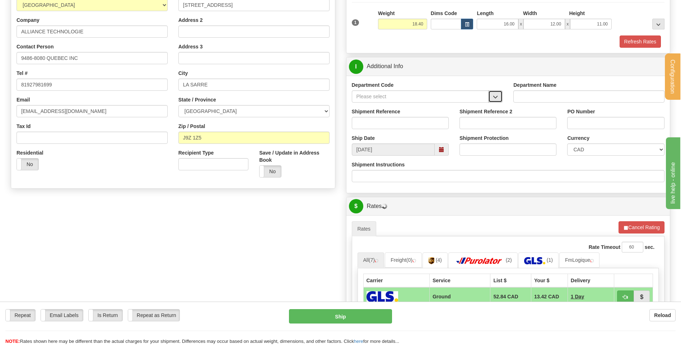
click at [499, 95] on button "button" at bounding box center [495, 96] width 14 height 12
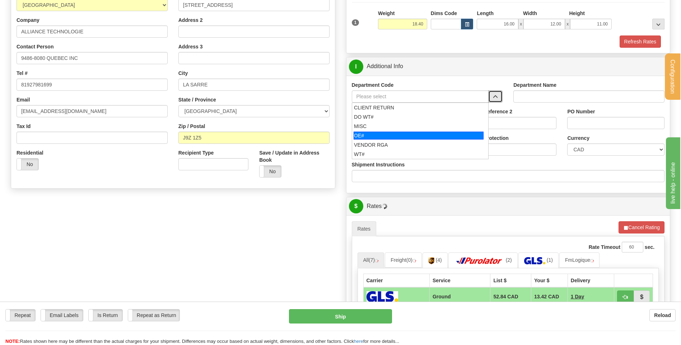
click at [386, 132] on div "OE#" at bounding box center [418, 136] width 130 height 8
type input "OE#"
type input "ORDERS"
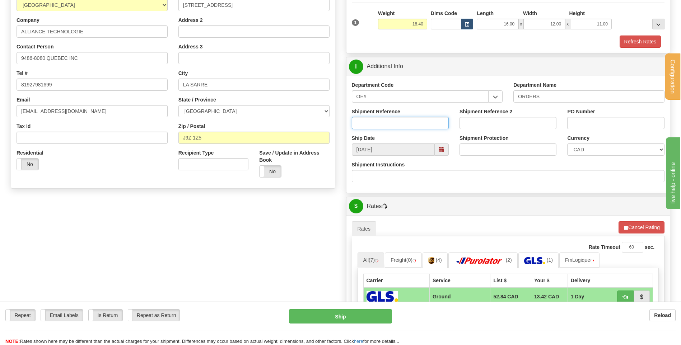
click at [384, 123] on input "Shipment Reference" at bounding box center [400, 123] width 97 height 12
type input "80005204-00"
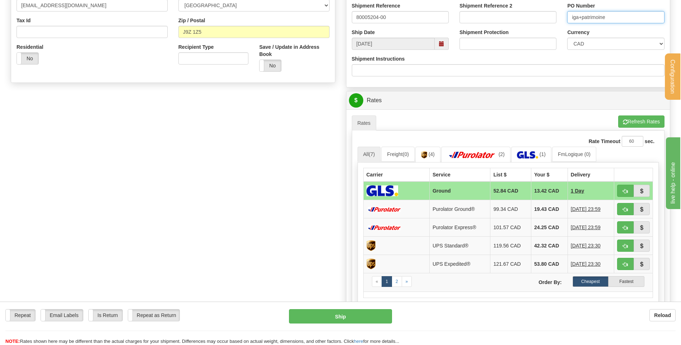
scroll to position [251, 0]
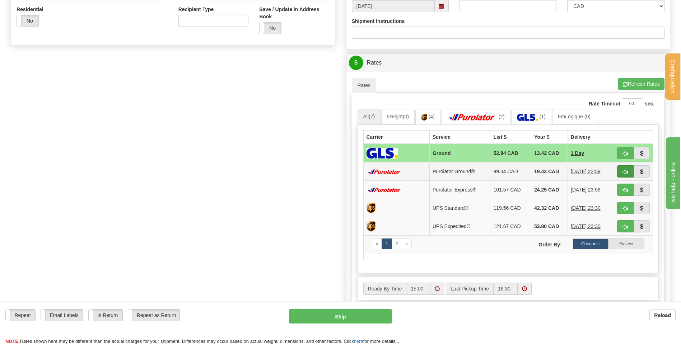
type input "iga+patrimoine"
drag, startPoint x: 623, startPoint y: 172, endPoint x: 609, endPoint y: 174, distance: 14.6
click at [623, 172] on span "button" at bounding box center [624, 172] width 5 height 5
type input "260"
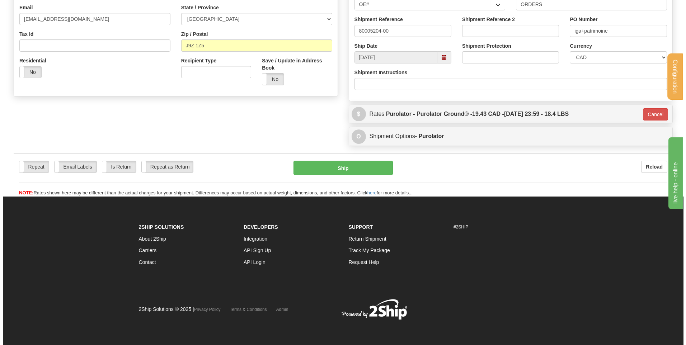
scroll to position [200, 0]
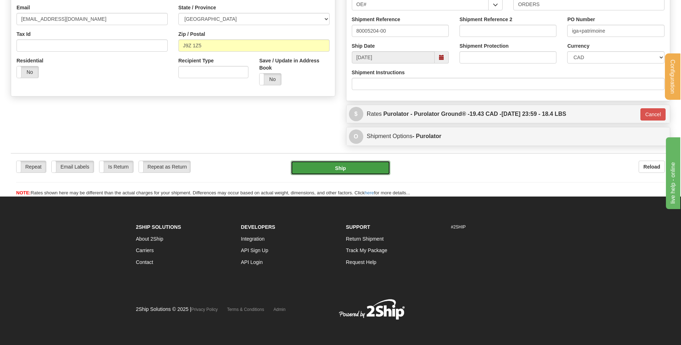
click at [330, 167] on button "Ship" at bounding box center [340, 168] width 99 height 14
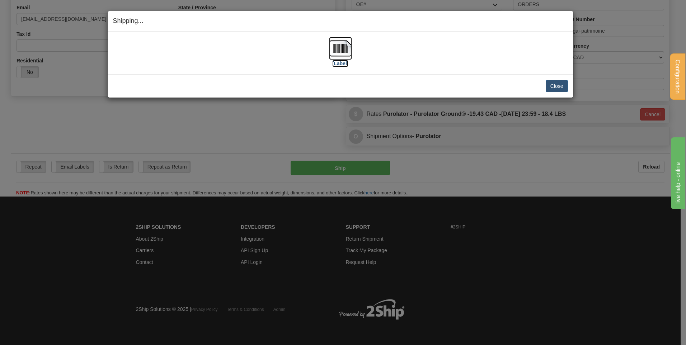
click at [336, 60] on label "[Label]" at bounding box center [340, 63] width 17 height 7
click at [561, 84] on button "Close" at bounding box center [557, 86] width 22 height 12
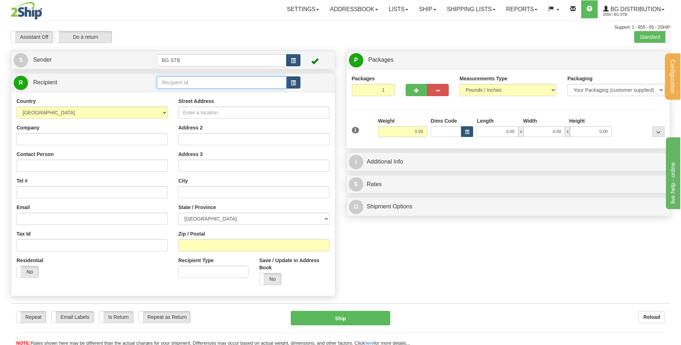
click at [183, 81] on input "text" at bounding box center [221, 82] width 129 height 12
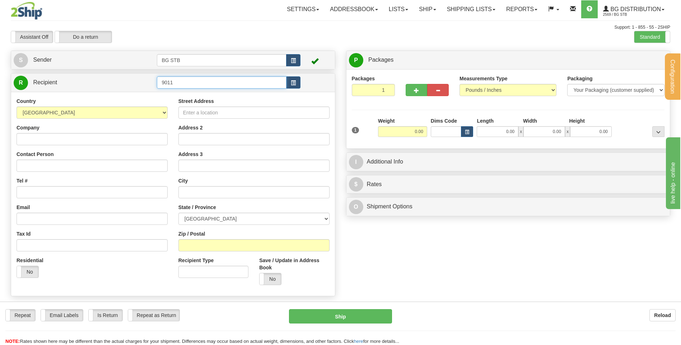
type input "9011"
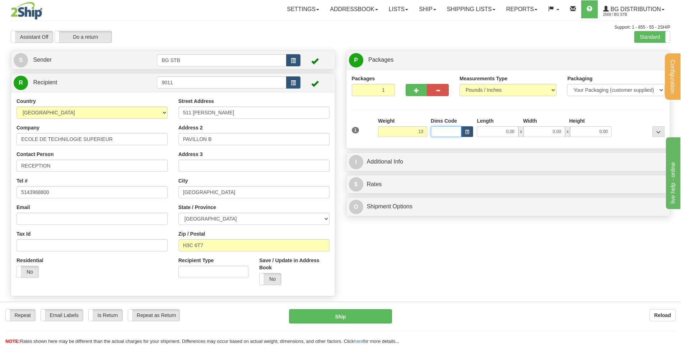
type input "13.00"
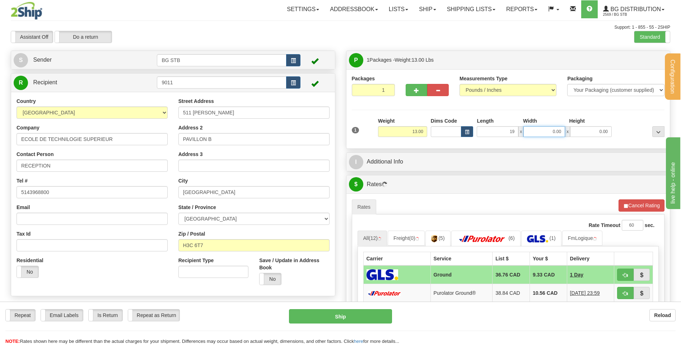
type input "19.00"
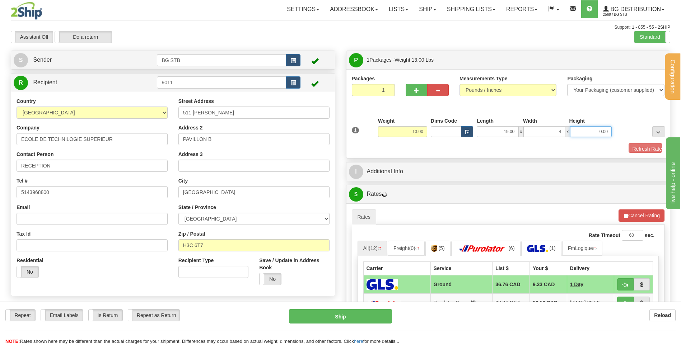
type input "4.00"
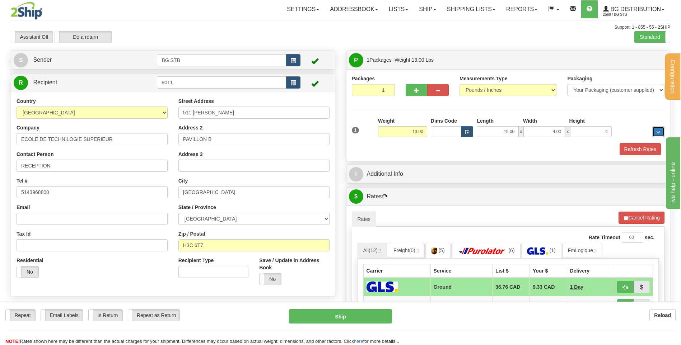
type input "4.00"
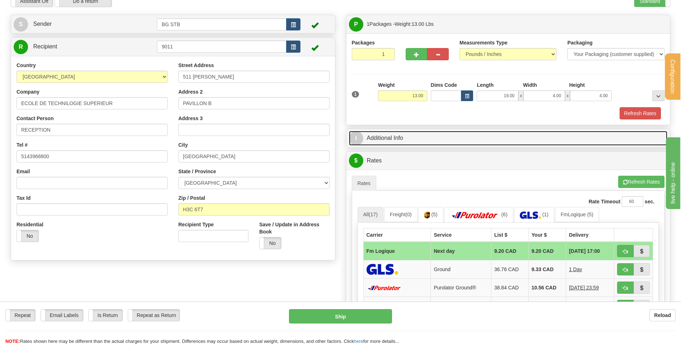
click at [377, 131] on link "I Additional Info" at bounding box center [508, 138] width 319 height 15
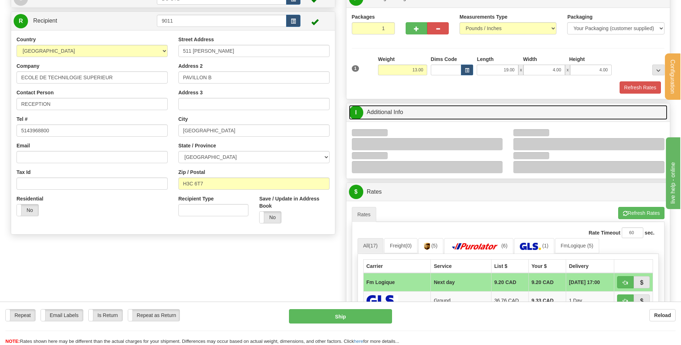
scroll to position [143, 0]
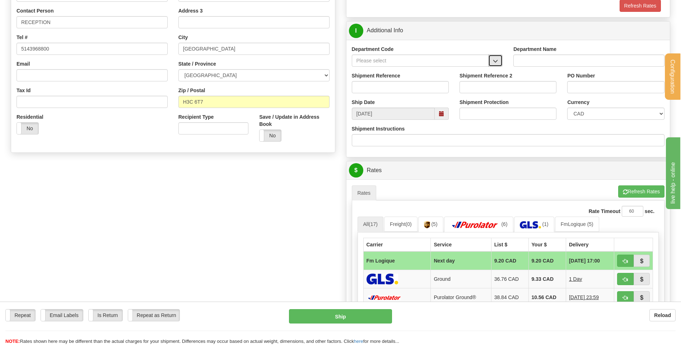
click at [494, 59] on span "button" at bounding box center [495, 61] width 5 height 5
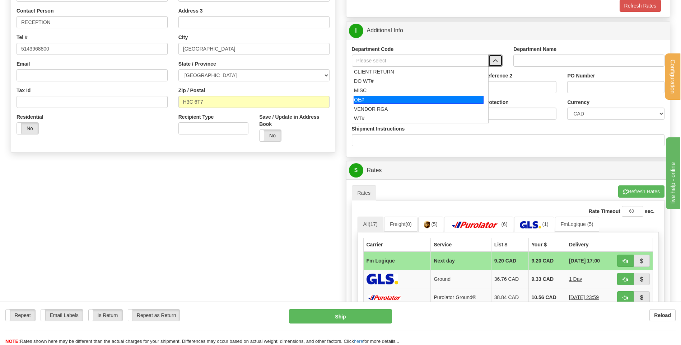
click at [387, 97] on div "OE#" at bounding box center [418, 100] width 130 height 8
type input "OE#"
type input "ORDERS"
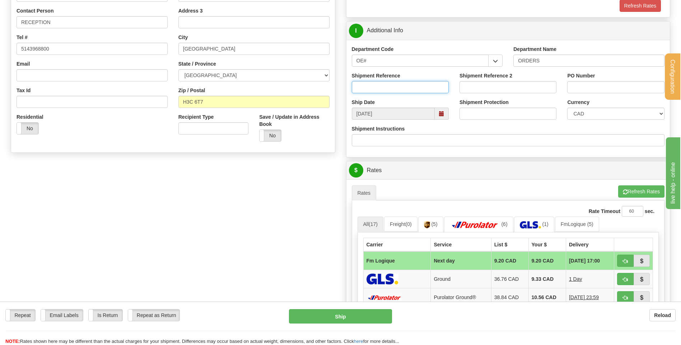
click at [385, 89] on input "Shipment Reference" at bounding box center [400, 87] width 97 height 12
type input "80004282-00"
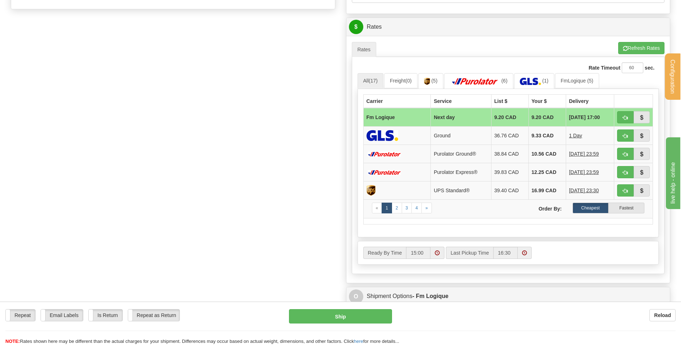
type input "143714"
click at [622, 115] on button "button" at bounding box center [625, 117] width 17 height 12
type input "jour"
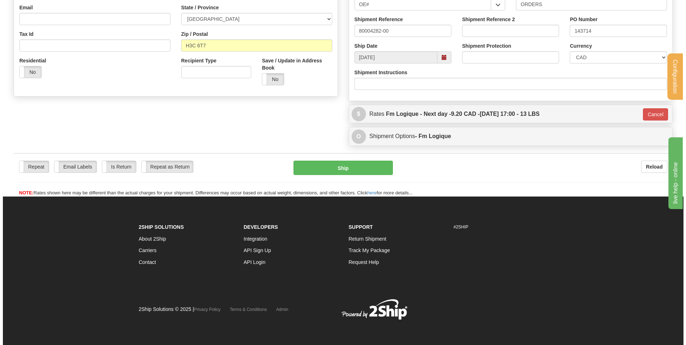
scroll to position [200, 0]
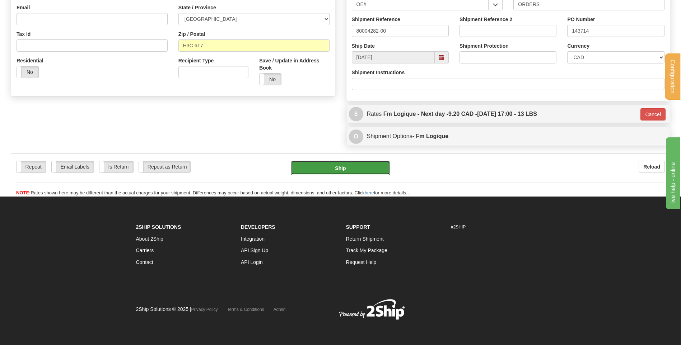
click at [360, 165] on button "Ship" at bounding box center [340, 168] width 99 height 14
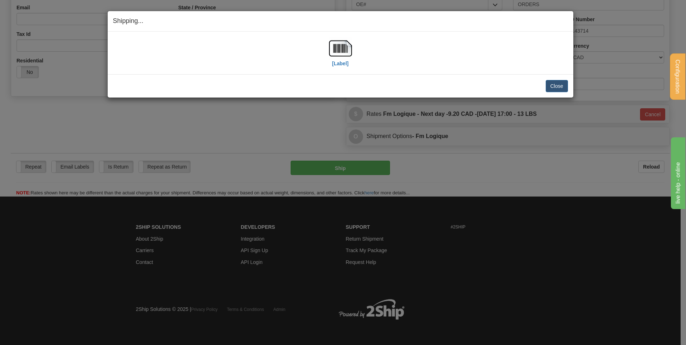
drag, startPoint x: 315, startPoint y: 51, endPoint x: 321, endPoint y: 51, distance: 6.5
click at [315, 51] on div "[Label]" at bounding box center [340, 53] width 455 height 32
click at [331, 50] on img at bounding box center [340, 48] width 23 height 23
click at [564, 86] on button "Close" at bounding box center [557, 86] width 22 height 12
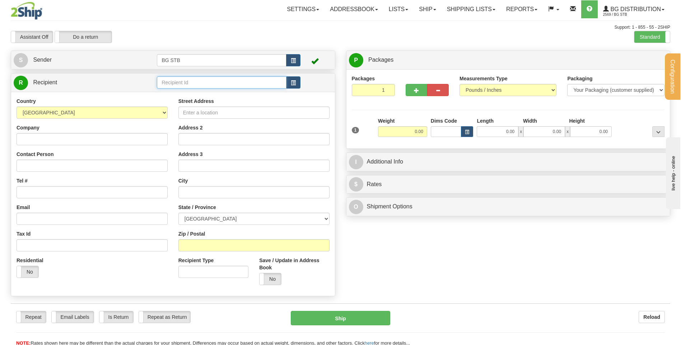
click at [200, 83] on input "text" at bounding box center [221, 82] width 129 height 12
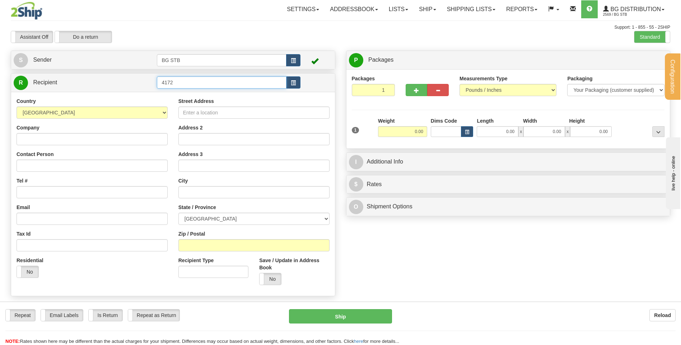
type input "4172"
type input "29.00"
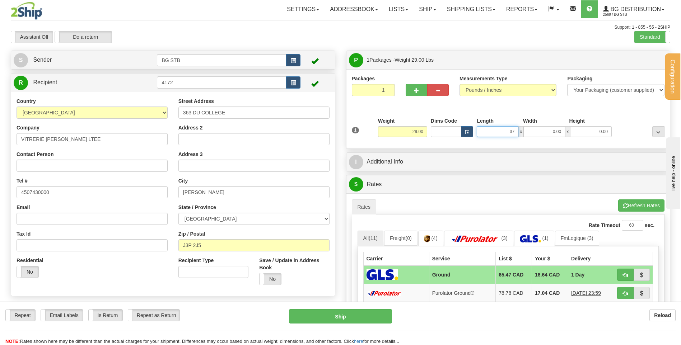
type input "37.00"
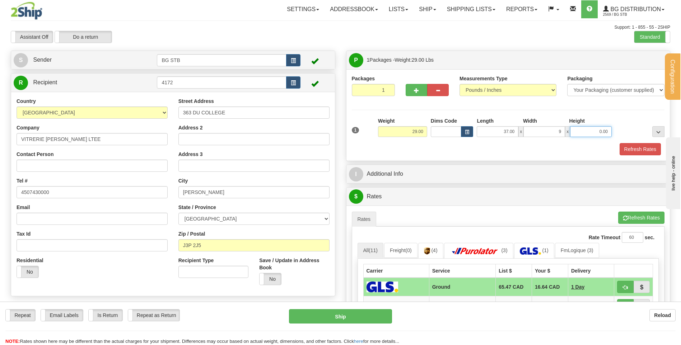
type input "9.00"
type input "10.00"
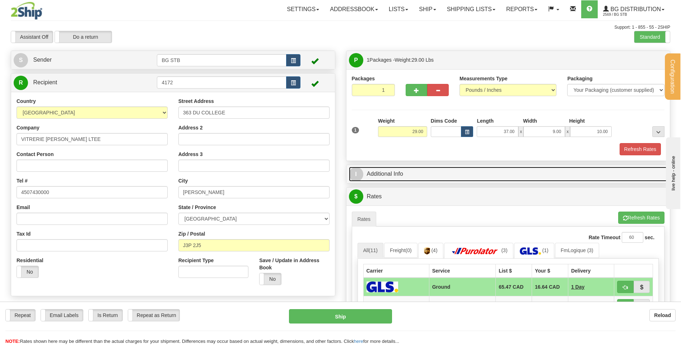
click at [425, 178] on link "I Additional Info" at bounding box center [508, 174] width 319 height 15
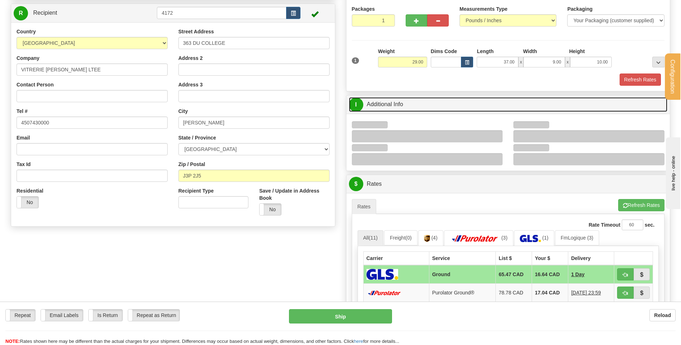
scroll to position [108, 0]
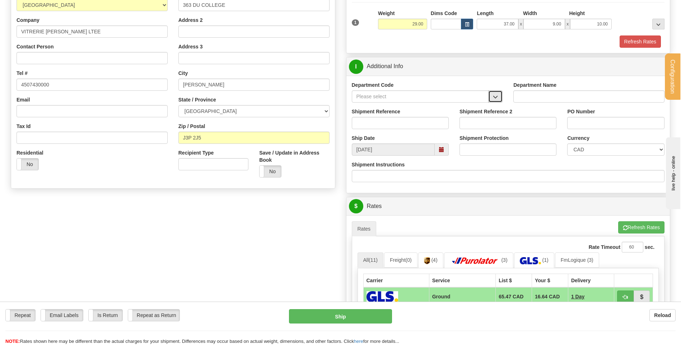
click at [494, 96] on span "button" at bounding box center [495, 97] width 5 height 5
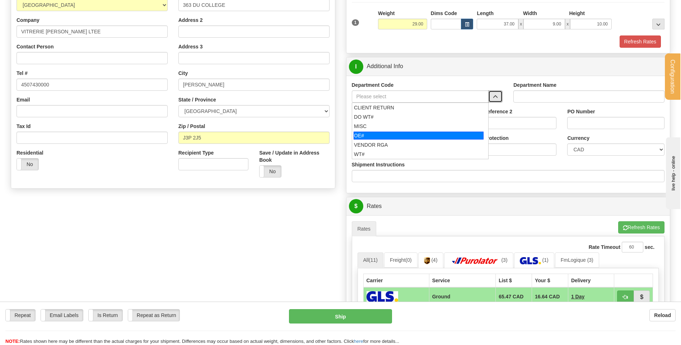
drag, startPoint x: 361, startPoint y: 134, endPoint x: 363, endPoint y: 131, distance: 4.1
click at [361, 134] on div "OE#" at bounding box center [418, 136] width 130 height 8
type input "OE#"
type input "ORDERS"
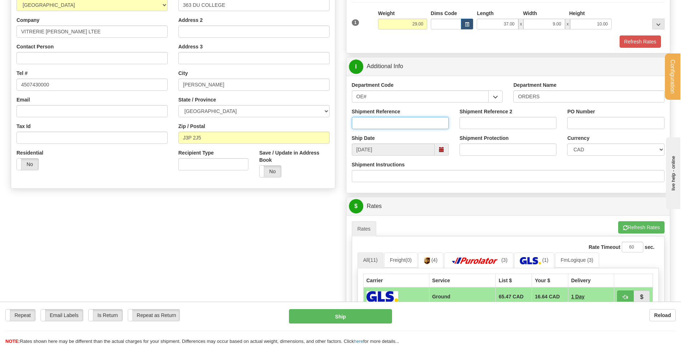
click at [366, 123] on input "Shipment Reference" at bounding box center [400, 123] width 97 height 12
type input "80005211-00"
type input "c"
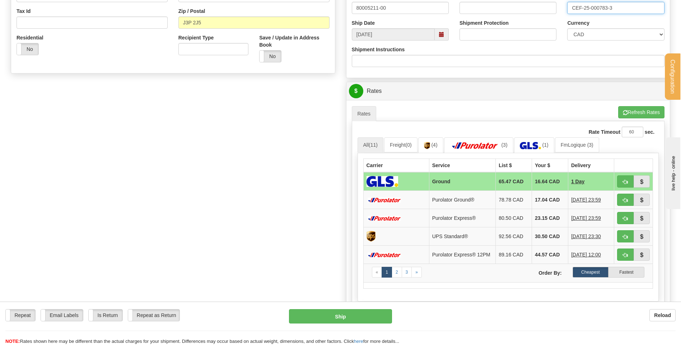
scroll to position [251, 0]
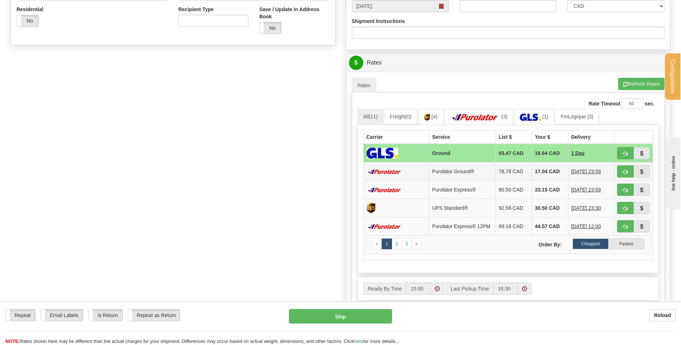
type input "CEF-25-000783-3"
click at [621, 170] on button "button" at bounding box center [625, 171] width 17 height 12
type input "260"
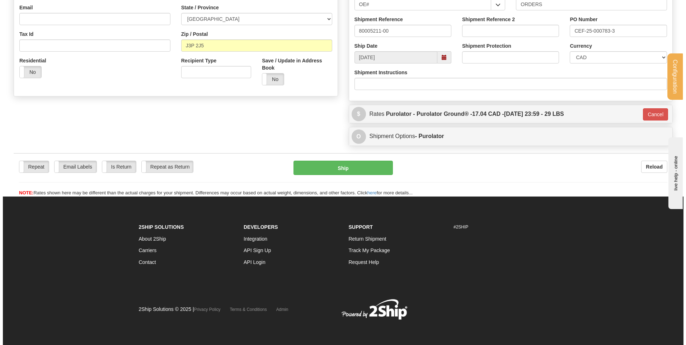
scroll to position [200, 0]
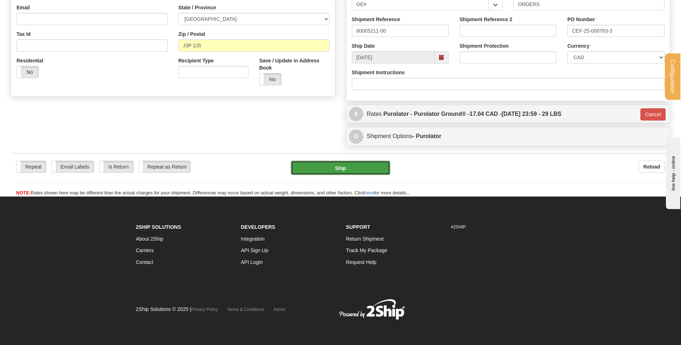
click at [308, 171] on button "Ship" at bounding box center [340, 168] width 99 height 14
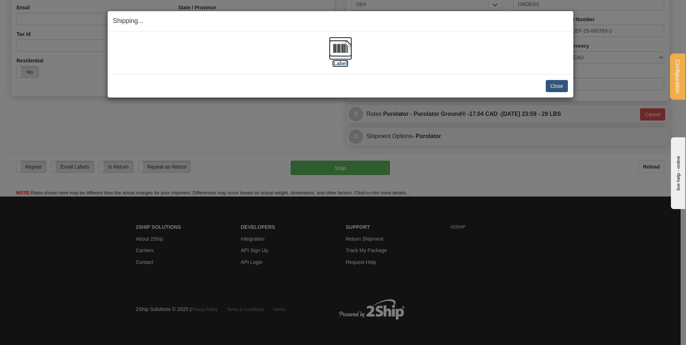
click at [348, 46] on img at bounding box center [340, 48] width 23 height 23
click at [557, 90] on button "Close" at bounding box center [557, 86] width 22 height 12
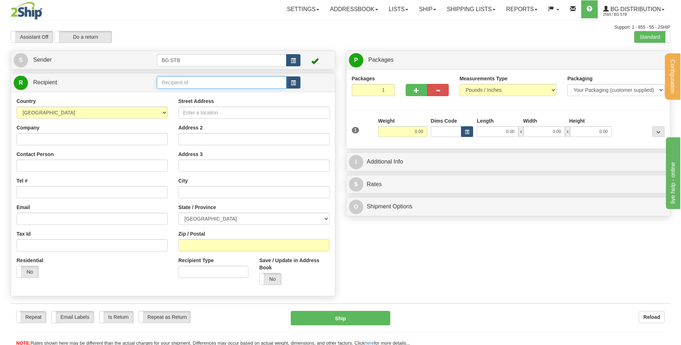
click at [177, 80] on input "text" at bounding box center [221, 82] width 129 height 12
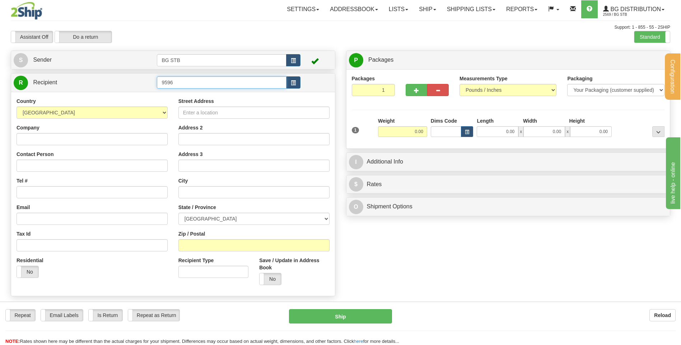
type input "9596"
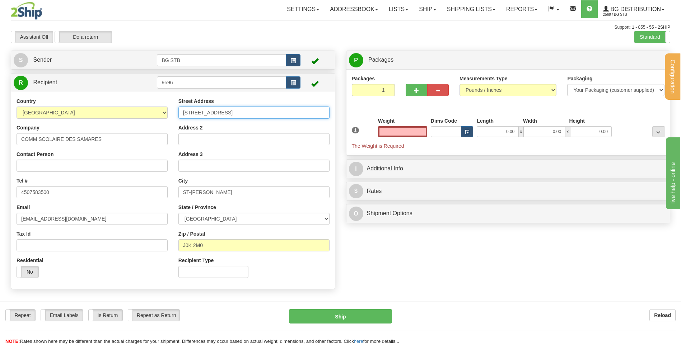
type input "0.00"
drag, startPoint x: 242, startPoint y: 110, endPoint x: 158, endPoint y: 118, distance: 84.0
click at [158, 118] on div "Country [GEOGRAPHIC_DATA] [GEOGRAPHIC_DATA] [GEOGRAPHIC_DATA] [GEOGRAPHIC_DATA]…" at bounding box center [173, 191] width 324 height 186
type input "8 MONSEIGNEUR"
click at [186, 140] on input "Address 2" at bounding box center [253, 139] width 151 height 12
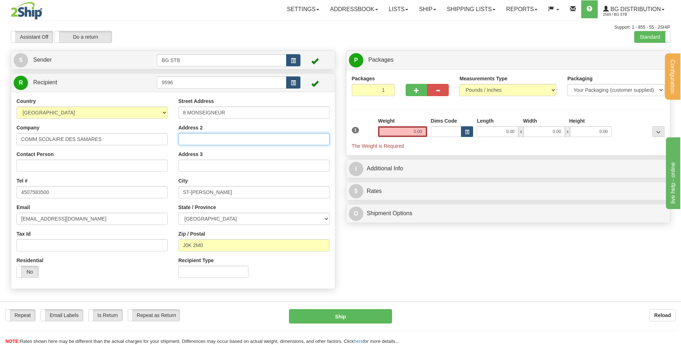
type input "W"
drag, startPoint x: 278, startPoint y: 141, endPoint x: 206, endPoint y: 141, distance: 71.7
click at [206, 141] on input "ATELIER ROSEMONT BEST INC" at bounding box center [253, 139] width 151 height 12
type input "ATELIER DE RESSOURCES MATERIELLES"
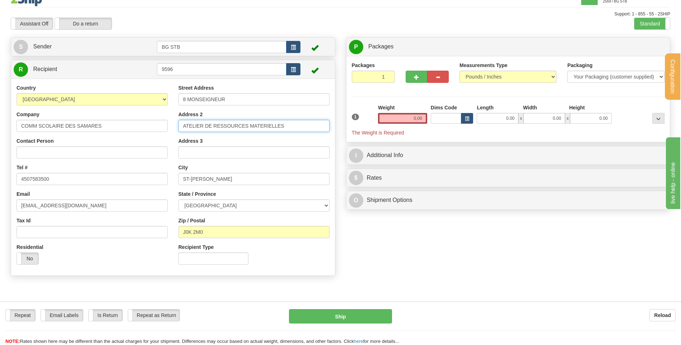
scroll to position [36, 0]
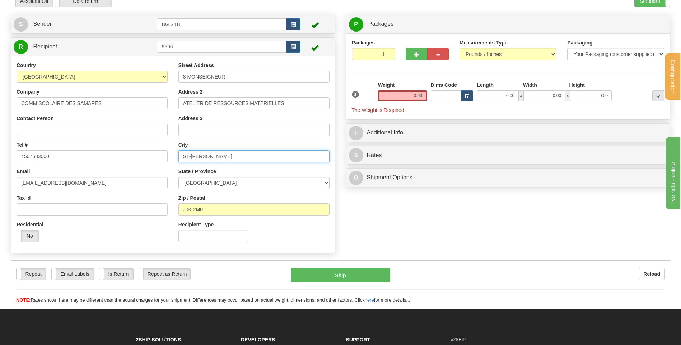
drag, startPoint x: 245, startPoint y: 156, endPoint x: 164, endPoint y: 157, distance: 80.4
click at [164, 157] on div "Country AFGHANISTAN ALAND ISLANDS ALBANIA ALGERIA AMERICAN SAMOA ANDORRA ANGOLA…" at bounding box center [173, 155] width 324 height 186
type input "JOLIETTE"
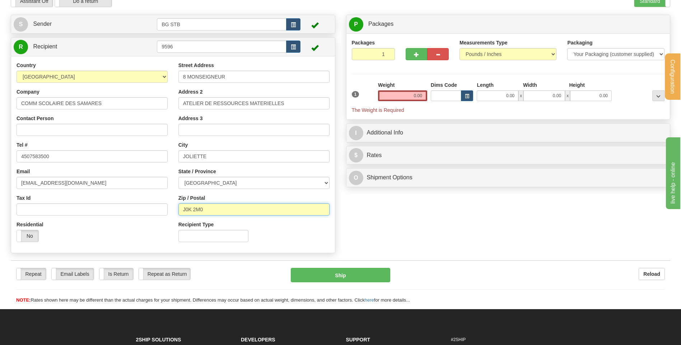
drag, startPoint x: 209, startPoint y: 211, endPoint x: 175, endPoint y: 213, distance: 33.8
click at [176, 213] on div "Street Address 8 MONSEIGNEUR Address 2 ATELIER DE RESSOURCES MATERIELLES Addres…" at bounding box center [254, 155] width 162 height 186
type input "J6E 6G7"
click at [417, 94] on input "0.00" at bounding box center [402, 95] width 49 height 11
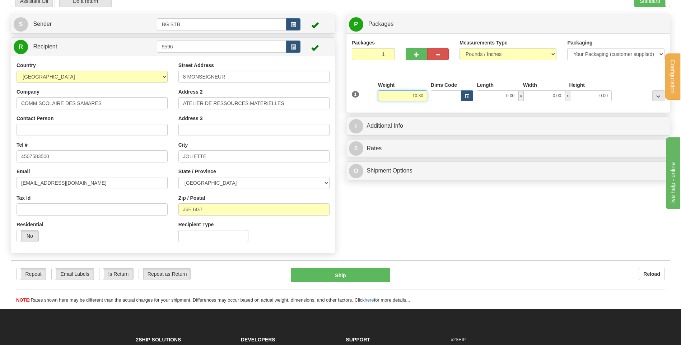
type input "10.30"
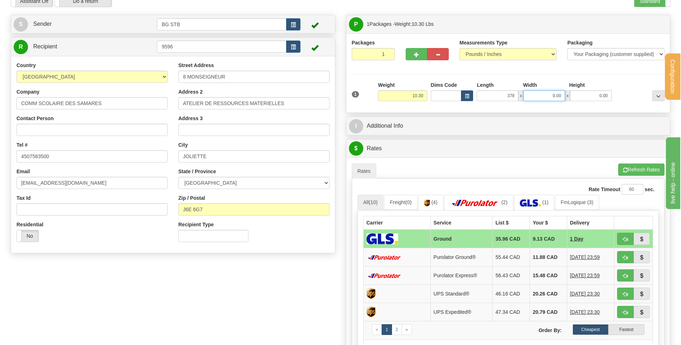
type input "378.00"
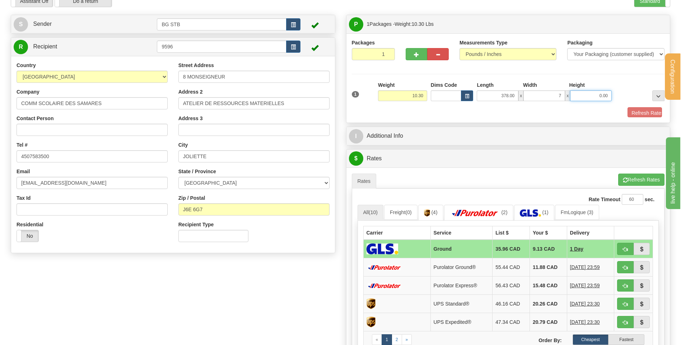
type input "7.00"
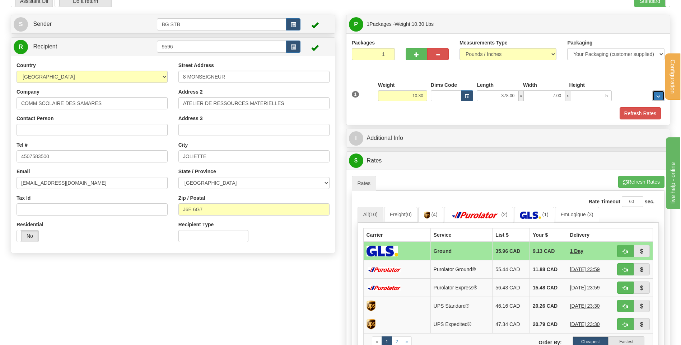
type input "5.00"
drag, startPoint x: 510, startPoint y: 98, endPoint x: 537, endPoint y: 91, distance: 28.1
click at [535, 92] on div "378.00 x 7.00 x 5.00" at bounding box center [543, 95] width 135 height 11
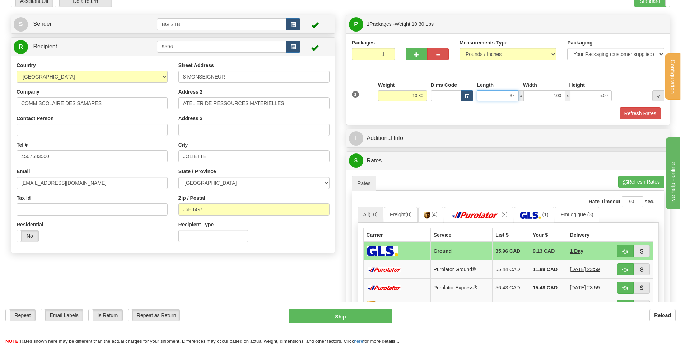
type input "37.00"
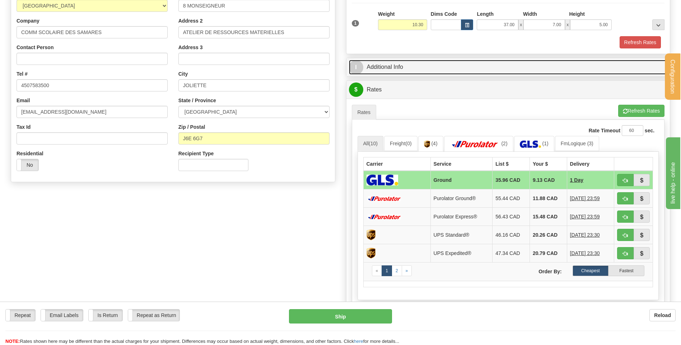
scroll to position [108, 0]
click at [419, 65] on link "I Additional Info" at bounding box center [508, 66] width 319 height 15
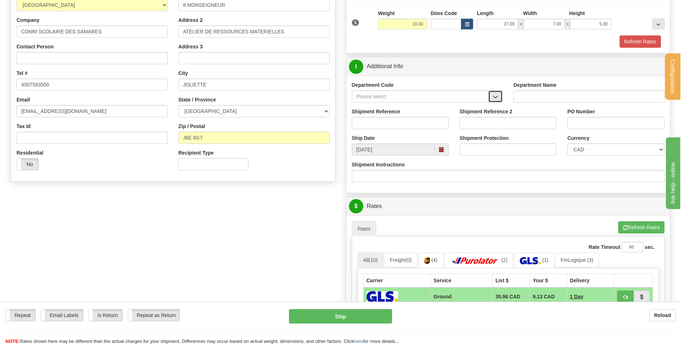
click at [492, 97] on button "button" at bounding box center [495, 96] width 14 height 12
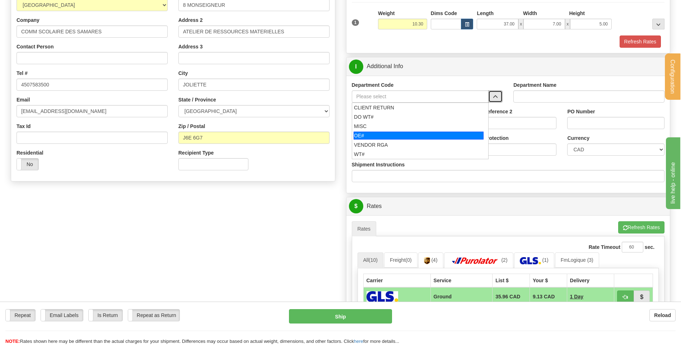
drag, startPoint x: 408, startPoint y: 133, endPoint x: 404, endPoint y: 118, distance: 15.0
click at [408, 133] on div "OE#" at bounding box center [418, 136] width 130 height 8
type input "OE#"
type input "ORDERS"
click at [405, 118] on input "Shipment Reference" at bounding box center [400, 123] width 97 height 12
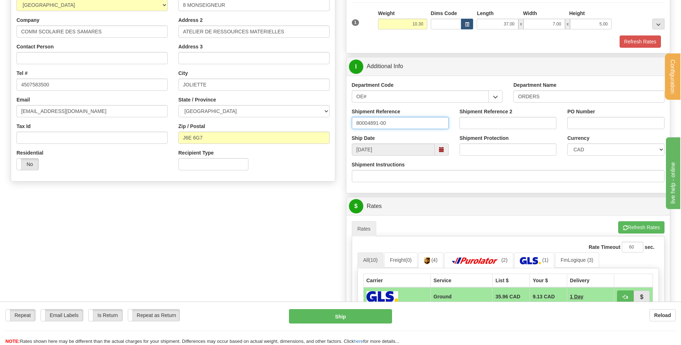
type input "80004891-00"
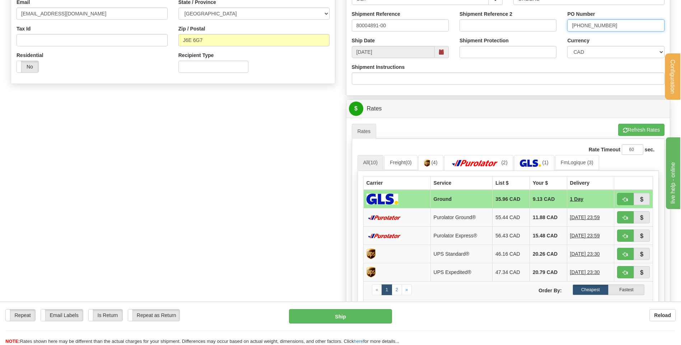
scroll to position [215, 0]
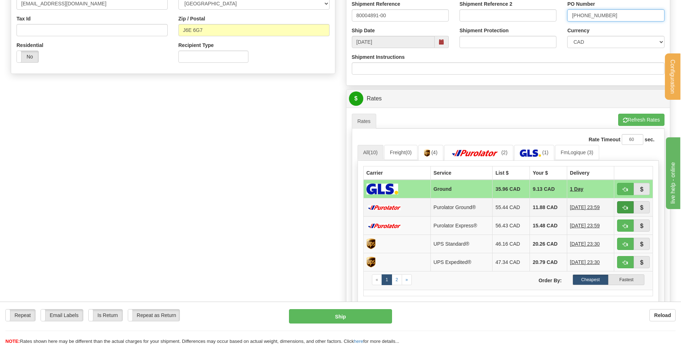
type input "9-057-00124"
click at [623, 208] on span "button" at bounding box center [624, 208] width 5 height 5
type input "260"
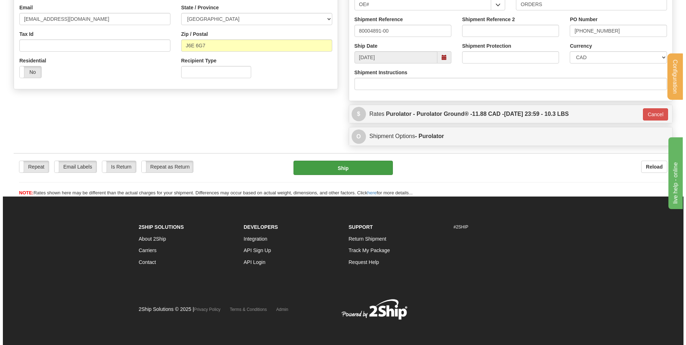
scroll to position [200, 0]
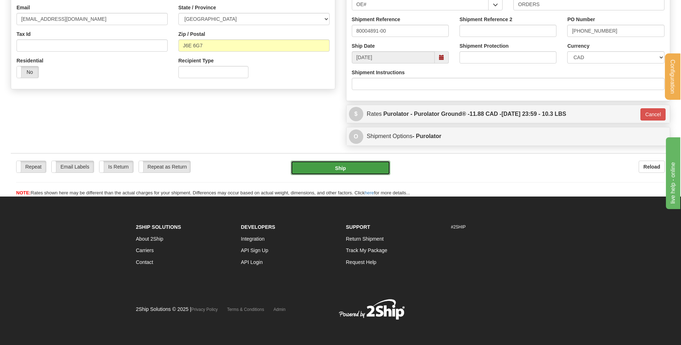
click at [325, 166] on button "Ship" at bounding box center [340, 168] width 99 height 14
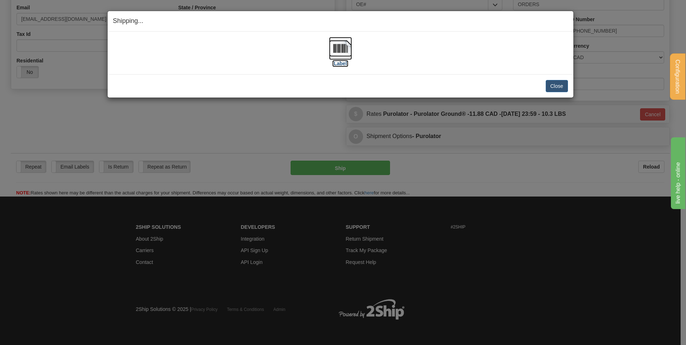
click at [333, 54] on img at bounding box center [340, 48] width 23 height 23
click at [557, 85] on button "Close" at bounding box center [557, 86] width 22 height 12
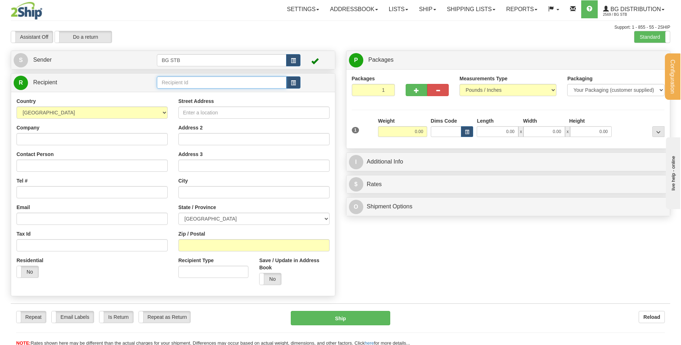
click at [163, 85] on input "text" at bounding box center [221, 82] width 129 height 12
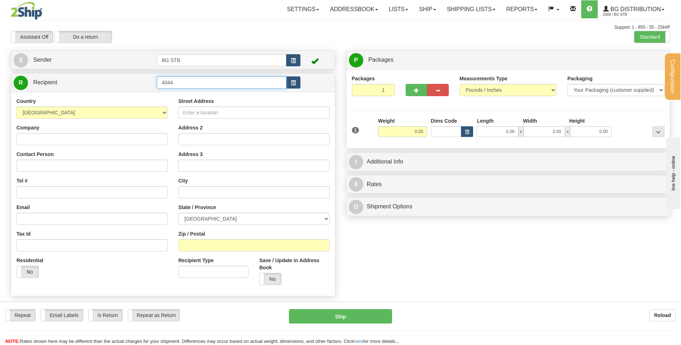
type input "4044"
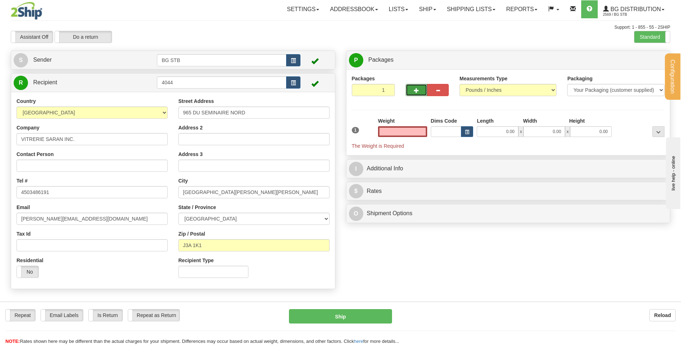
type input "0.00"
click at [414, 84] on button "button" at bounding box center [416, 90] width 22 height 12
drag, startPoint x: 414, startPoint y: 89, endPoint x: 446, endPoint y: 87, distance: 31.6
click at [415, 89] on span "button" at bounding box center [416, 90] width 5 height 5
type input "3"
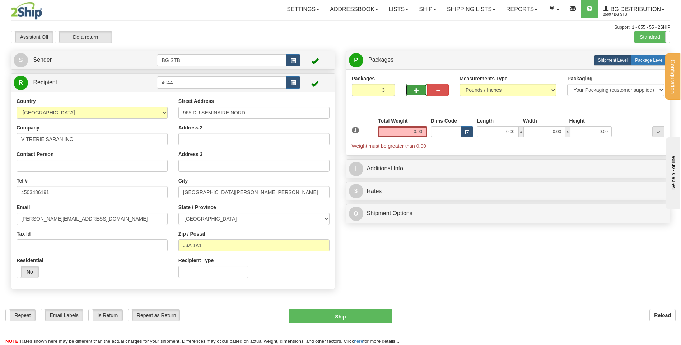
click at [642, 58] on span "Package Level" at bounding box center [649, 60] width 28 height 5
radio input "true"
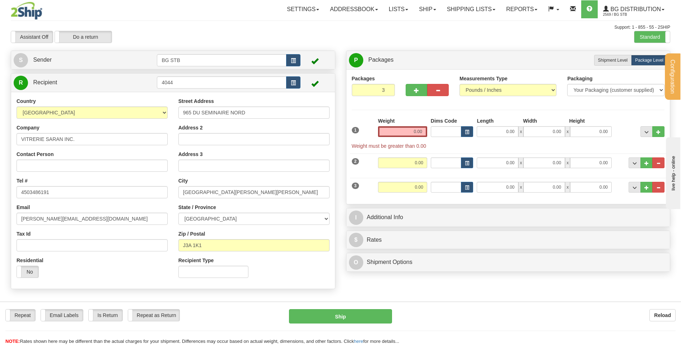
click at [408, 130] on input "0.00" at bounding box center [402, 131] width 49 height 11
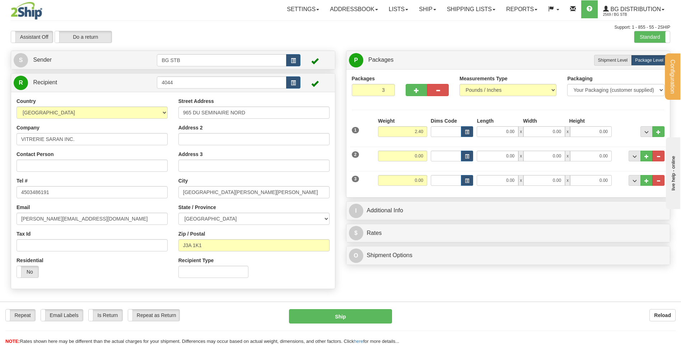
type input "2.40"
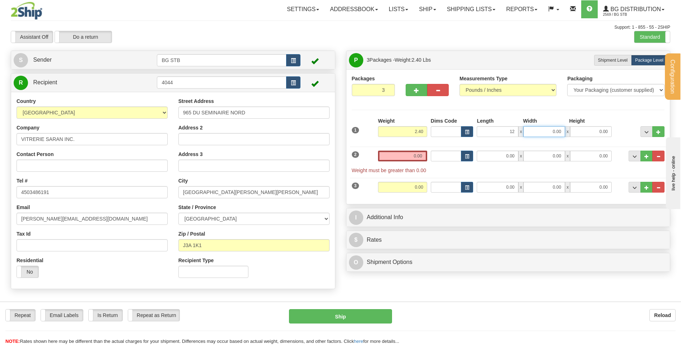
type input "12.00"
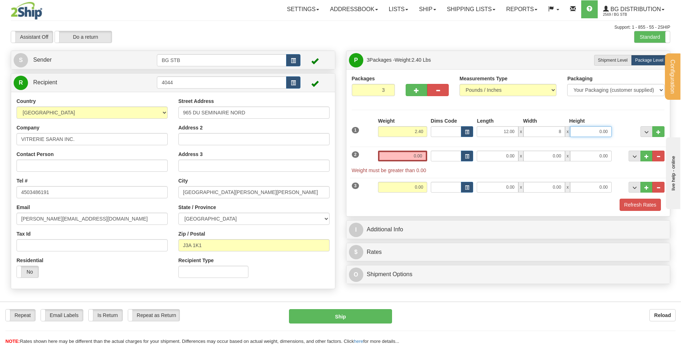
type input "8.00"
type input "6.00"
click at [407, 159] on input "0.00" at bounding box center [402, 156] width 49 height 11
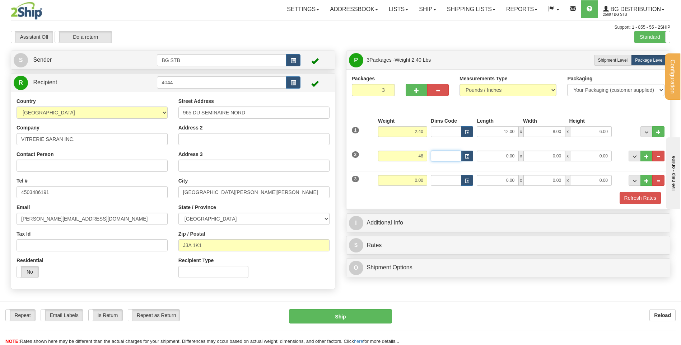
type input "48.00"
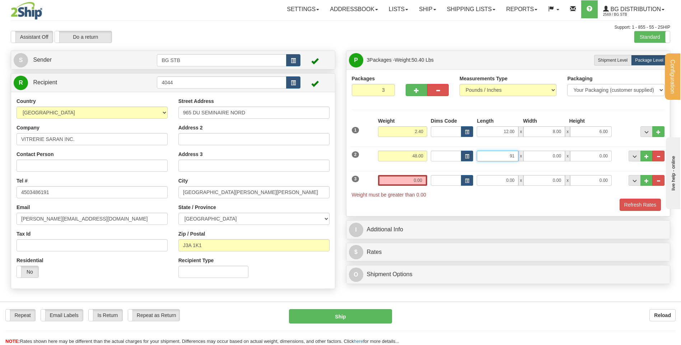
type input "91.00"
type input "8.00"
type input "5.00"
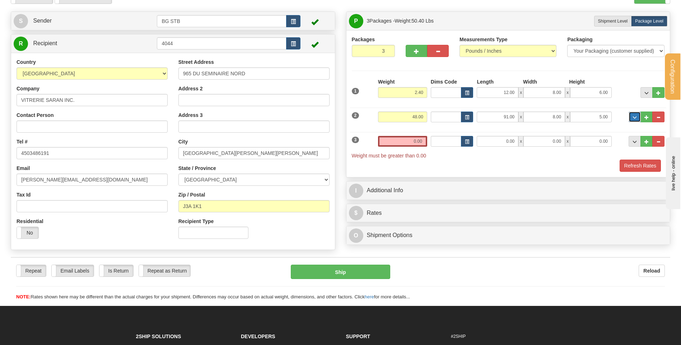
scroll to position [108, 0]
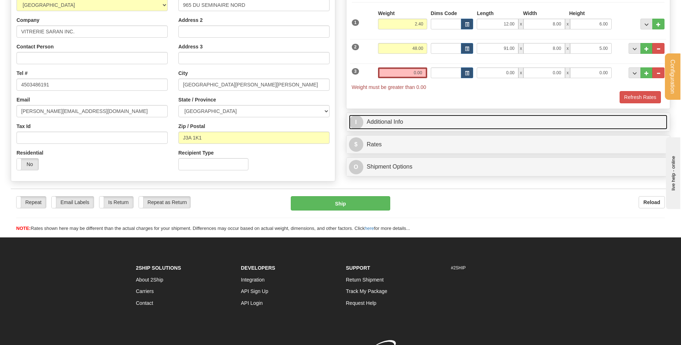
click at [417, 122] on link "I Additional Info" at bounding box center [508, 122] width 319 height 15
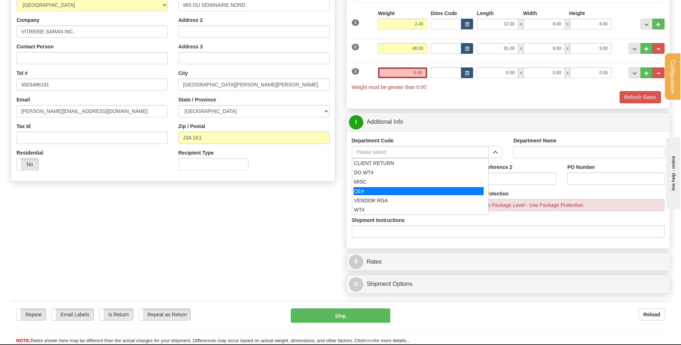
click at [382, 189] on div "OE#" at bounding box center [418, 191] width 130 height 8
type input "OE#"
type input "ORDERS"
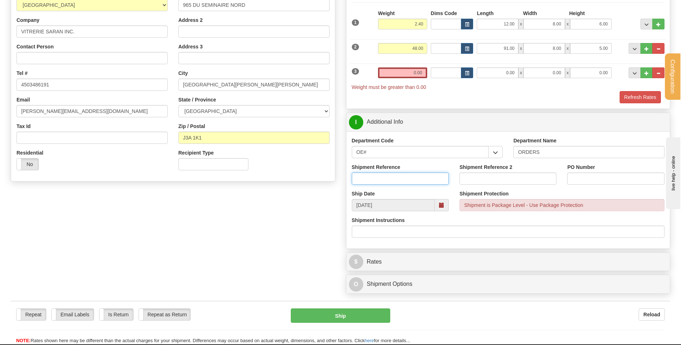
click at [381, 178] on input "Shipment Reference" at bounding box center [400, 179] width 97 height 12
type input "80005198-00"
type input "CARLO 27AOUT25"
click at [419, 74] on input "0.00" at bounding box center [402, 72] width 49 height 11
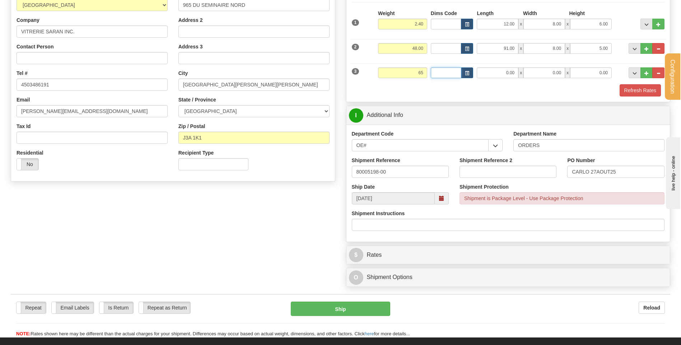
type input "65.00"
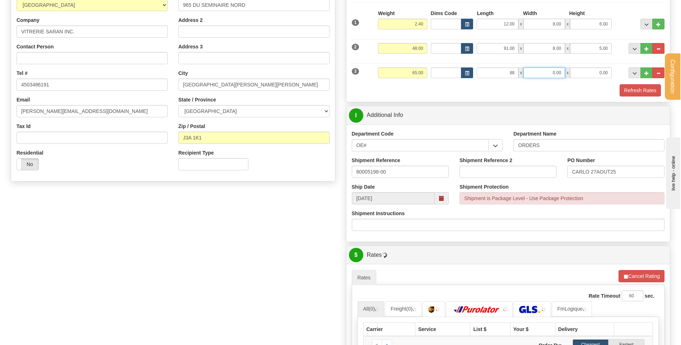
type input "88.00"
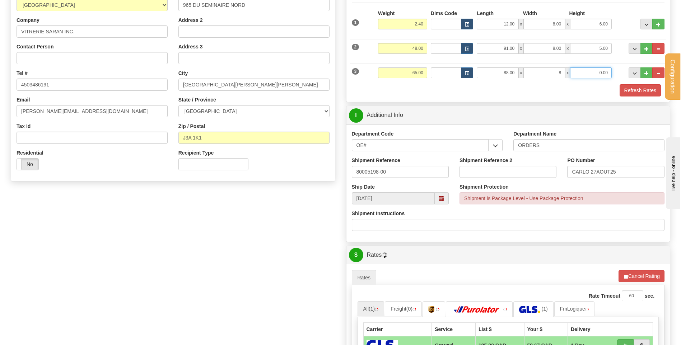
type input "8.00"
type input "6.00"
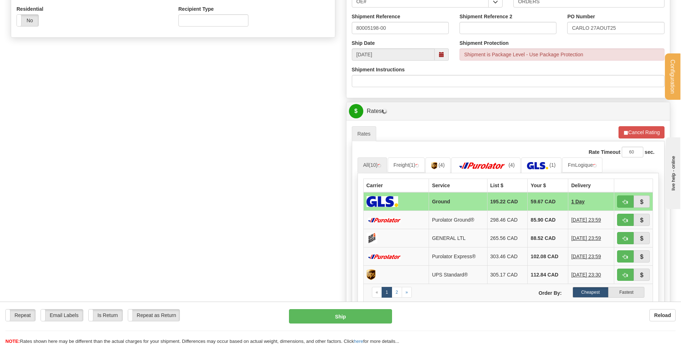
scroll to position [251, 0]
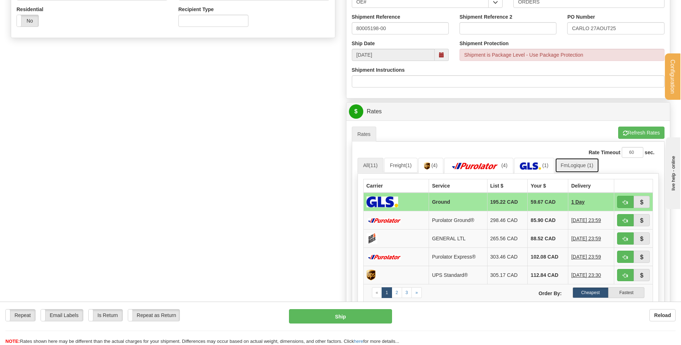
click at [588, 166] on link "FmLogique (1)" at bounding box center [577, 165] width 44 height 15
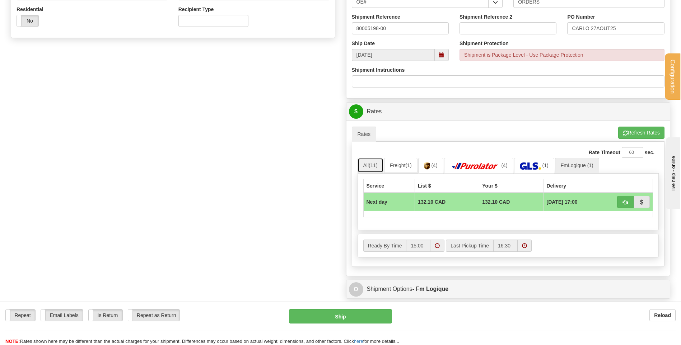
click at [369, 163] on link "All (11)" at bounding box center [370, 165] width 26 height 15
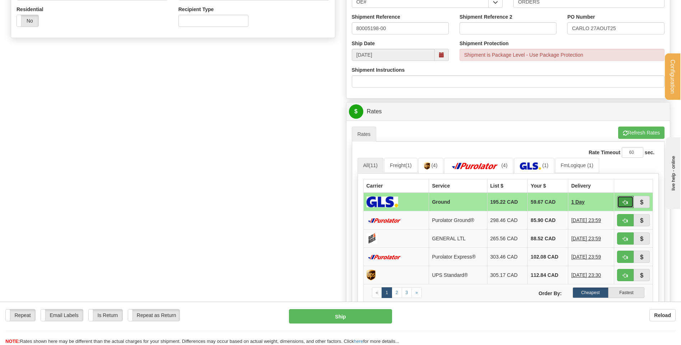
click at [619, 203] on button "button" at bounding box center [625, 202] width 17 height 12
type input "1"
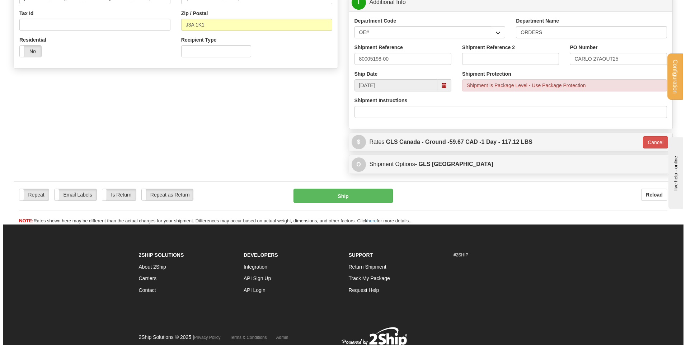
scroll to position [208, 0]
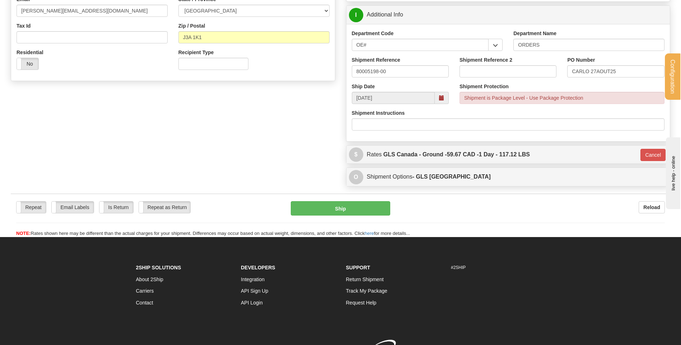
click at [330, 217] on div "Repeat Repeat Email Labels Email Labels Edit Is Return Is Return Repeat as Retu…" at bounding box center [340, 219] width 659 height 36
click at [336, 214] on button "Ship" at bounding box center [340, 208] width 99 height 14
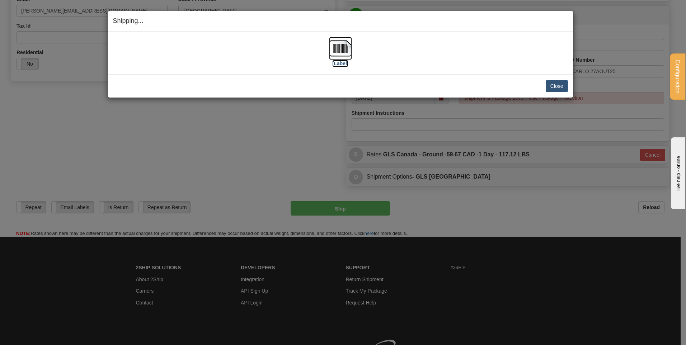
click at [339, 51] on img at bounding box center [340, 48] width 23 height 23
click at [553, 83] on button "Close" at bounding box center [557, 86] width 22 height 12
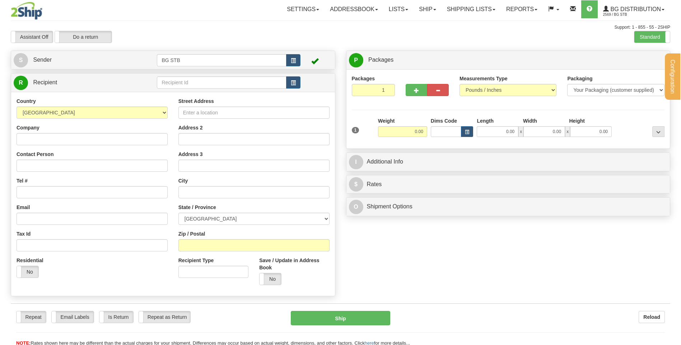
click at [190, 81] on div at bounding box center [340, 172] width 681 height 345
drag, startPoint x: 0, startPoint y: 0, endPoint x: 193, endPoint y: 81, distance: 208.9
click at [193, 81] on input "text" at bounding box center [221, 82] width 129 height 12
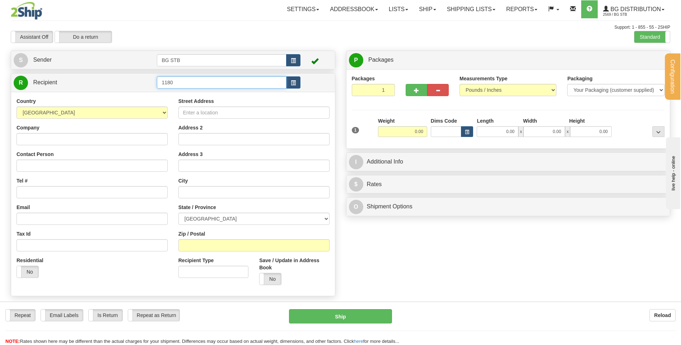
type input "1180"
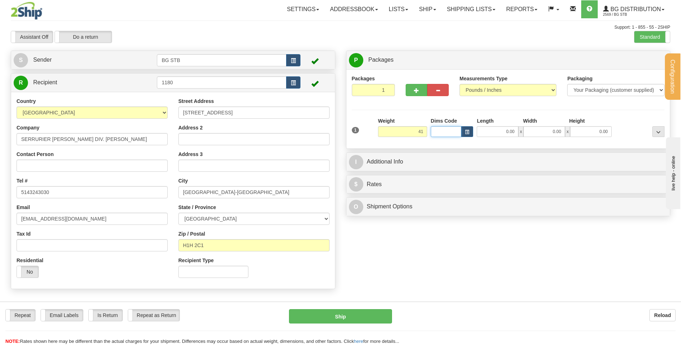
type input "41.00"
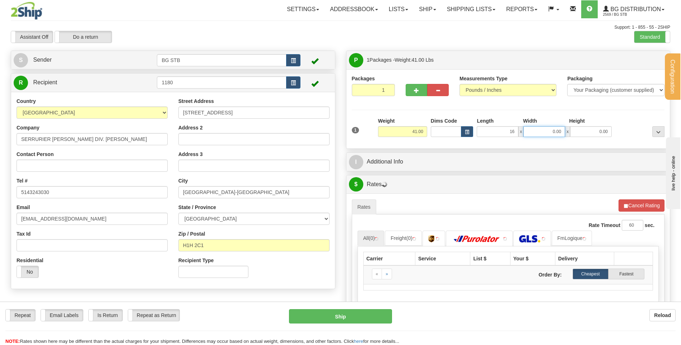
type input "16.00"
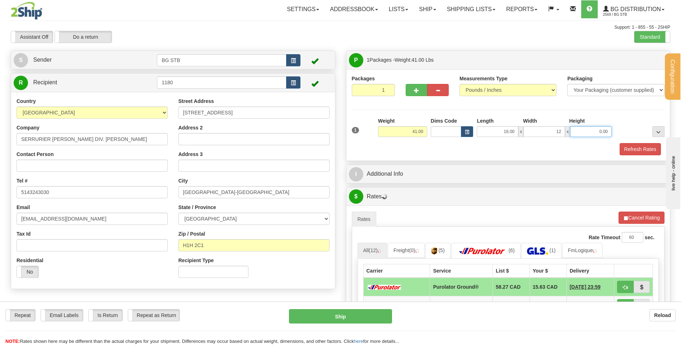
type input "12.00"
type input "11.00"
click at [417, 86] on button "button" at bounding box center [416, 90] width 22 height 12
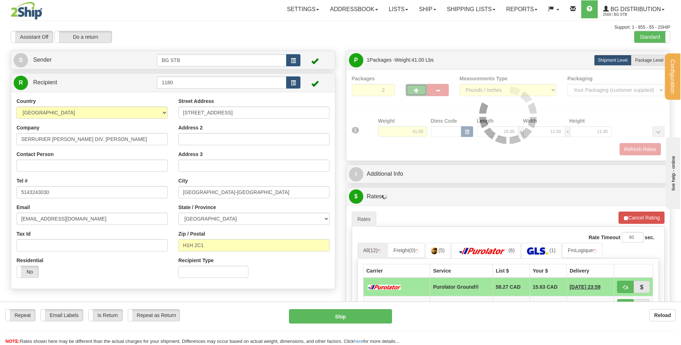
click at [414, 90] on div "Packages 2 1 Measurements Type" at bounding box center [508, 115] width 313 height 80
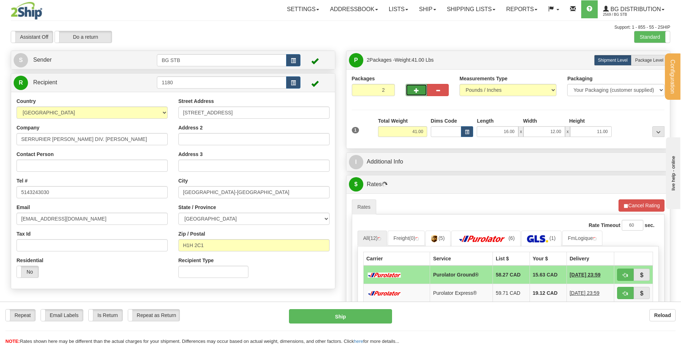
click at [415, 89] on span "button" at bounding box center [416, 90] width 5 height 5
click at [415, 88] on span "button" at bounding box center [416, 90] width 5 height 5
type input "4"
click at [652, 61] on span "Package Level" at bounding box center [649, 60] width 28 height 5
radio input "true"
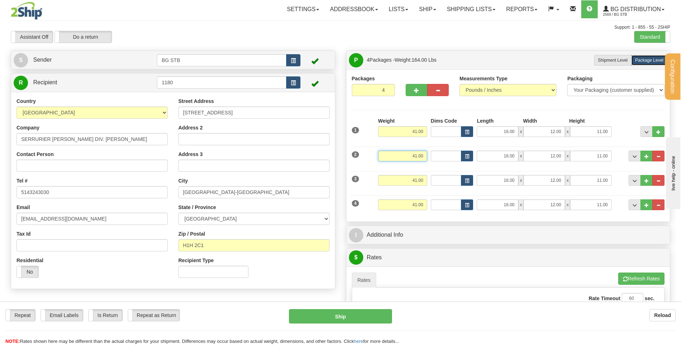
drag, startPoint x: 418, startPoint y: 156, endPoint x: 546, endPoint y: 124, distance: 131.6
click at [483, 148] on div "2 Weight 41.00 Dims Code Length Width Height" at bounding box center [508, 155] width 316 height 24
type input "44.00"
type input "12.00"
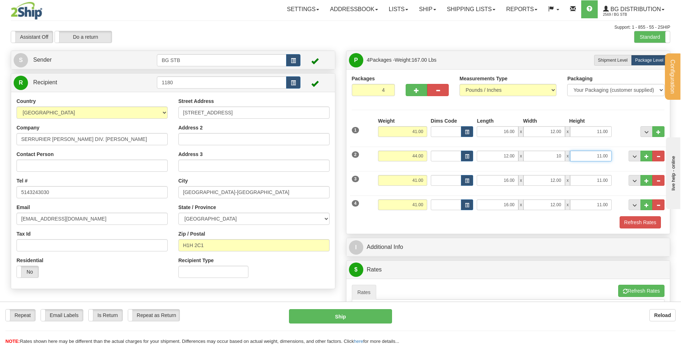
type input "10.00"
type input "16"
type input "16.00"
drag, startPoint x: 413, startPoint y: 178, endPoint x: 459, endPoint y: 177, distance: 46.3
click at [459, 177] on div "3 Weight 41.00 Dims Code Length Width Height" at bounding box center [508, 180] width 316 height 24
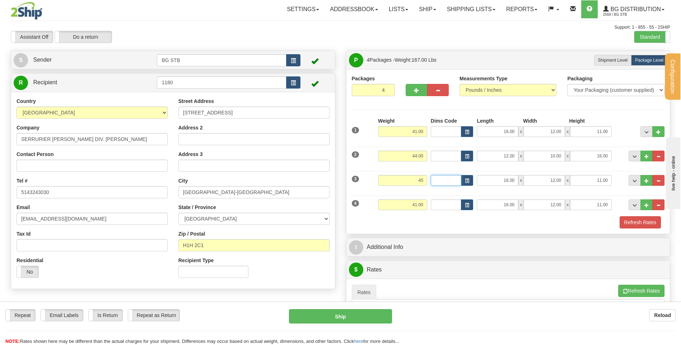
type input "45.00"
type input "19.00"
type input "16.00"
type input "7.00"
drag, startPoint x: 496, startPoint y: 206, endPoint x: 543, endPoint y: 201, distance: 47.3
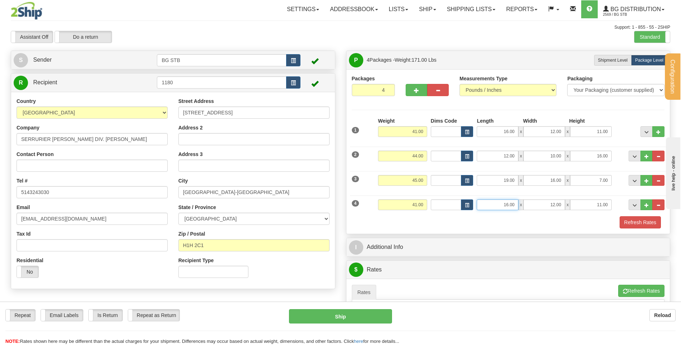
click at [540, 202] on div "16.00 x 12.00 x 11.00" at bounding box center [543, 204] width 135 height 11
type input "19.00"
type input "16.00"
type input "7.00"
drag, startPoint x: 401, startPoint y: 203, endPoint x: 480, endPoint y: 190, distance: 80.7
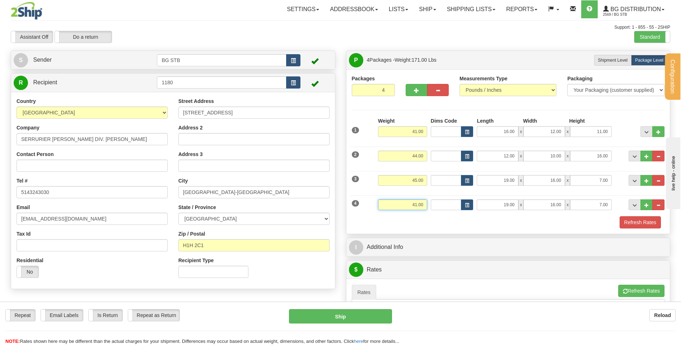
click at [468, 194] on div "4 Weight 41.00 Dims Code Length Width Height" at bounding box center [508, 204] width 316 height 24
type input "45.00"
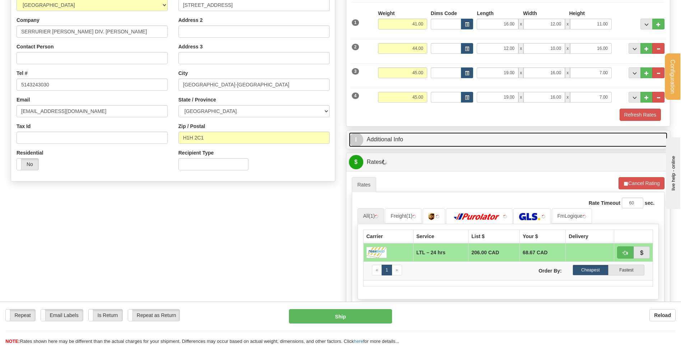
click at [390, 140] on link "I Additional Info" at bounding box center [508, 139] width 319 height 15
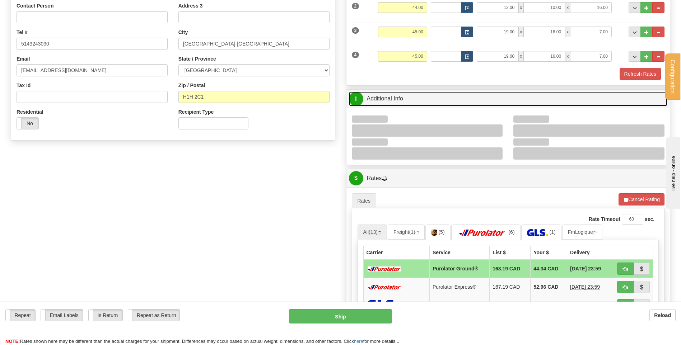
scroll to position [179, 0]
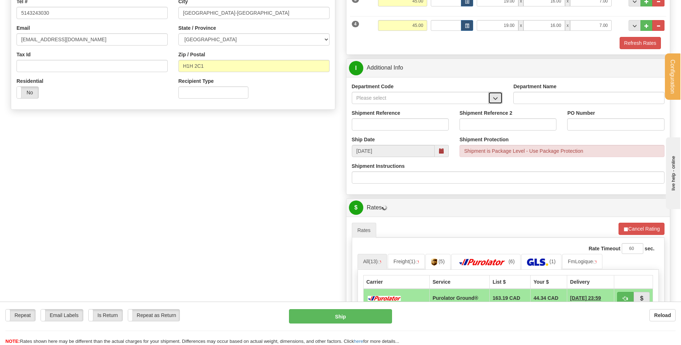
click at [499, 99] on button "button" at bounding box center [495, 98] width 14 height 12
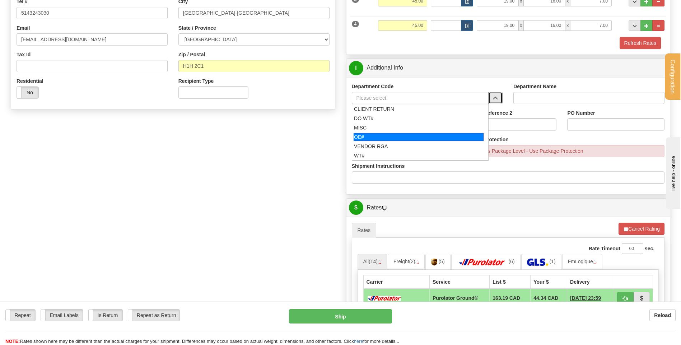
click at [375, 136] on div "OE#" at bounding box center [418, 137] width 130 height 8
type input "OE#"
type input "ORDERS"
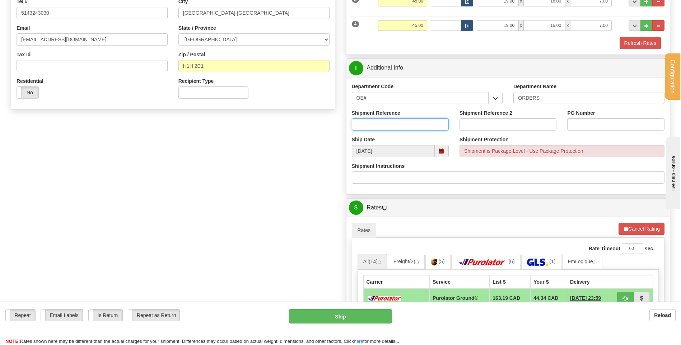
click at [376, 127] on input "Shipment Reference" at bounding box center [400, 124] width 97 height 12
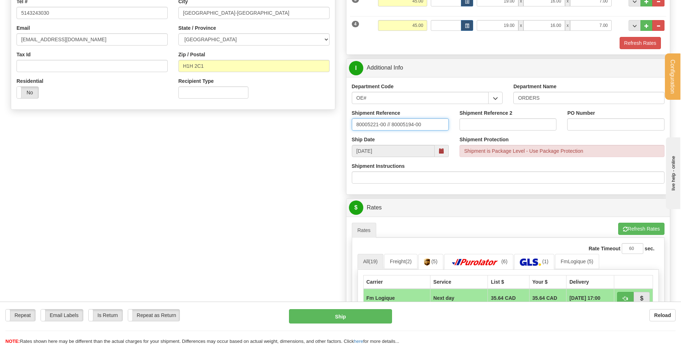
type input "80005221-00 // 80005194-00"
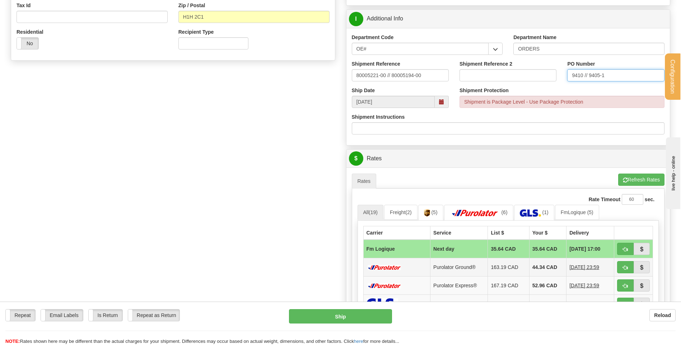
scroll to position [287, 0]
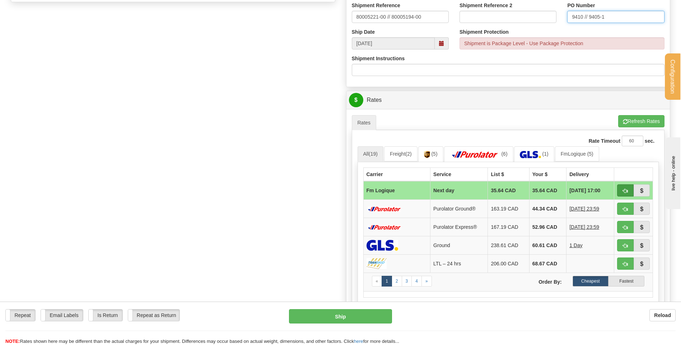
type input "9410 // 9405-1"
drag, startPoint x: 626, startPoint y: 190, endPoint x: 514, endPoint y: 212, distance: 114.5
click at [626, 190] on span "button" at bounding box center [624, 191] width 5 height 5
type input "jour"
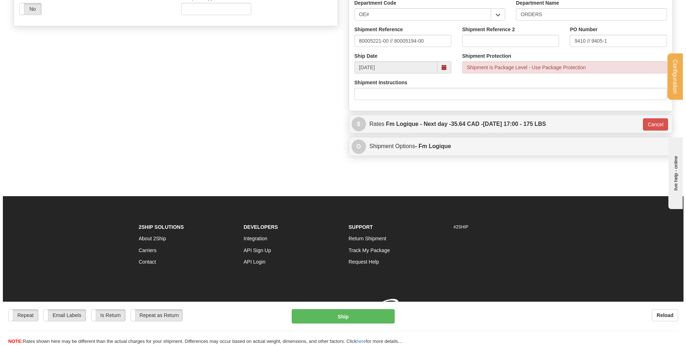
scroll to position [273, 0]
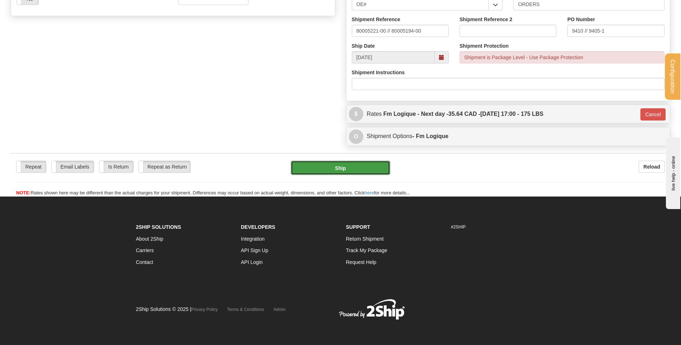
click at [385, 169] on button "Ship" at bounding box center [340, 168] width 99 height 14
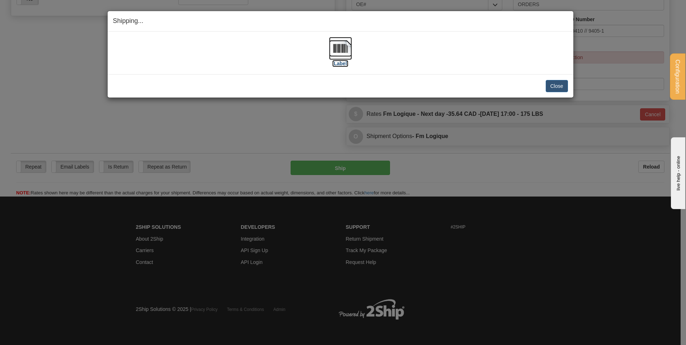
click at [336, 44] on img at bounding box center [340, 48] width 23 height 23
click at [552, 81] on button "Close" at bounding box center [557, 86] width 22 height 12
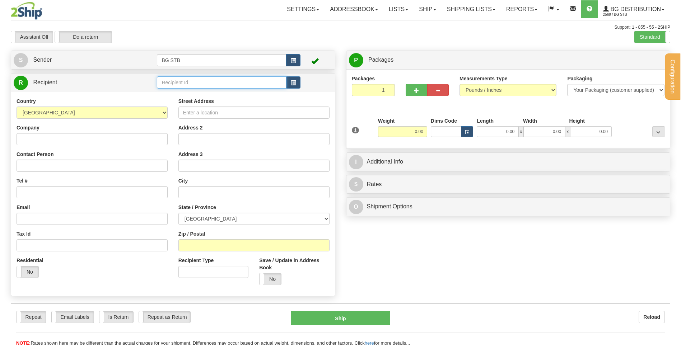
click at [225, 85] on input "text" at bounding box center [221, 82] width 129 height 12
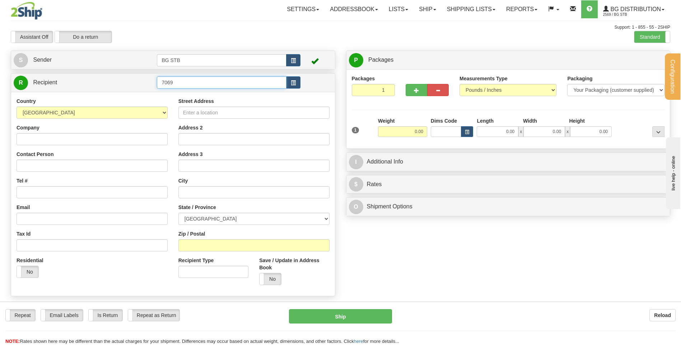
type input "7069"
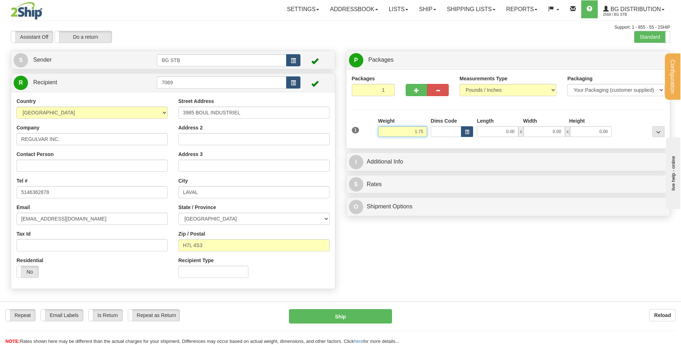
type input "1.75"
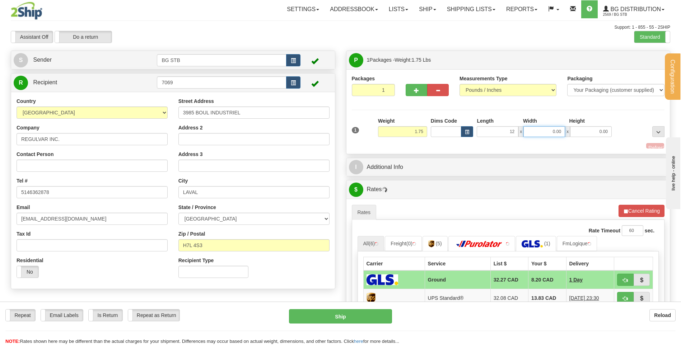
type input "12.00"
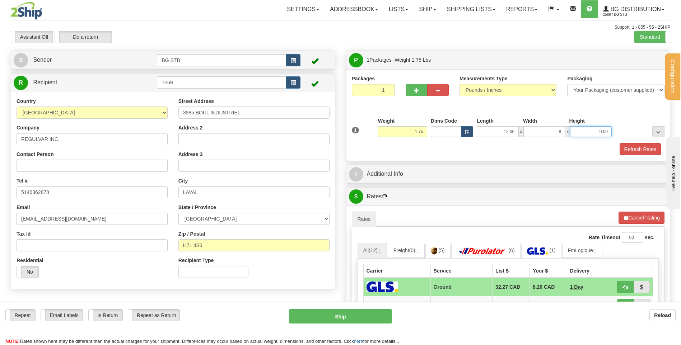
type input "8.00"
type input "6.00"
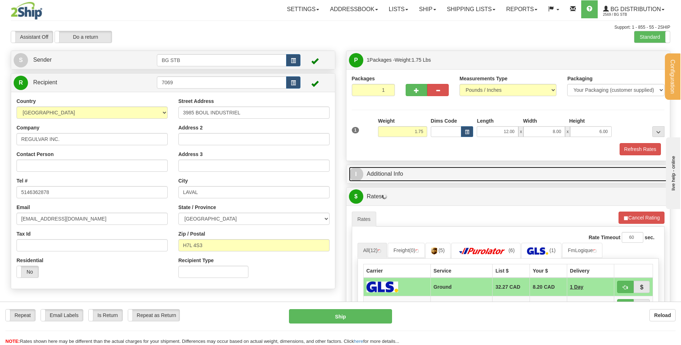
click at [402, 177] on link "I Additional Info" at bounding box center [508, 174] width 319 height 15
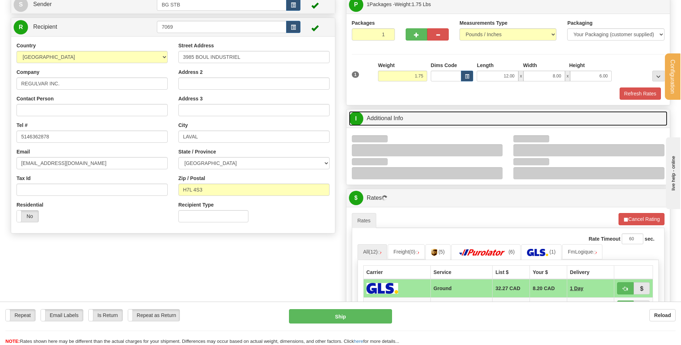
scroll to position [108, 0]
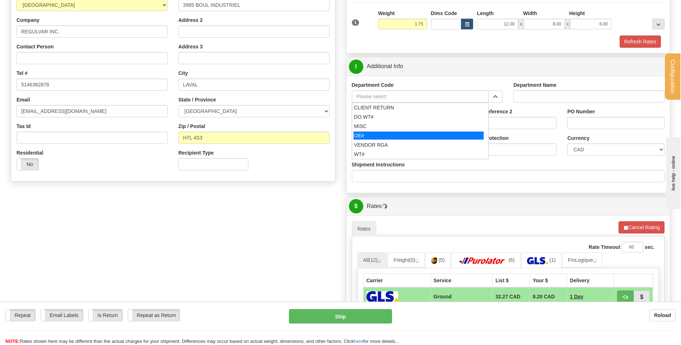
click at [364, 138] on div "OE#" at bounding box center [418, 136] width 130 height 8
type input "OE#"
type input "ORDERS"
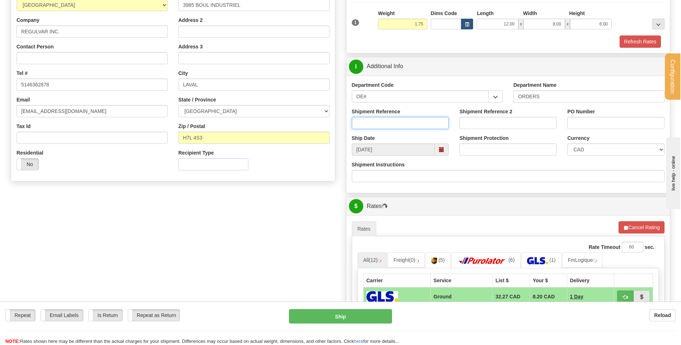
click at [368, 126] on input "Shipment Reference" at bounding box center [400, 123] width 97 height 12
type input "80004886-02"
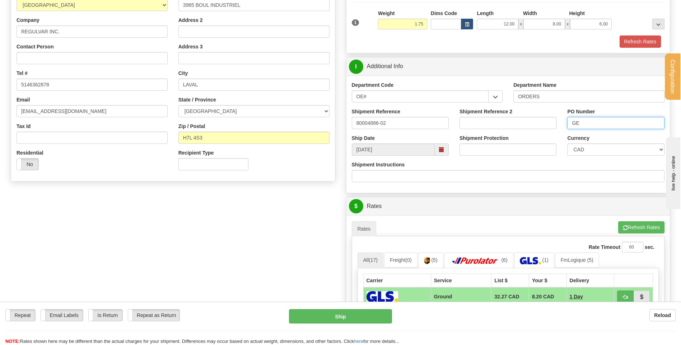
type input "G"
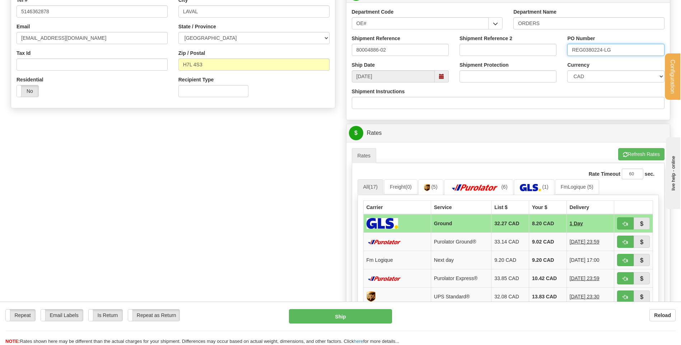
scroll to position [287, 0]
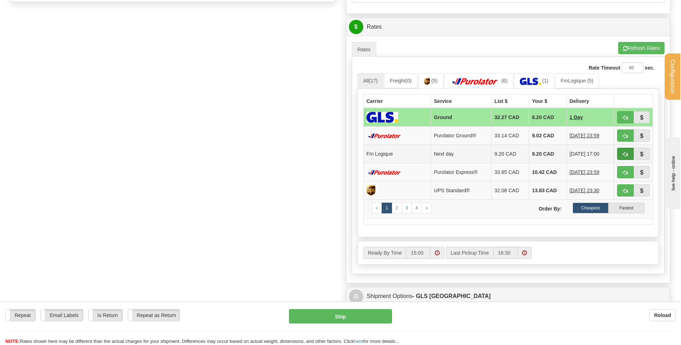
type input "REG0380224-LG"
click at [619, 150] on button "button" at bounding box center [625, 154] width 17 height 12
type input "jour"
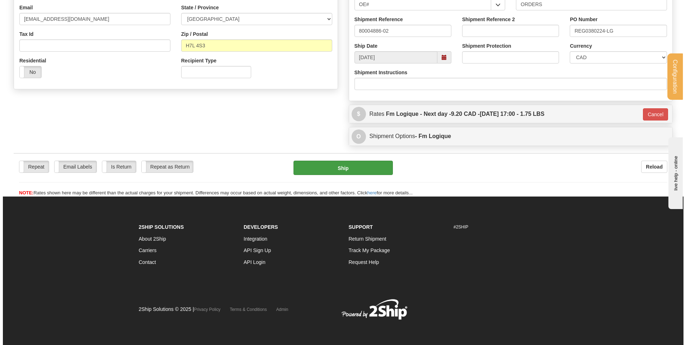
scroll to position [200, 0]
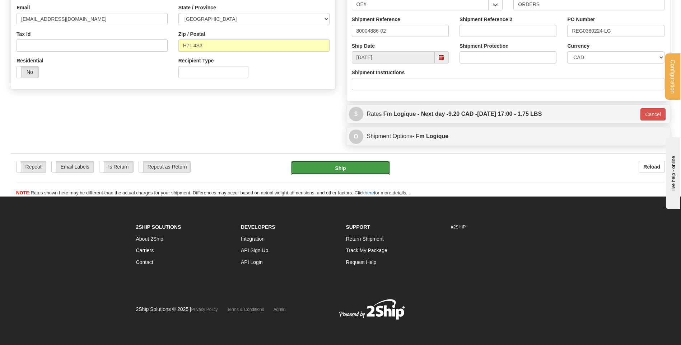
click at [363, 163] on button "Ship" at bounding box center [340, 168] width 99 height 14
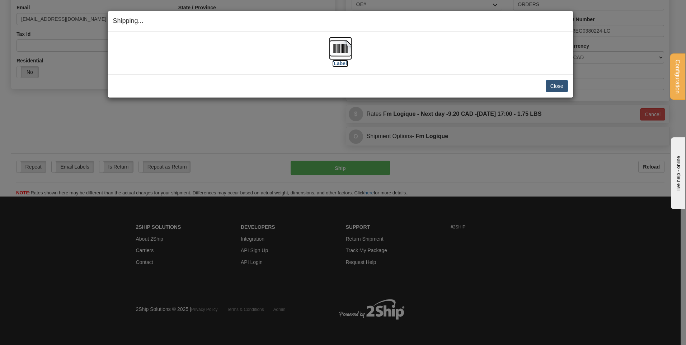
click at [342, 52] on img at bounding box center [340, 48] width 23 height 23
click at [556, 84] on button "Close" at bounding box center [557, 86] width 22 height 12
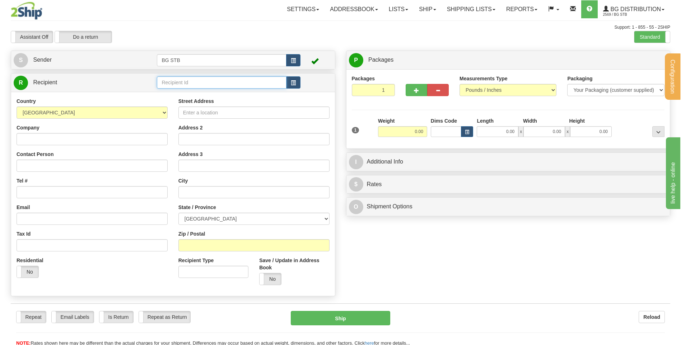
click at [195, 80] on input "text" at bounding box center [221, 82] width 129 height 12
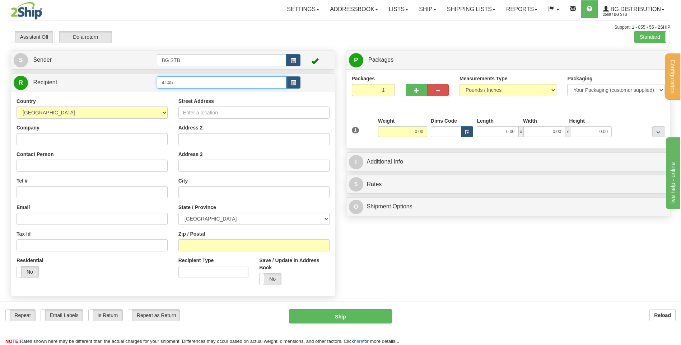
type input "4145"
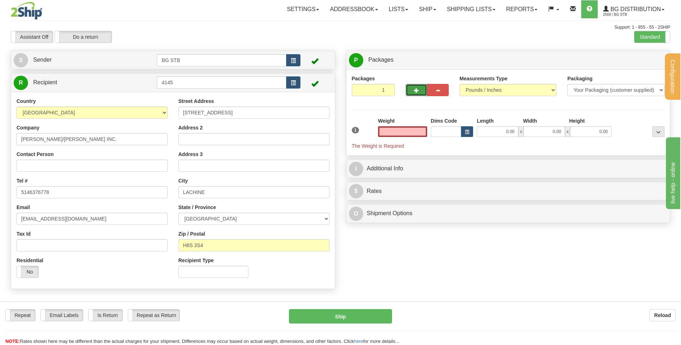
type input "0.00"
click at [415, 91] on span "button" at bounding box center [416, 90] width 5 height 5
click at [418, 94] on button "button" at bounding box center [416, 90] width 22 height 12
click at [416, 91] on span "button" at bounding box center [416, 90] width 5 height 5
click at [418, 93] on span "button" at bounding box center [416, 90] width 5 height 5
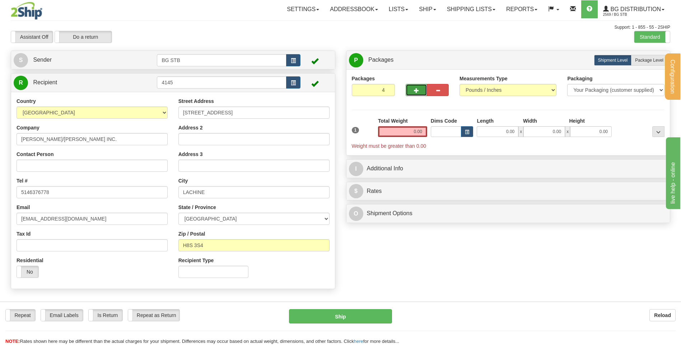
type input "5"
click at [644, 61] on span "Package Level" at bounding box center [649, 60] width 28 height 5
radio input "true"
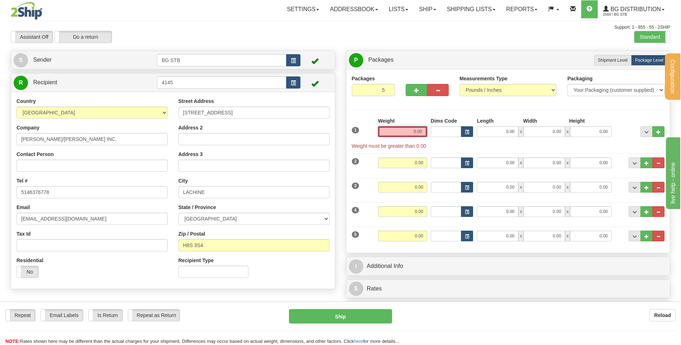
click at [400, 130] on input "0.00" at bounding box center [402, 131] width 49 height 11
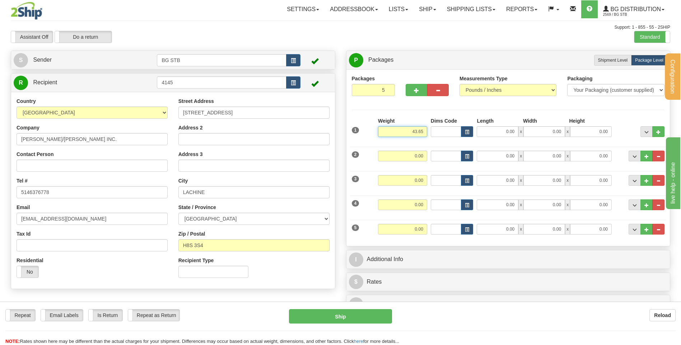
type input "43.65"
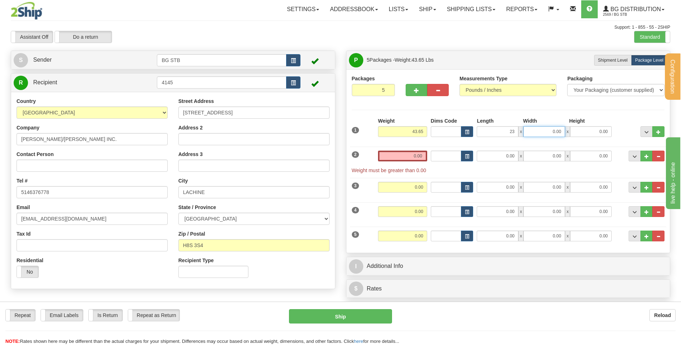
type input "23.00"
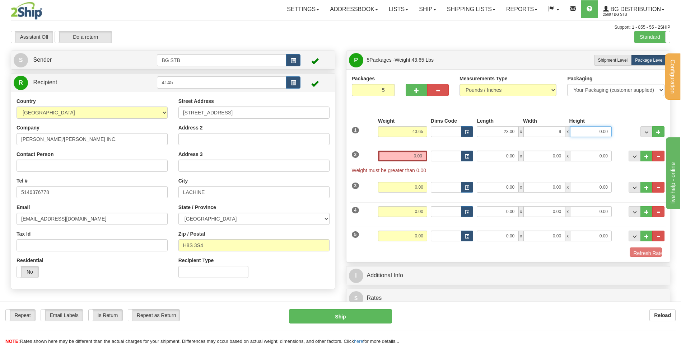
type input "9.00"
type input "5.00"
click at [411, 162] on div "Weight 0.00" at bounding box center [402, 159] width 53 height 16
click at [411, 152] on input "0.00" at bounding box center [402, 156] width 49 height 11
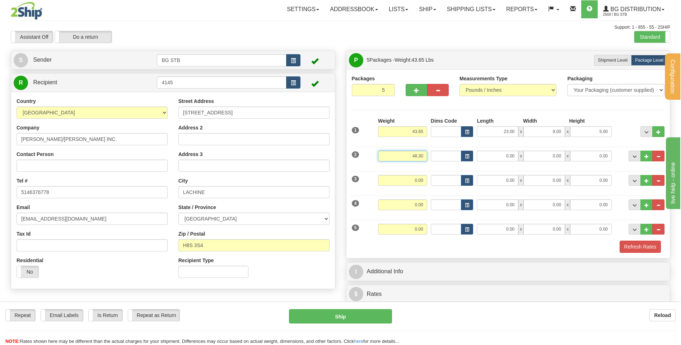
type input "48.30"
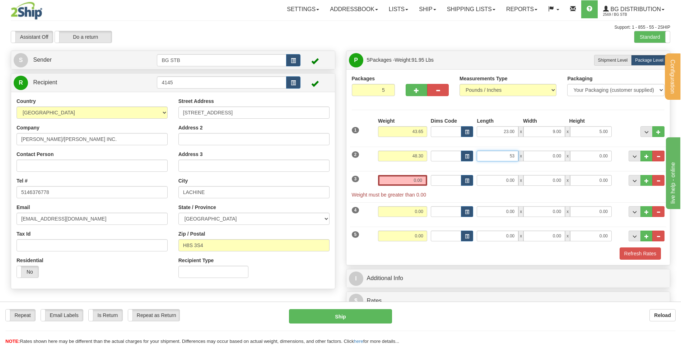
type input "53.00"
type input "9.00"
type input "15.00"
drag, startPoint x: 403, startPoint y: 199, endPoint x: 403, endPoint y: 189, distance: 9.7
click at [403, 197] on div "1 Weight 43.65 Dims Code" at bounding box center [508, 188] width 313 height 142
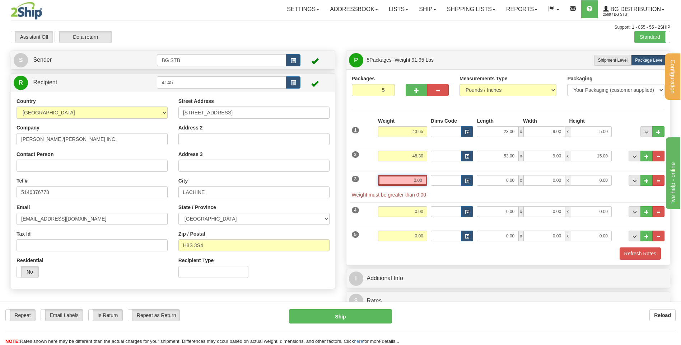
click at [403, 182] on input "0.00" at bounding box center [402, 180] width 49 height 11
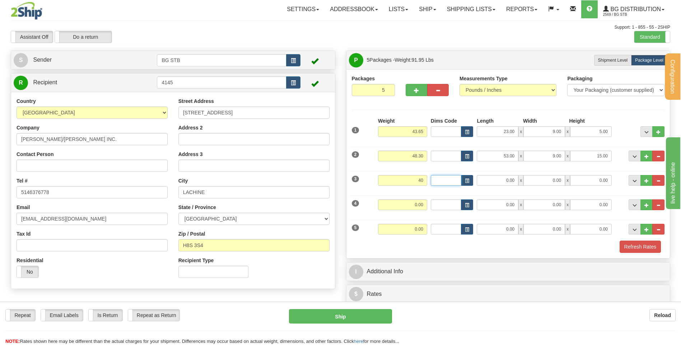
type input "40.00"
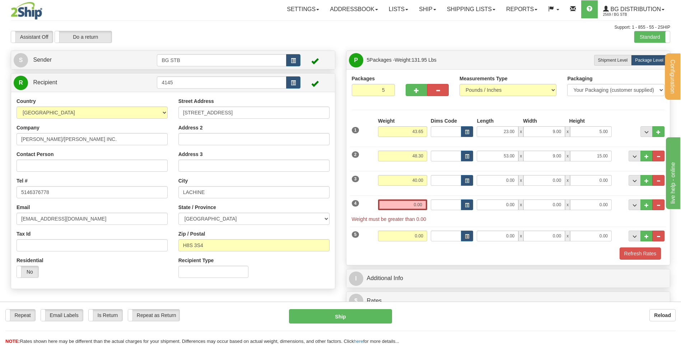
click at [411, 198] on div "4 Weight 0.00 Dims Code Length Width Height" at bounding box center [508, 207] width 316 height 31
click at [412, 199] on input "0.00" at bounding box center [402, 204] width 49 height 11
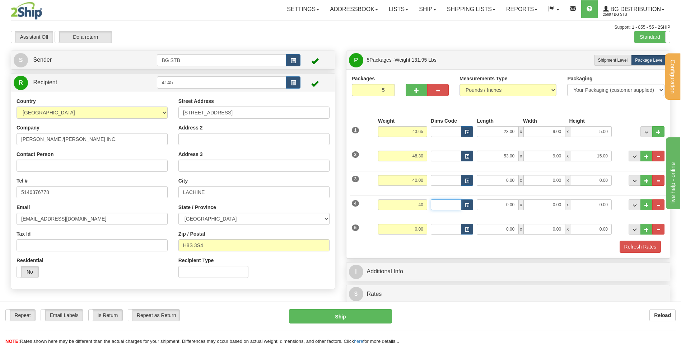
type input "40.00"
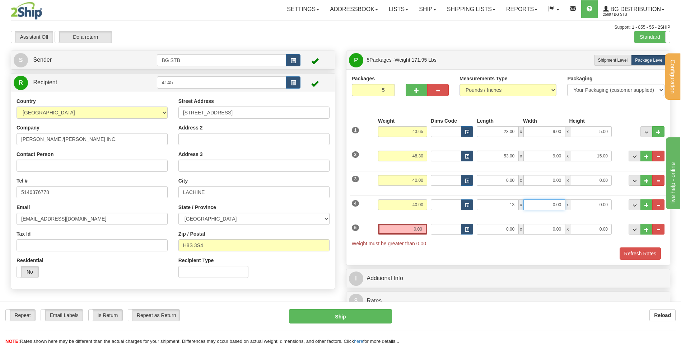
type input "13.00"
type input "8.00"
type input "6"
type input "16.00"
click at [481, 180] on input "0.00" at bounding box center [497, 180] width 42 height 11
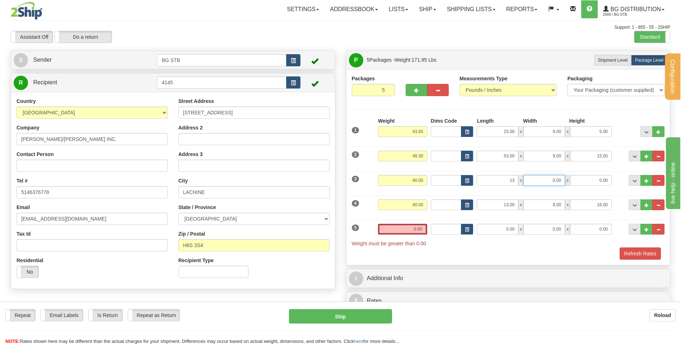
type input "13.00"
type input "8.00"
type input "16.00"
click at [417, 232] on input "0.00" at bounding box center [402, 229] width 49 height 11
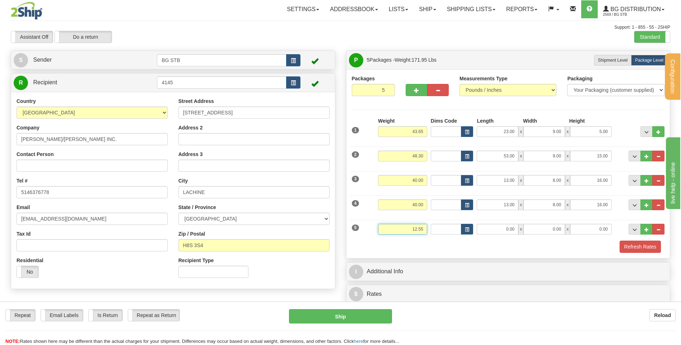
type input "12.55"
type input "16.00"
type input "13.00"
type input "7.00"
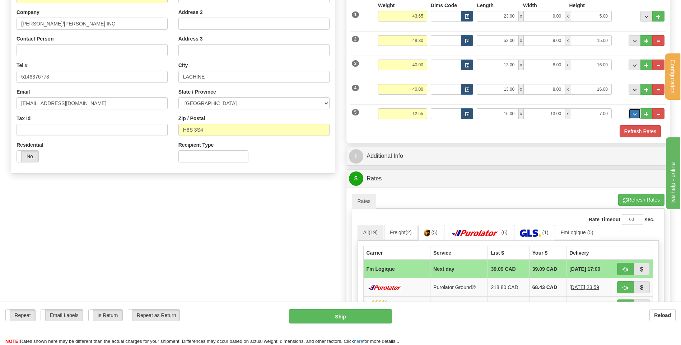
scroll to position [143, 0]
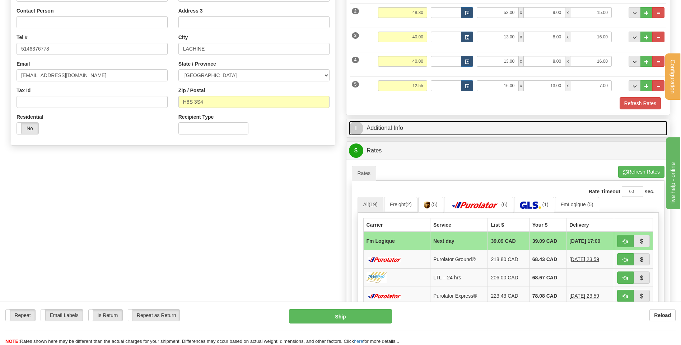
click at [418, 132] on link "I Additional Info" at bounding box center [508, 128] width 319 height 15
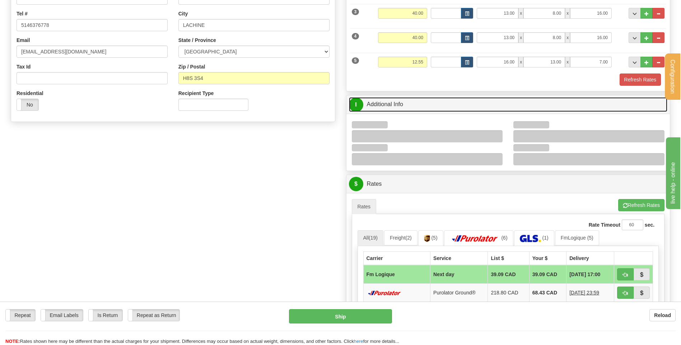
scroll to position [179, 0]
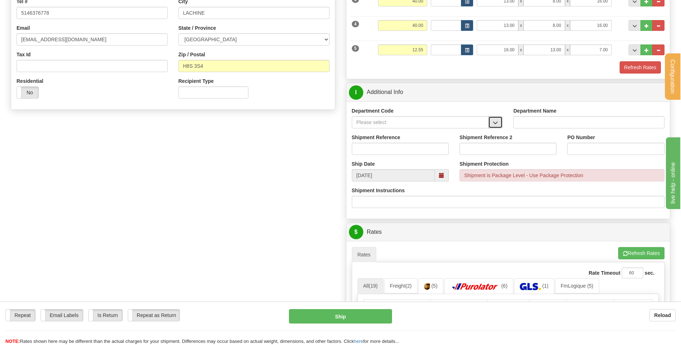
click at [495, 118] on button "button" at bounding box center [495, 122] width 14 height 12
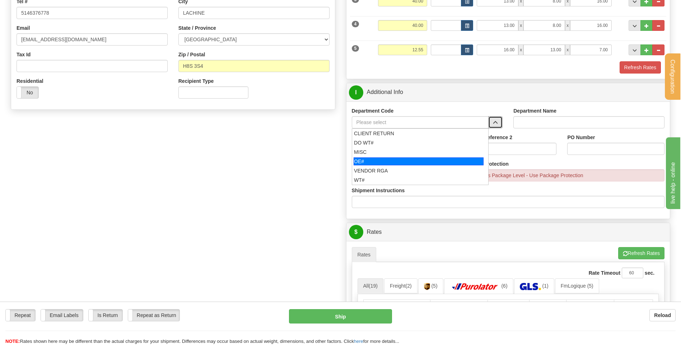
click at [383, 159] on div "OE#" at bounding box center [418, 161] width 130 height 8
type input "OE#"
type input "ORDERS"
click at [381, 151] on input "Shipment Reference" at bounding box center [400, 149] width 97 height 12
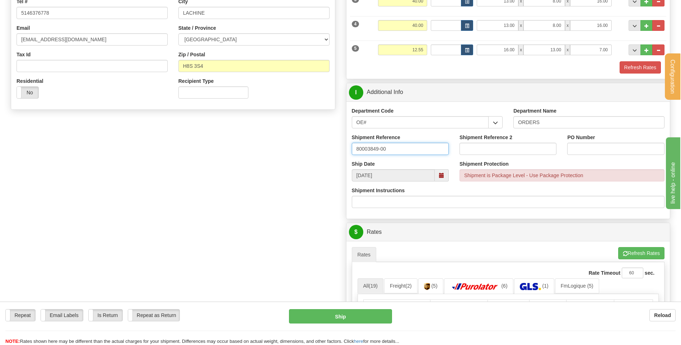
type input "80003849-00"
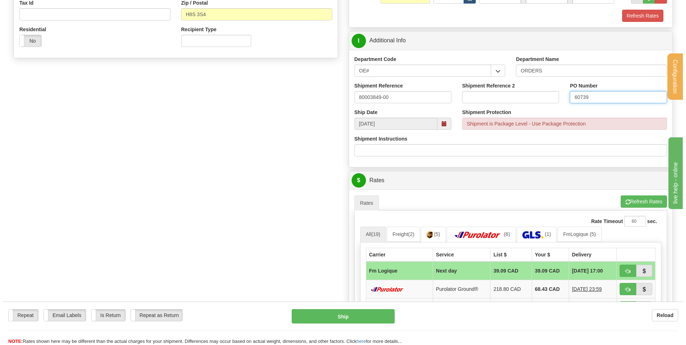
scroll to position [287, 0]
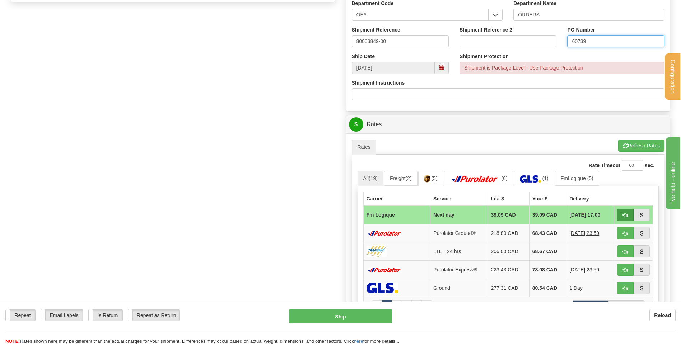
type input "60739"
click at [632, 213] on button "button" at bounding box center [625, 215] width 17 height 12
type input "jour"
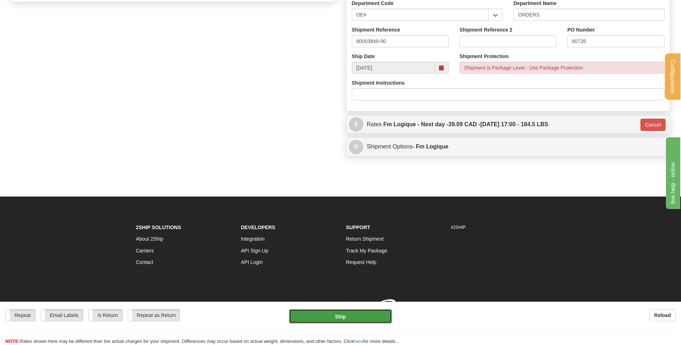
click at [326, 321] on button "Ship" at bounding box center [340, 316] width 103 height 14
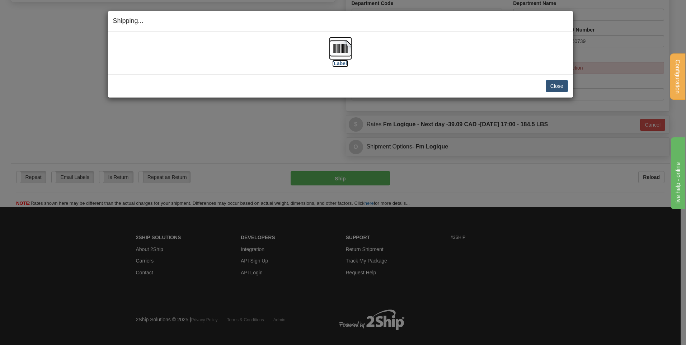
click at [341, 47] on img at bounding box center [340, 48] width 23 height 23
